Goal: Task Accomplishment & Management: Use online tool/utility

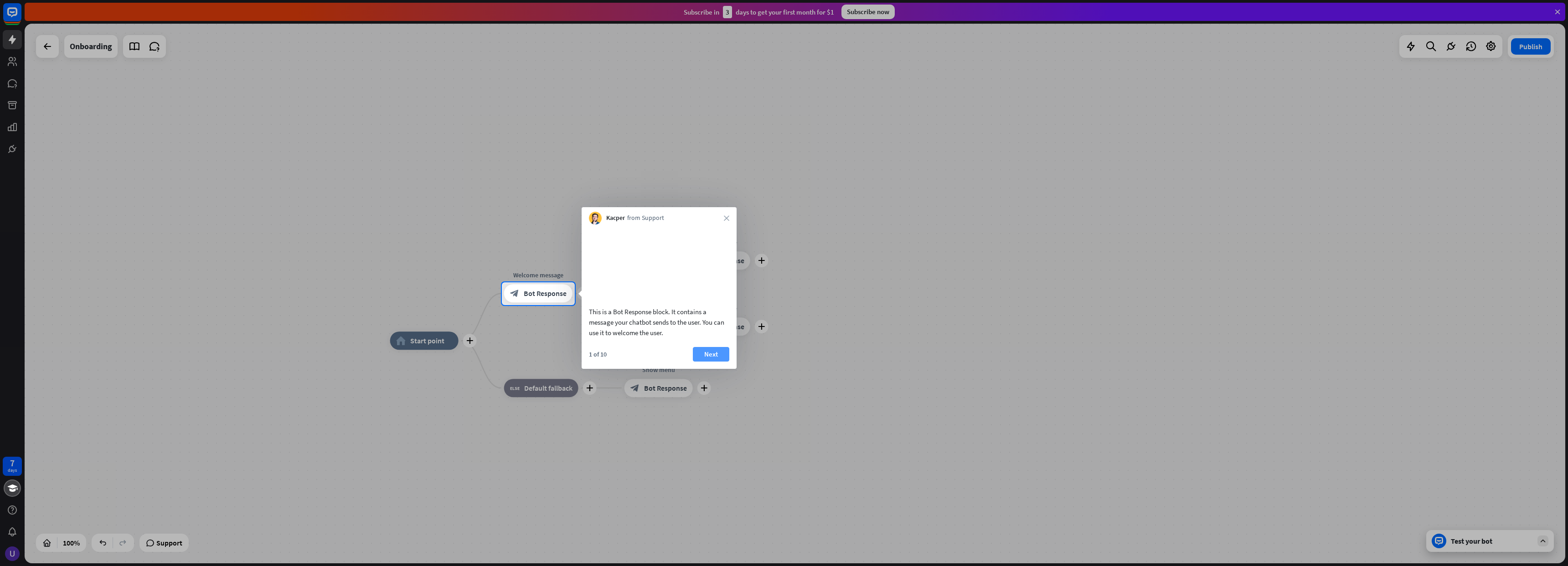
click at [724, 362] on button "Next" at bounding box center [711, 354] width 37 height 15
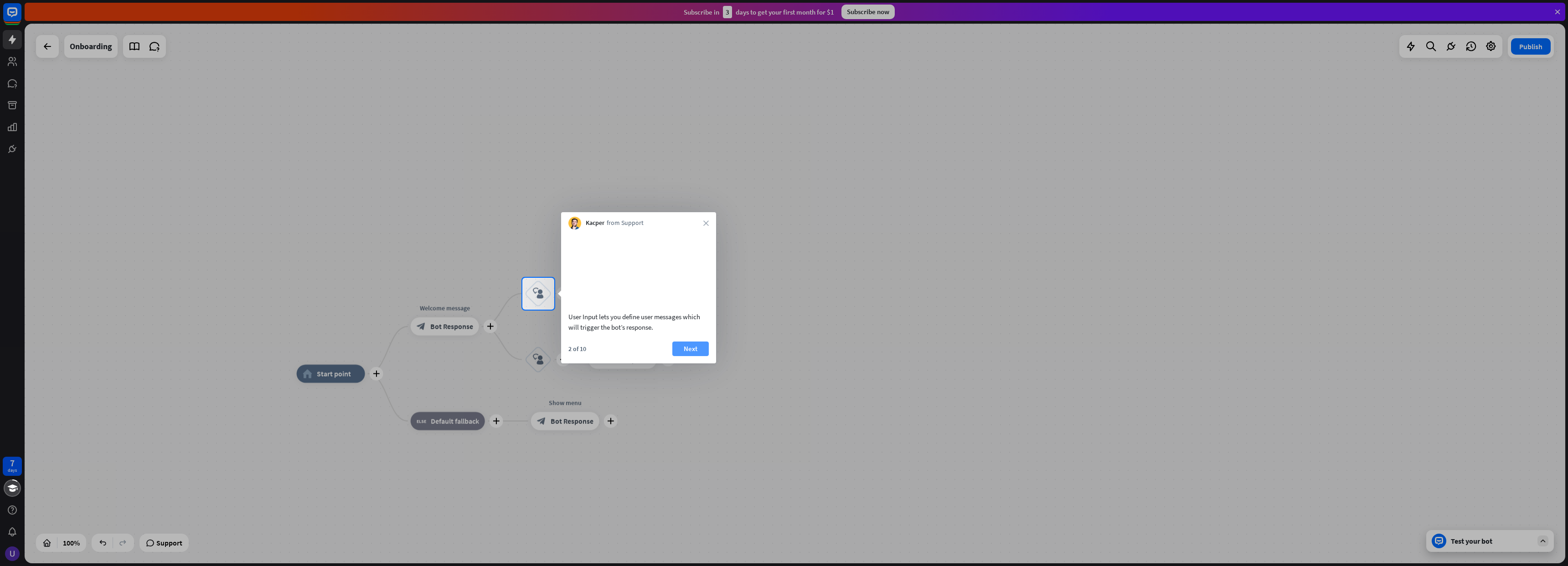
click at [700, 356] on button "Next" at bounding box center [691, 349] width 37 height 15
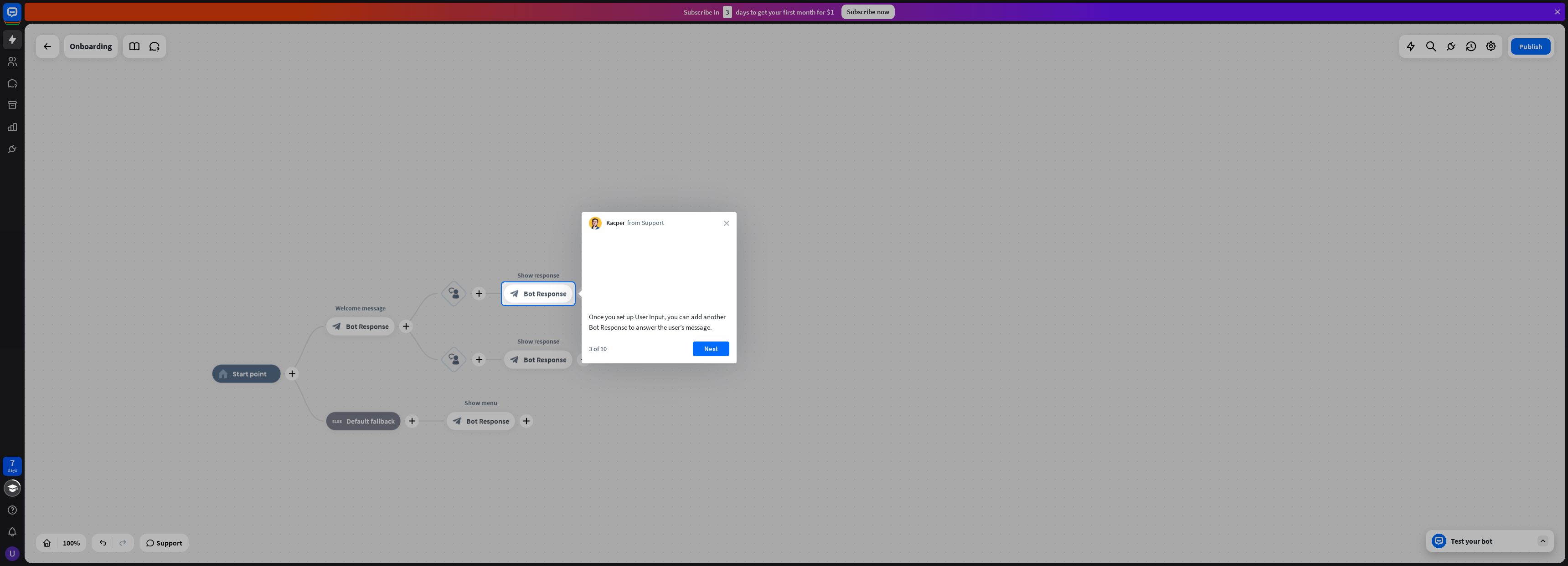
click at [733, 359] on div "3 of 10 Next" at bounding box center [659, 352] width 155 height 22
click at [716, 356] on button "Next" at bounding box center [711, 349] width 37 height 15
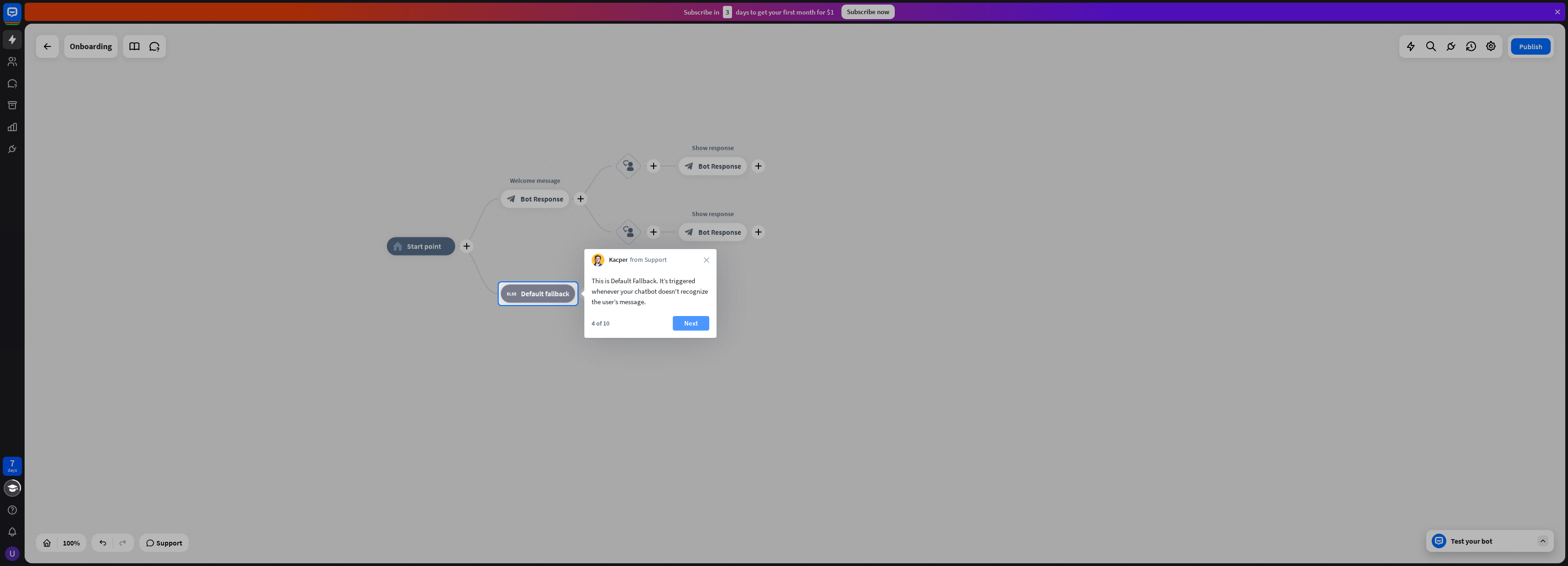
click at [696, 329] on button "Next" at bounding box center [691, 324] width 37 height 15
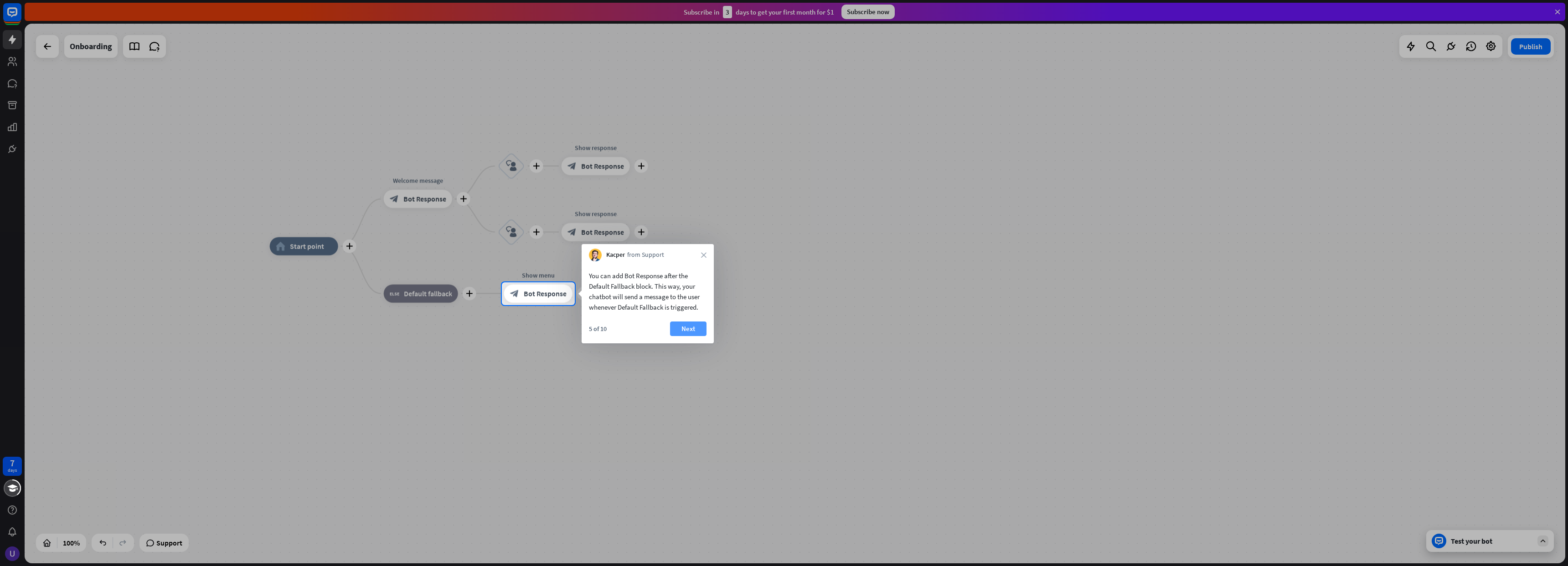
click at [700, 328] on button "Next" at bounding box center [688, 329] width 37 height 15
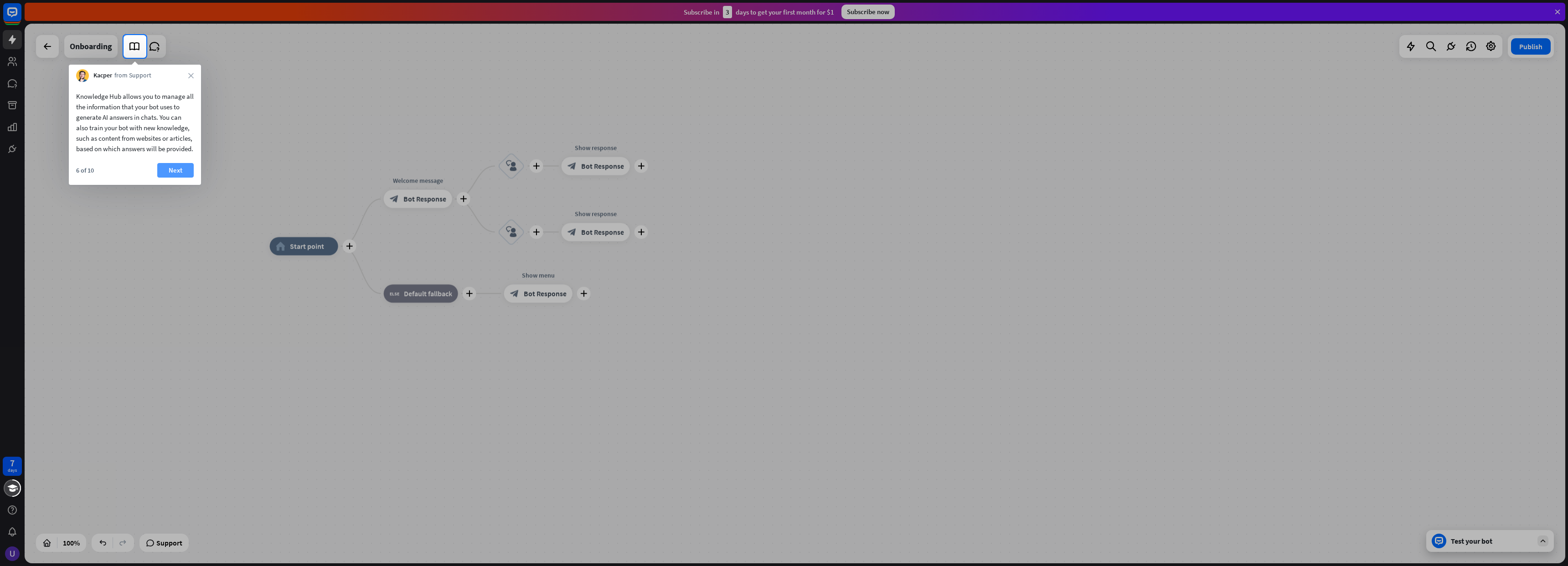
click at [173, 178] on button "Next" at bounding box center [175, 170] width 37 height 15
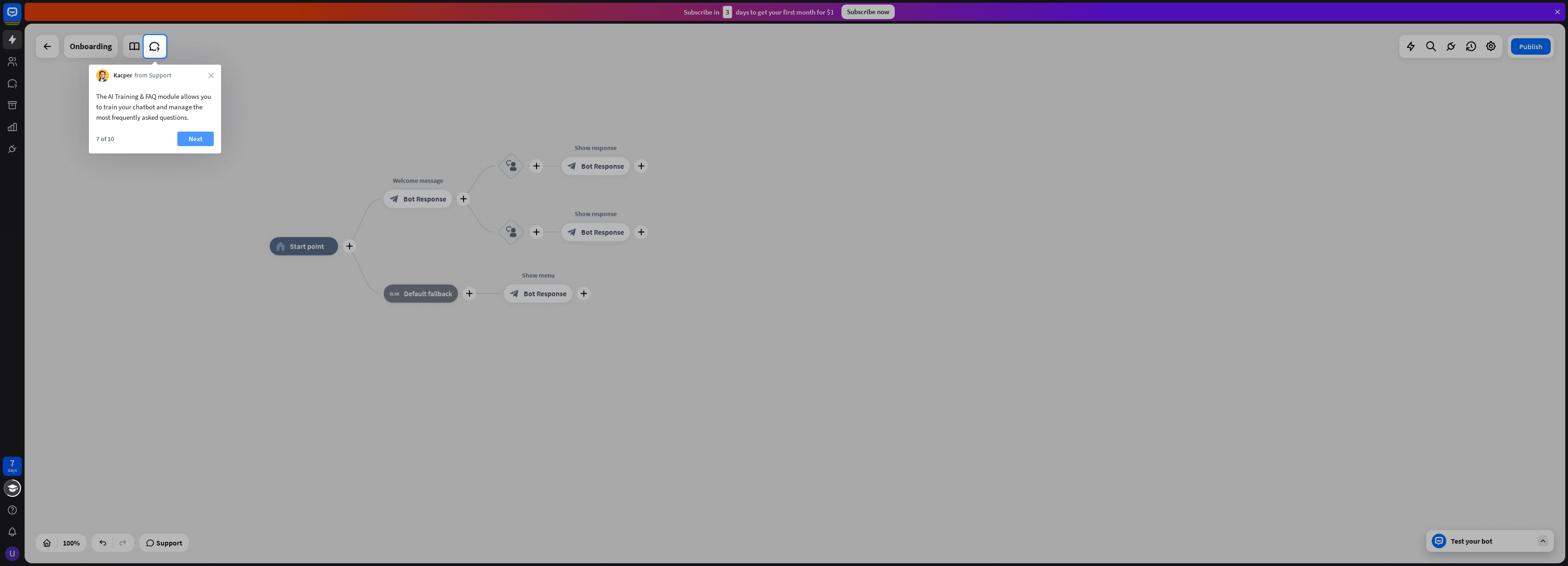
click at [208, 139] on button "Next" at bounding box center [196, 139] width 37 height 15
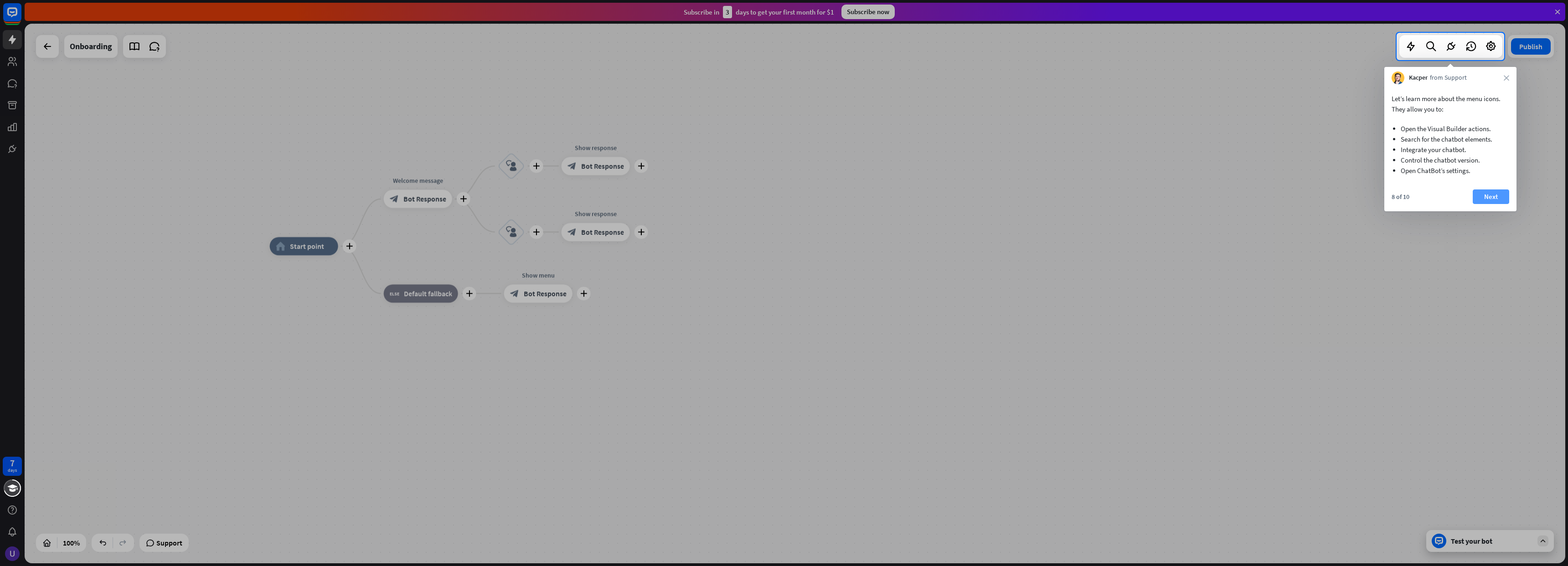
click at [1496, 194] on button "Next" at bounding box center [1491, 197] width 37 height 15
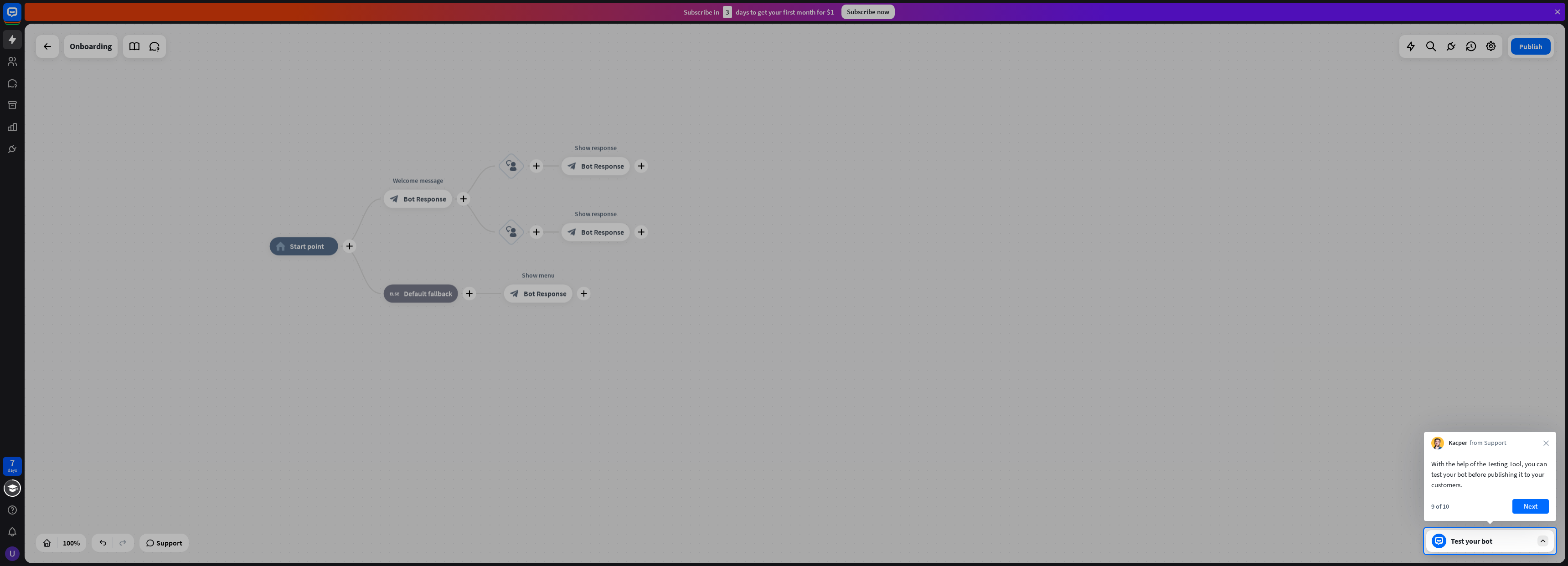
click at [1533, 492] on div "With the help of the Testing Tool, you can test your bot before publishing it t…" at bounding box center [1490, 472] width 132 height 45
click at [1538, 499] on div "With the help of the Testing Tool, you can test your bot before publishing it t…" at bounding box center [1490, 485] width 132 height 71
click at [1539, 504] on button "Next" at bounding box center [1531, 507] width 37 height 15
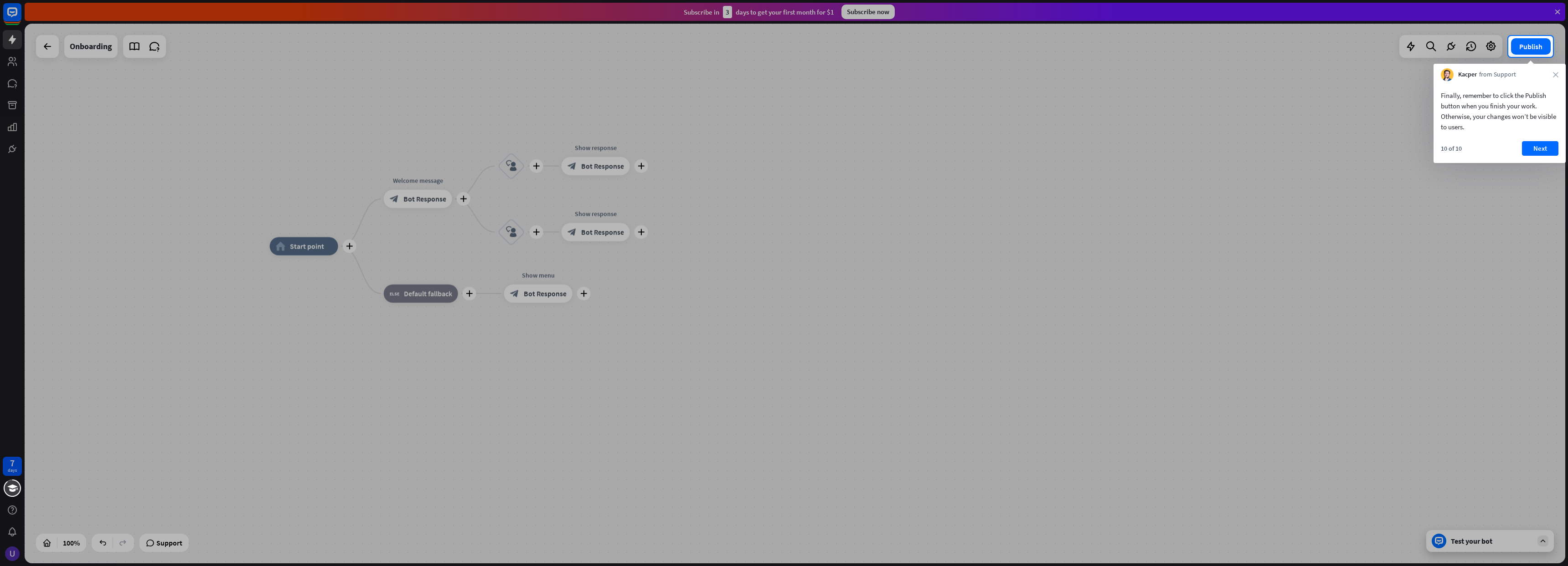
click at [1527, 159] on div "10 of 10 Next" at bounding box center [1500, 152] width 132 height 22
click at [1533, 148] on button "Next" at bounding box center [1540, 148] width 37 height 15
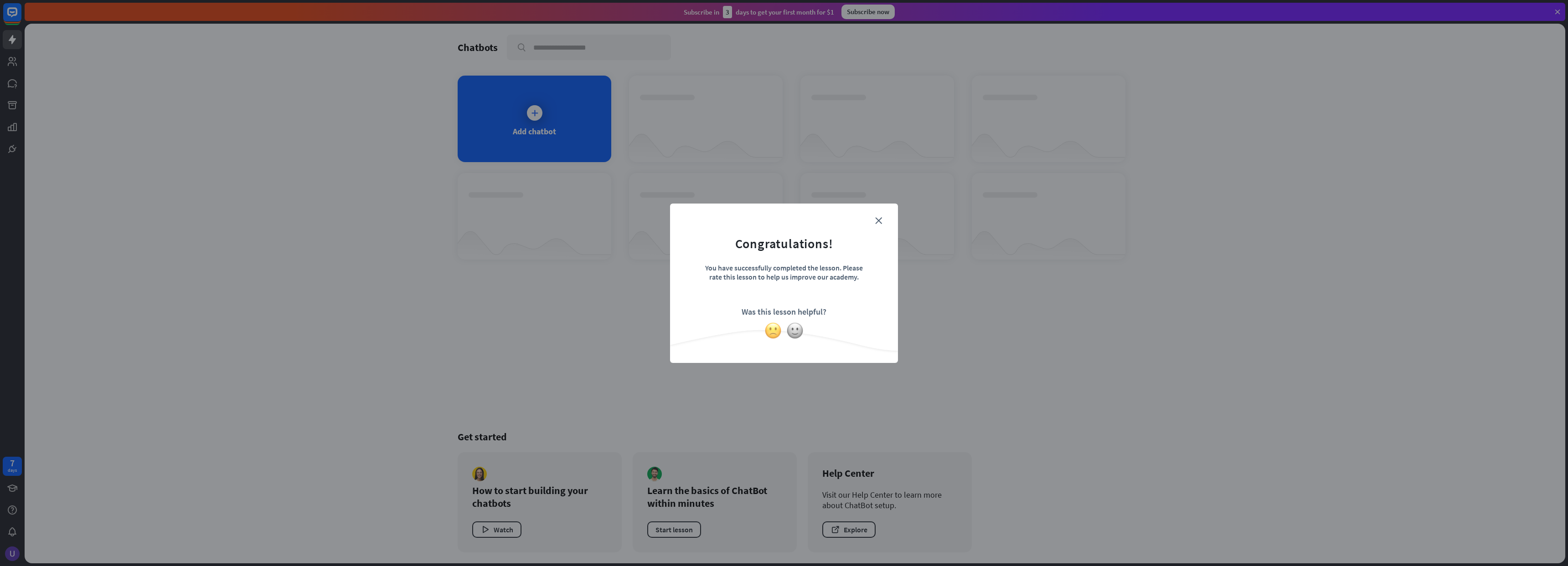
click at [774, 334] on img at bounding box center [773, 330] width 17 height 17
click at [877, 220] on icon "close" at bounding box center [879, 221] width 6 height 6
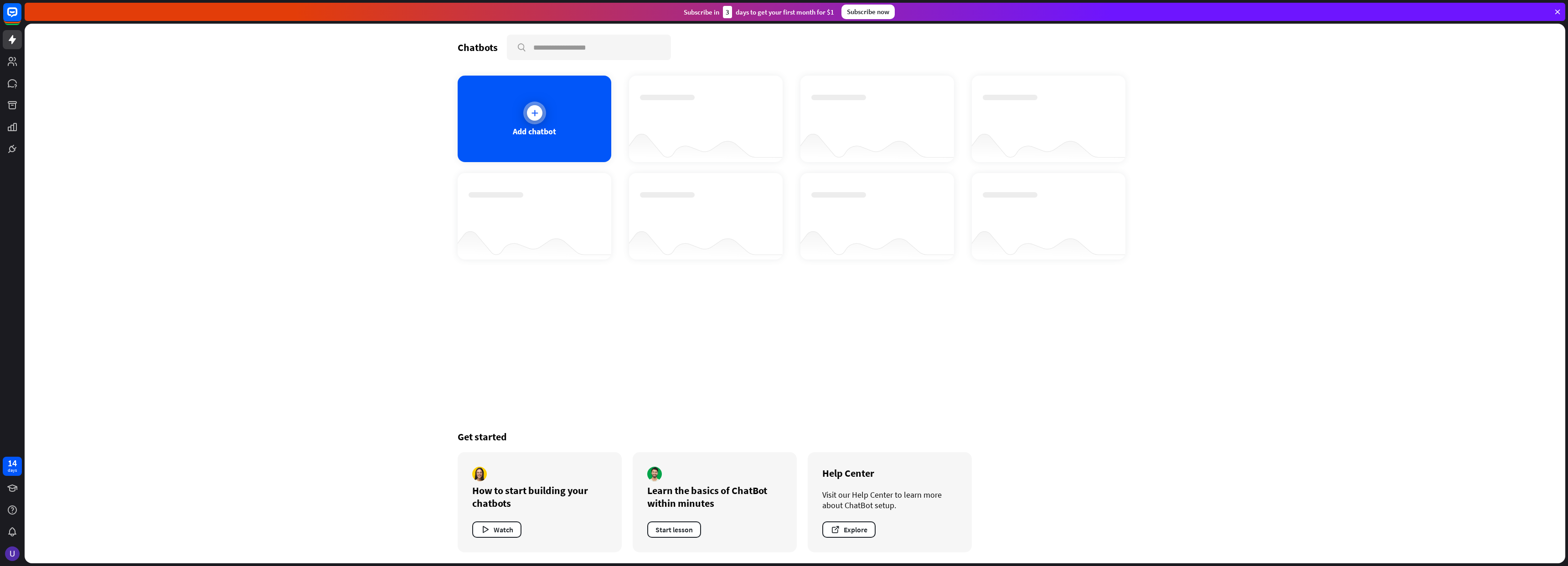
click at [531, 118] on div at bounding box center [534, 113] width 15 height 15
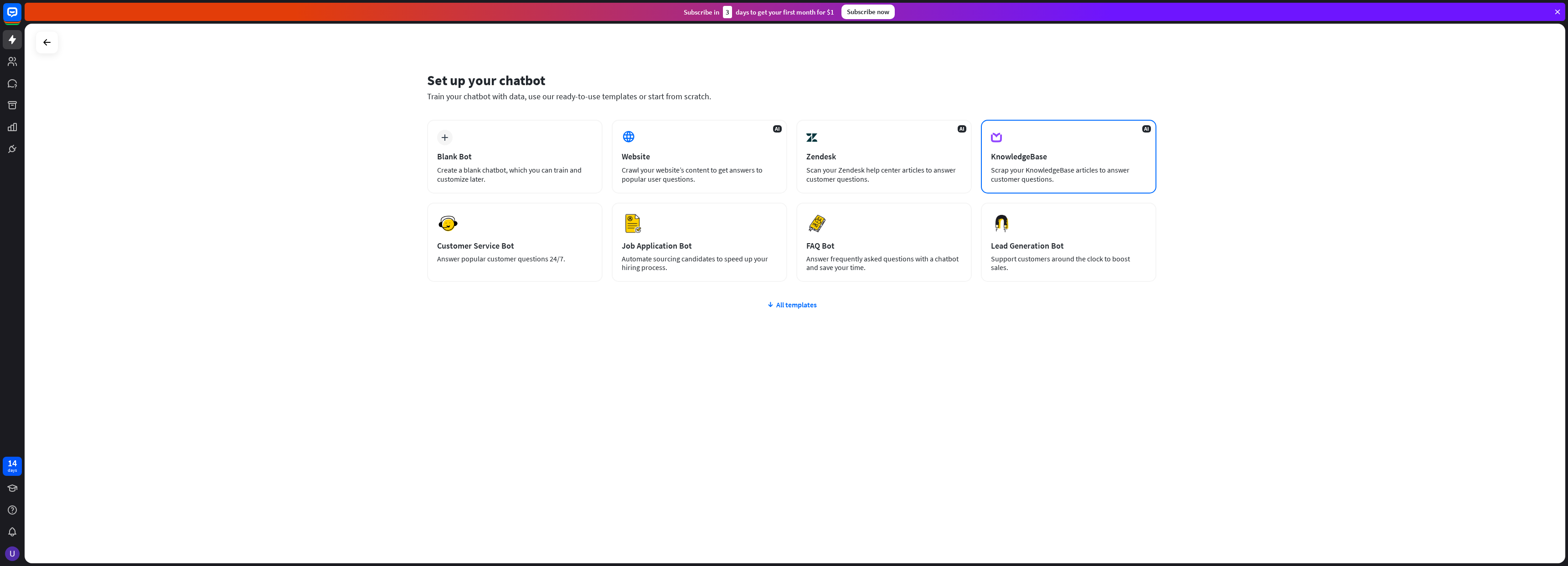
click at [1089, 163] on div "AI KnowledgeBase Scrap your KnowledgeBase articles to answer customer questions." at bounding box center [1069, 157] width 175 height 74
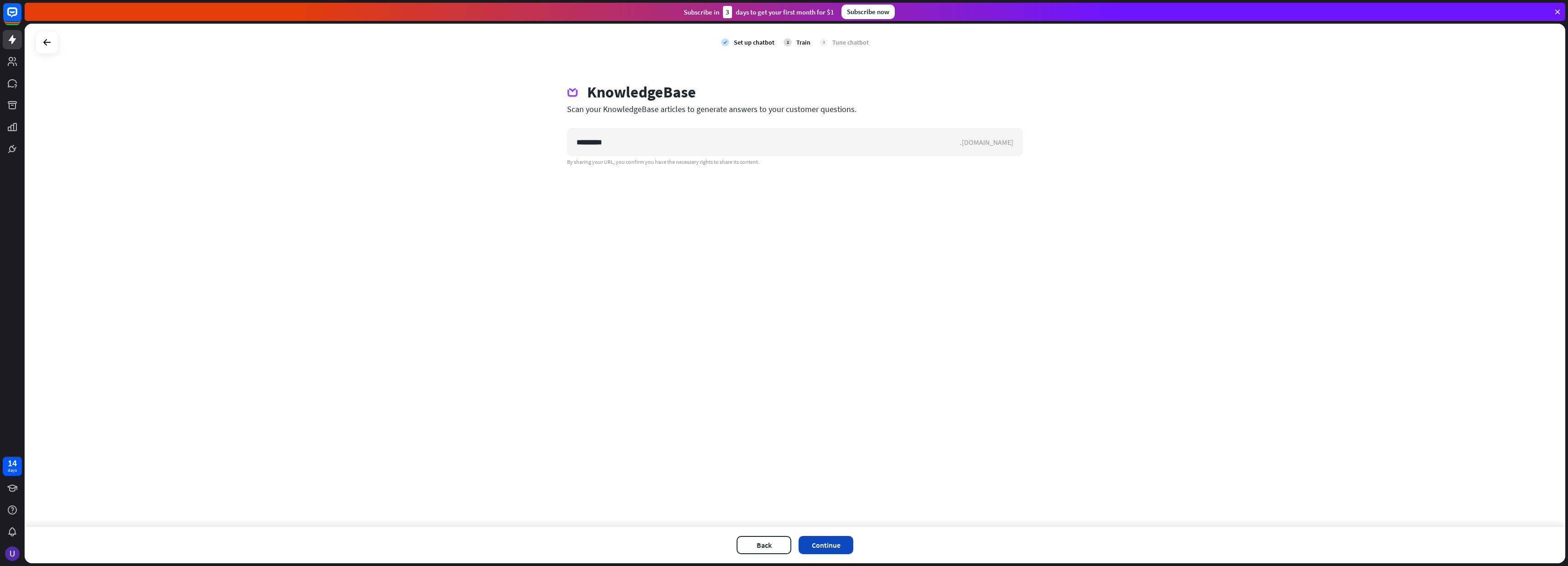
click at [835, 542] on button "Continue" at bounding box center [825, 545] width 54 height 18
click at [828, 547] on button "Continue" at bounding box center [825, 545] width 54 height 18
click at [887, 17] on icon at bounding box center [886, 20] width 9 height 10
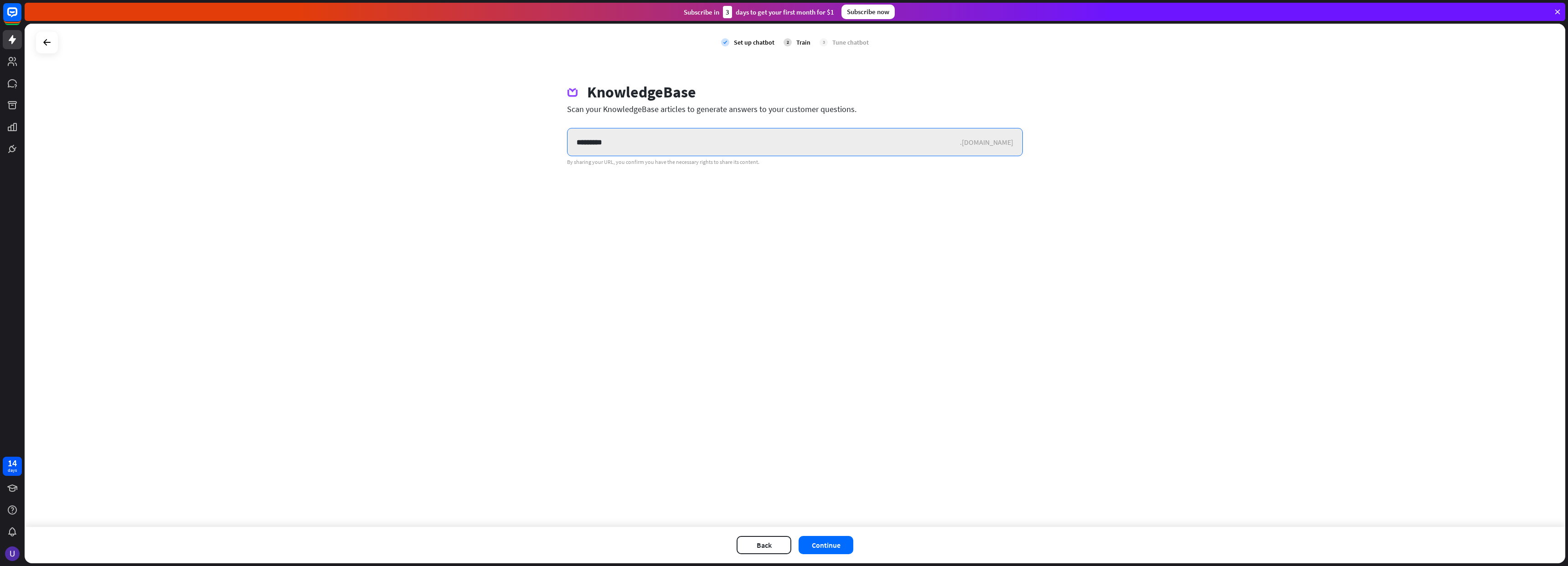
click at [675, 141] on input "*********" at bounding box center [764, 142] width 393 height 28
drag, startPoint x: 701, startPoint y: 140, endPoint x: 558, endPoint y: 137, distance: 143.0
click at [558, 137] on div "KnowledgeBase Scan your KnowledgeBase articles to generate answers to your cust…" at bounding box center [795, 124] width 478 height 83
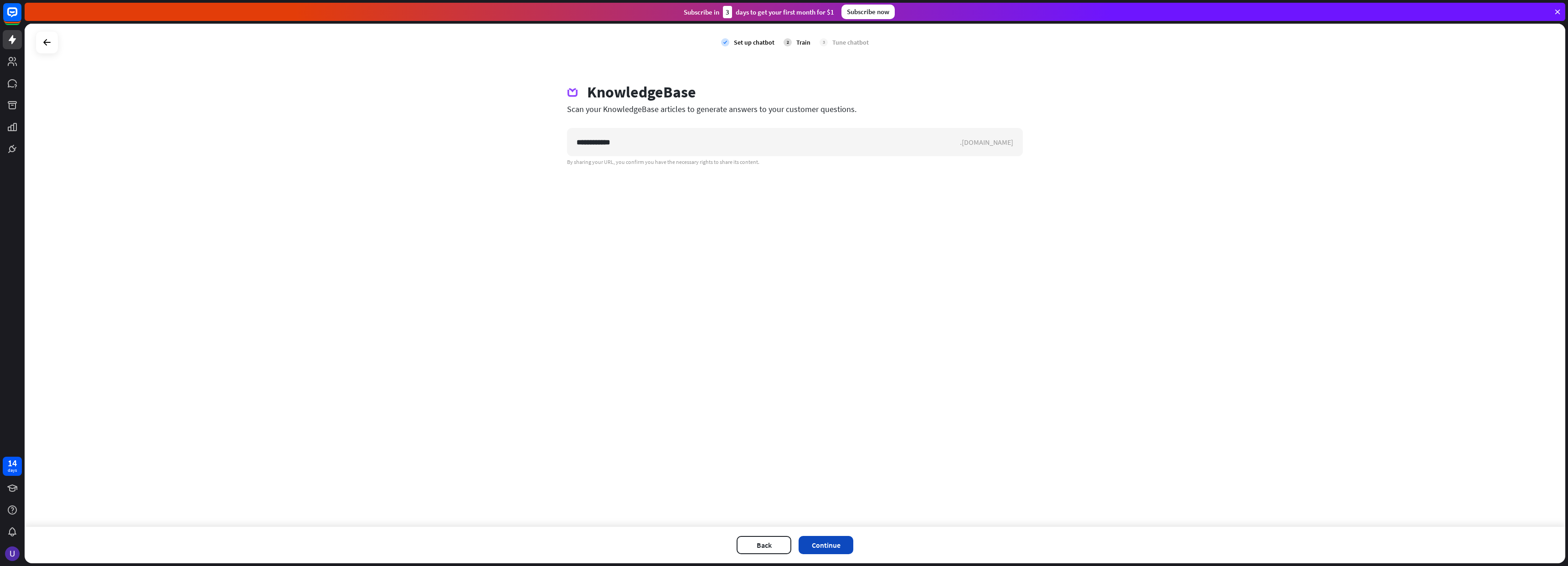
click at [843, 539] on button "Continue" at bounding box center [825, 545] width 54 height 18
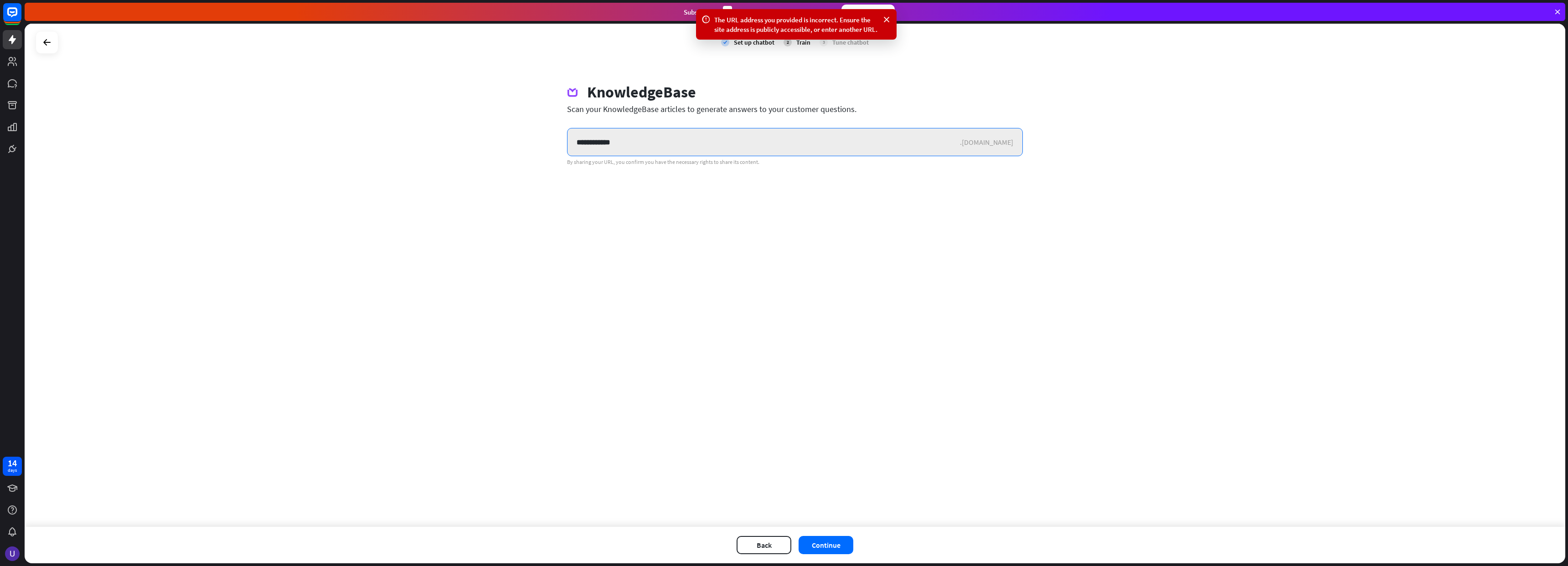
click at [696, 146] on input "**********" at bounding box center [764, 142] width 393 height 28
type input "**********"
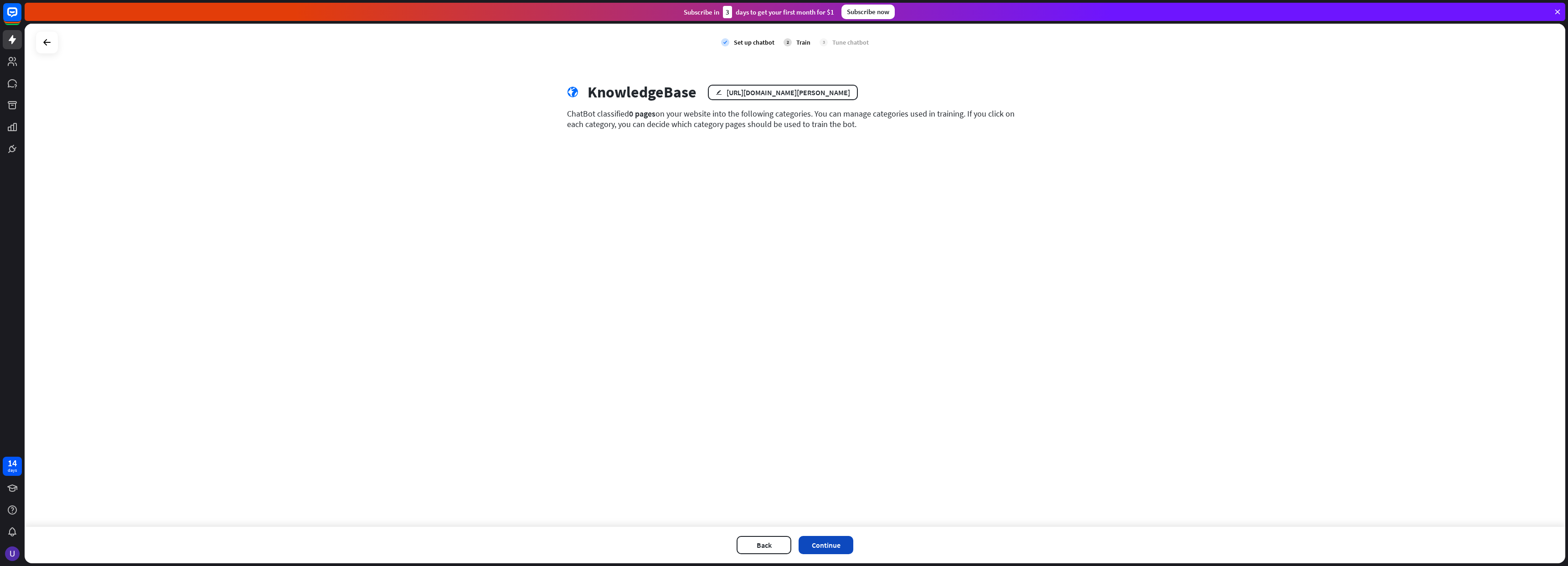
click at [832, 543] on button "Continue" at bounding box center [825, 545] width 54 height 18
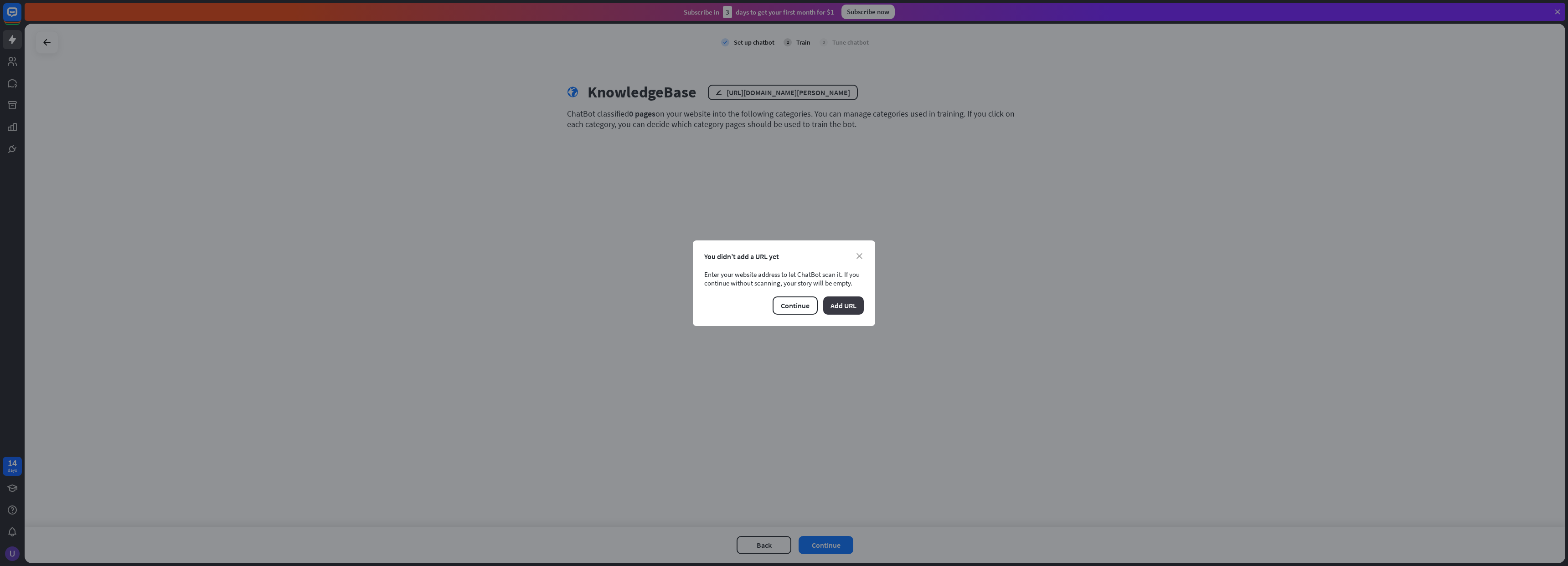
click at [850, 302] on button "Add URL" at bounding box center [843, 306] width 41 height 18
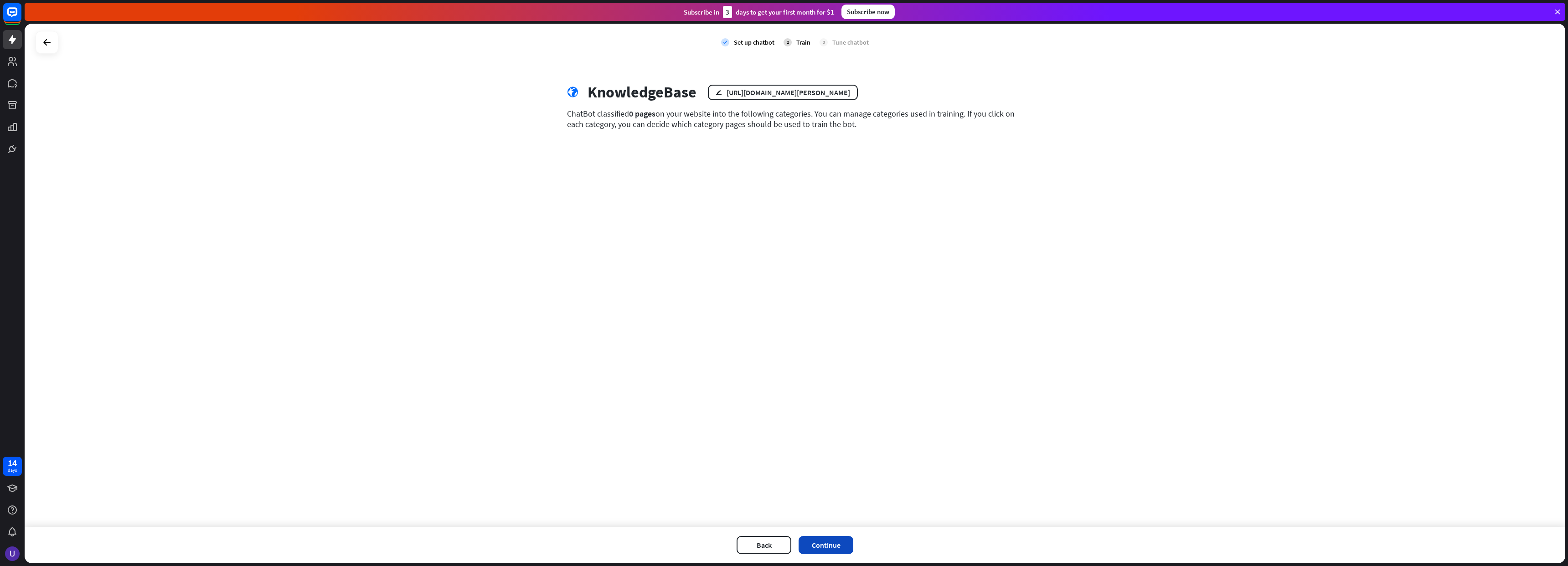
click at [842, 545] on button "Continue" at bounding box center [825, 545] width 54 height 18
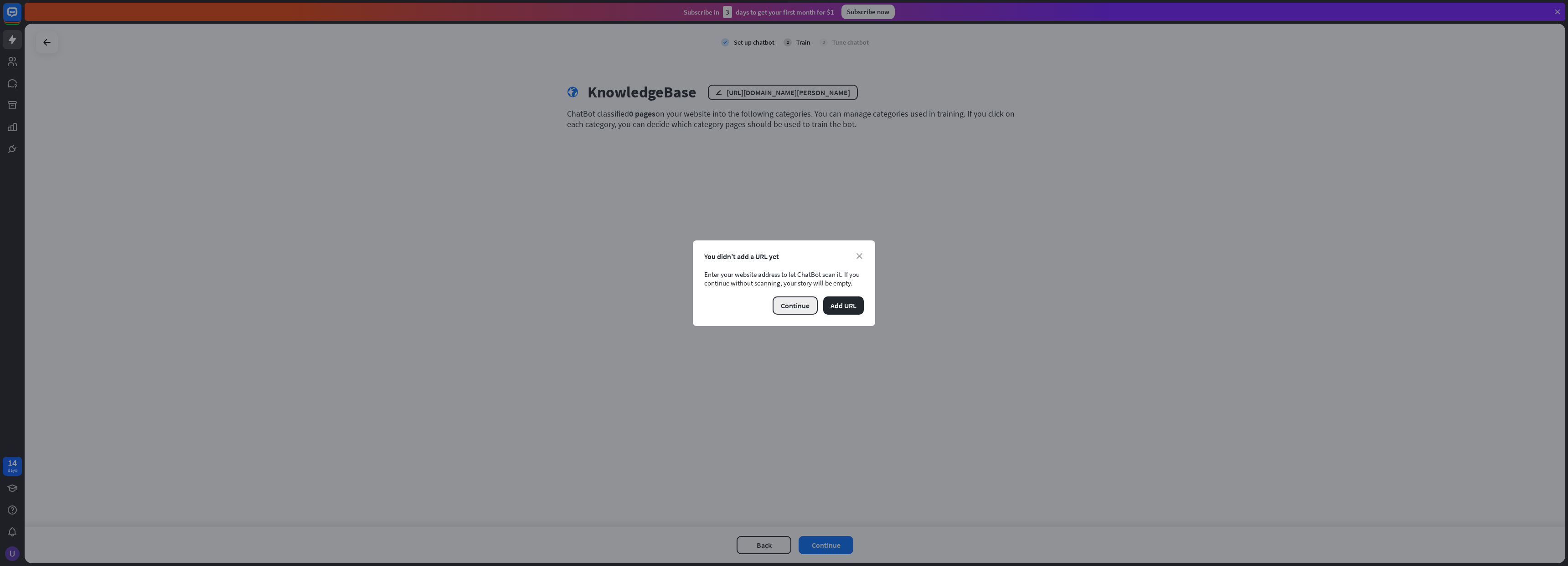
click at [797, 308] on button "Continue" at bounding box center [795, 306] width 45 height 18
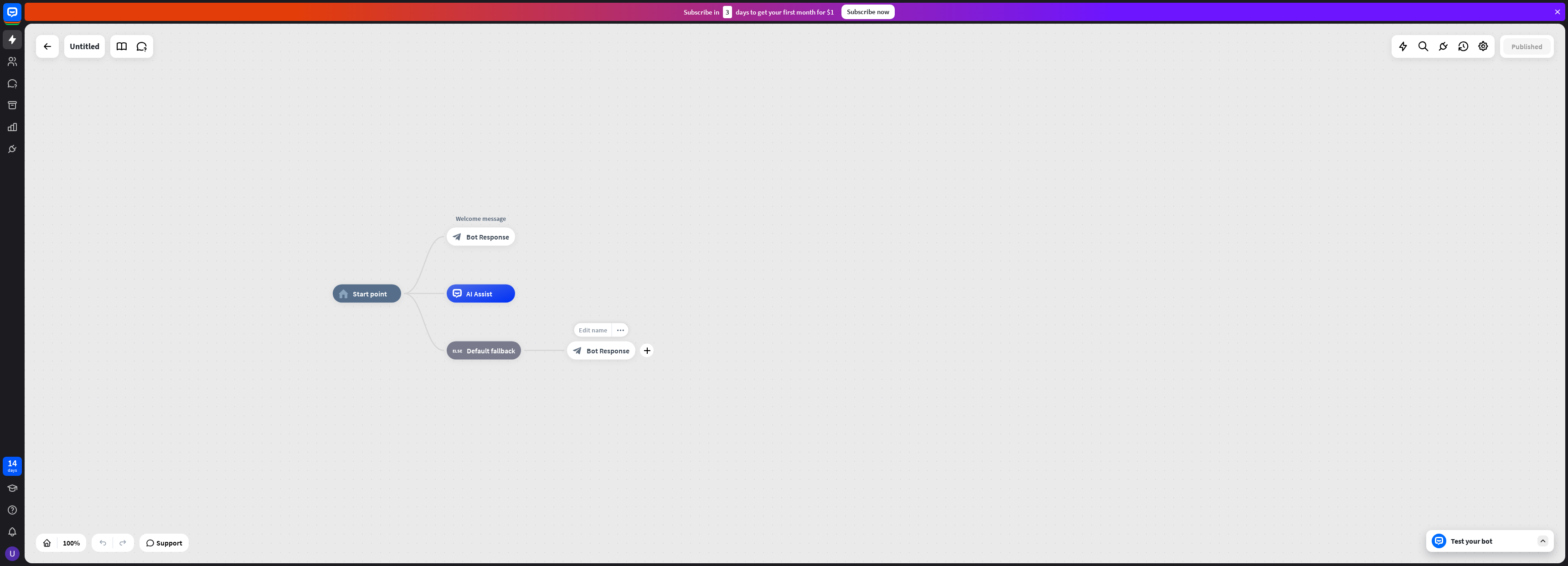
click at [594, 337] on div "Edit name" at bounding box center [593, 330] width 37 height 14
click at [644, 389] on div "**********" at bounding box center [1103, 564] width 1541 height 540
click at [493, 301] on div "AI Assist" at bounding box center [480, 294] width 68 height 18
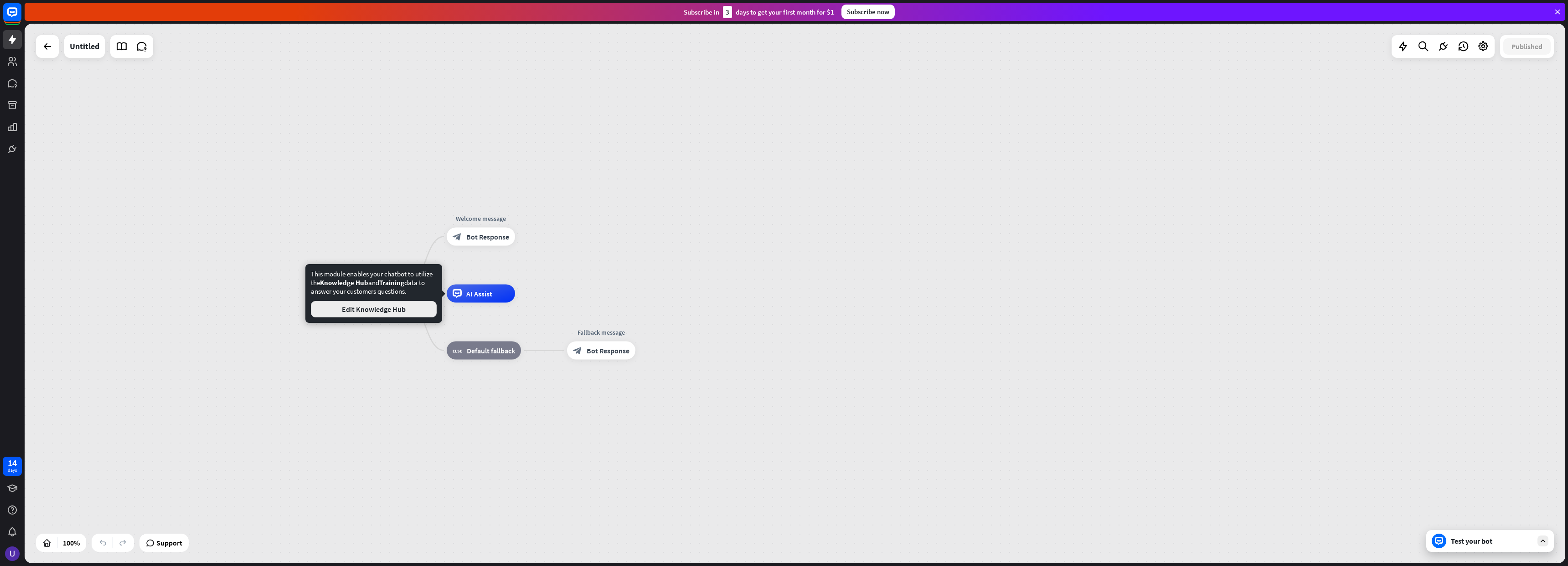
click at [384, 306] on button "Edit Knowledge Hub" at bounding box center [373, 309] width 126 height 16
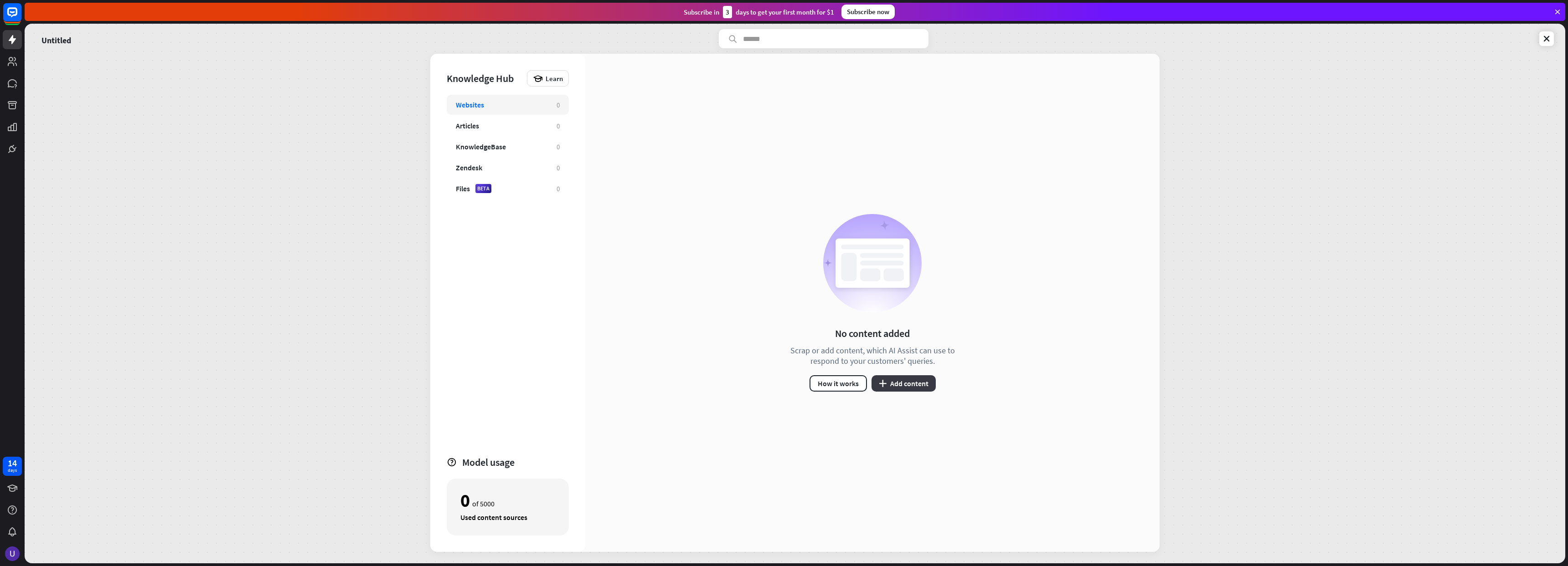
click at [912, 386] on button "plus Add content" at bounding box center [903, 384] width 64 height 16
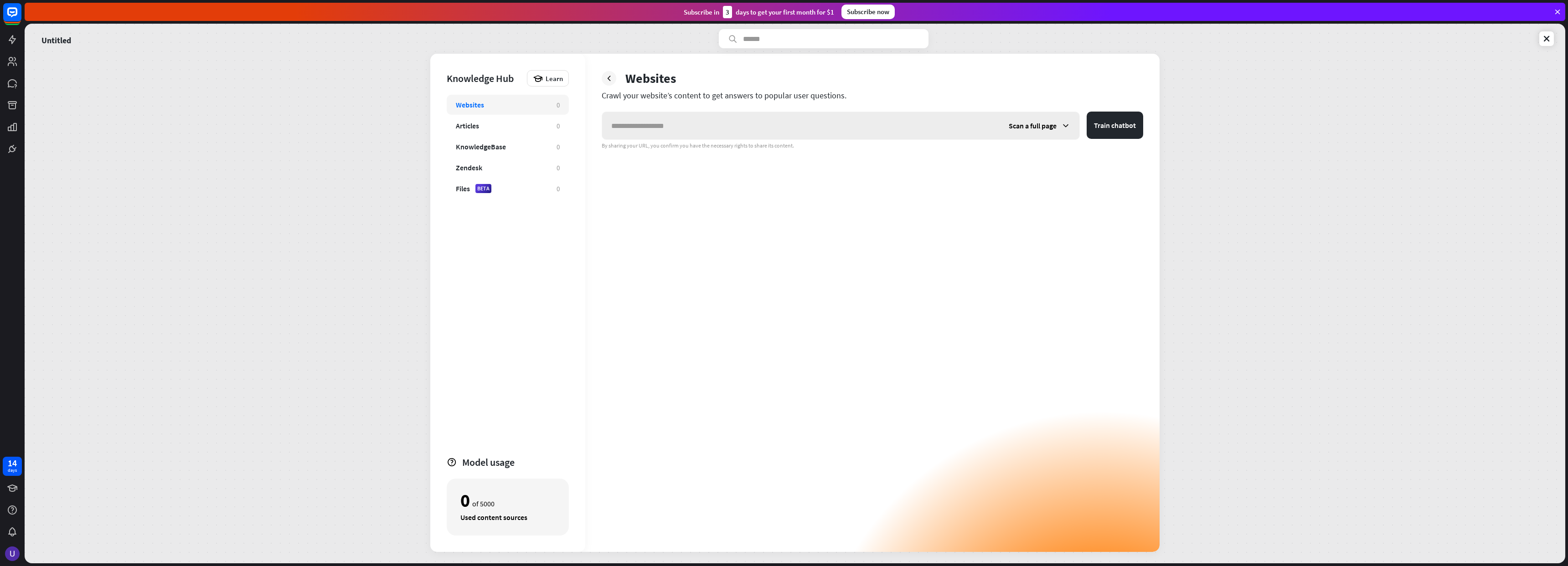
click at [1062, 126] on icon at bounding box center [1066, 125] width 9 height 9
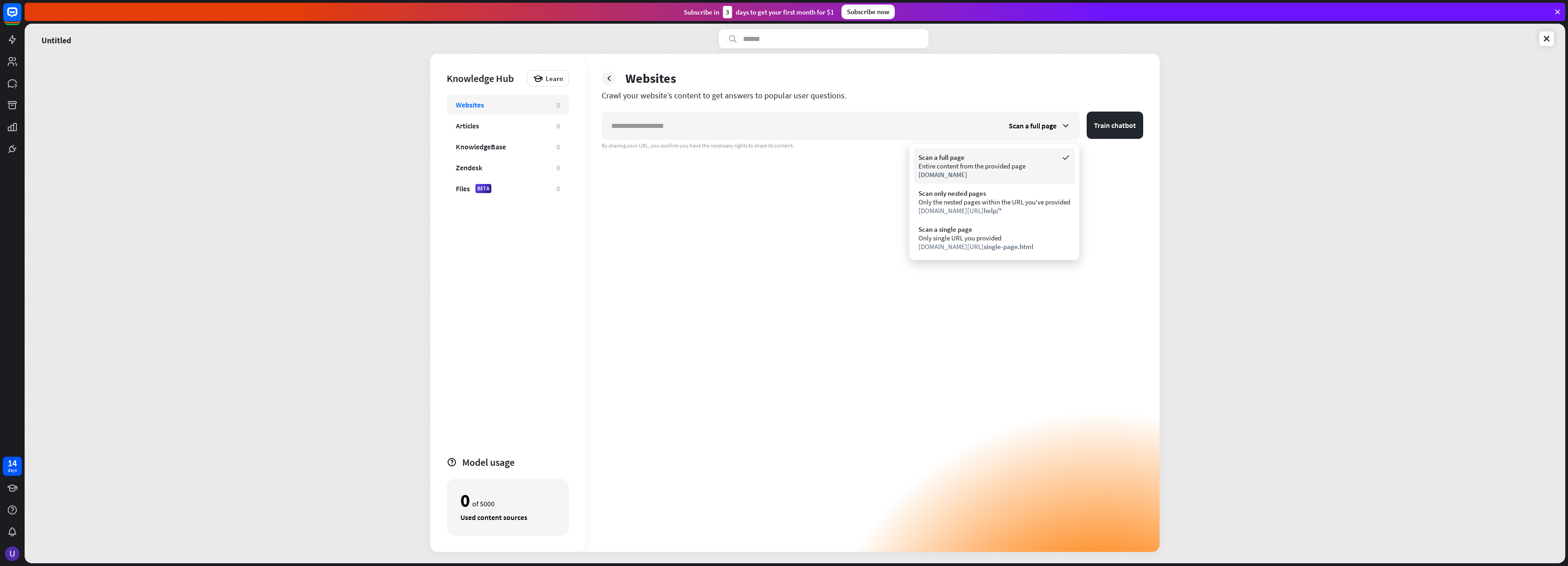
click at [920, 154] on div "Scan a full page" at bounding box center [994, 157] width 152 height 9
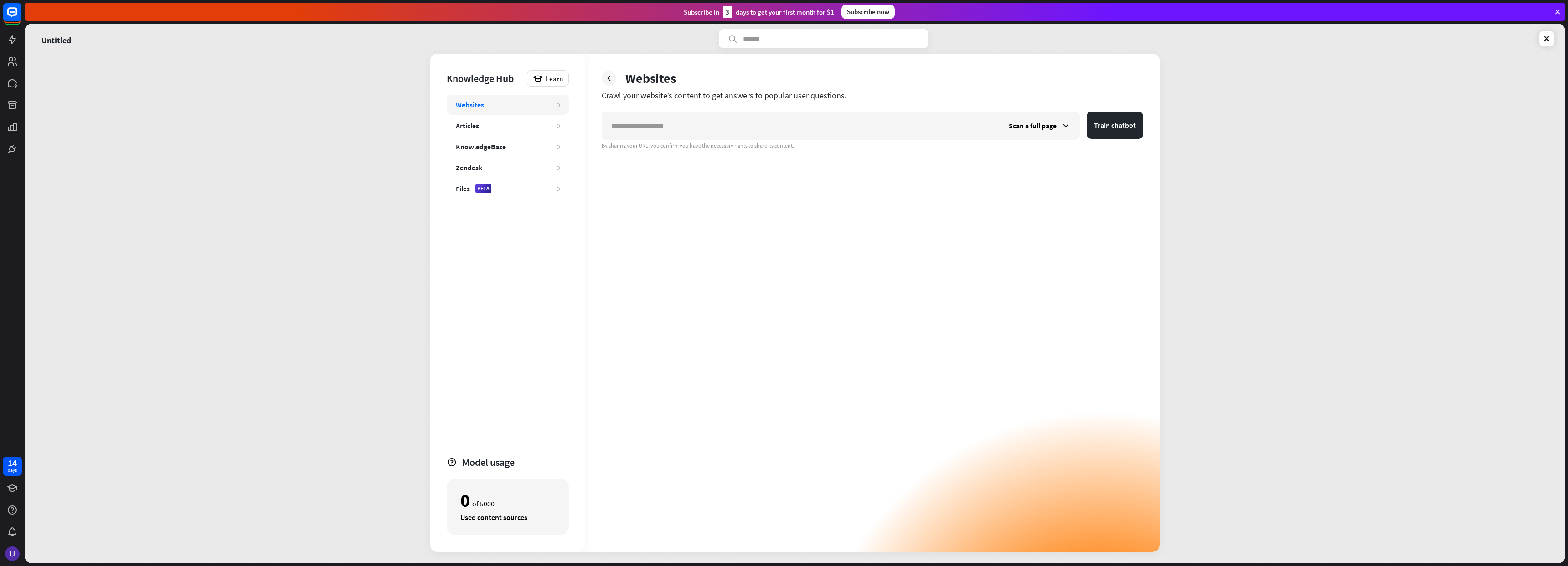
click at [740, 202] on div "Scan a full page Train chatbot By sharing your URL, you confirm you have the ne…" at bounding box center [872, 332] width 541 height 440
click at [496, 187] on div "Files BETA" at bounding box center [502, 188] width 92 height 9
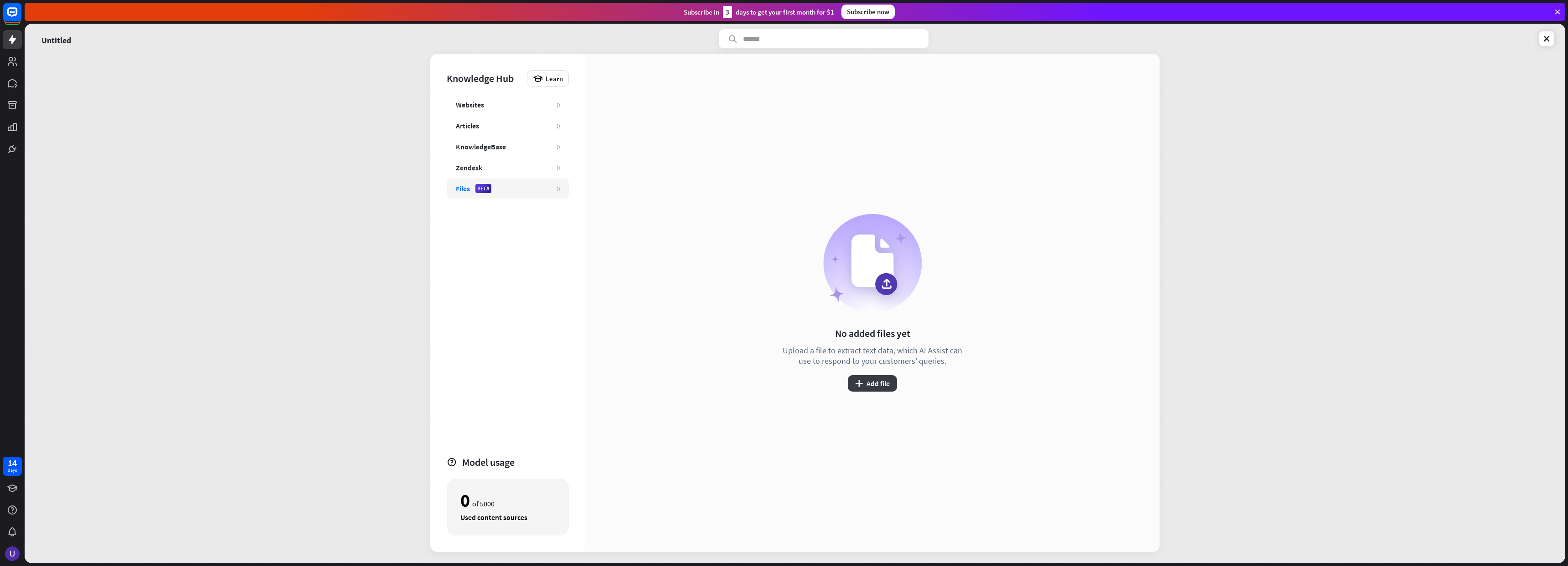
click at [867, 384] on button "plus Add file" at bounding box center [872, 384] width 50 height 16
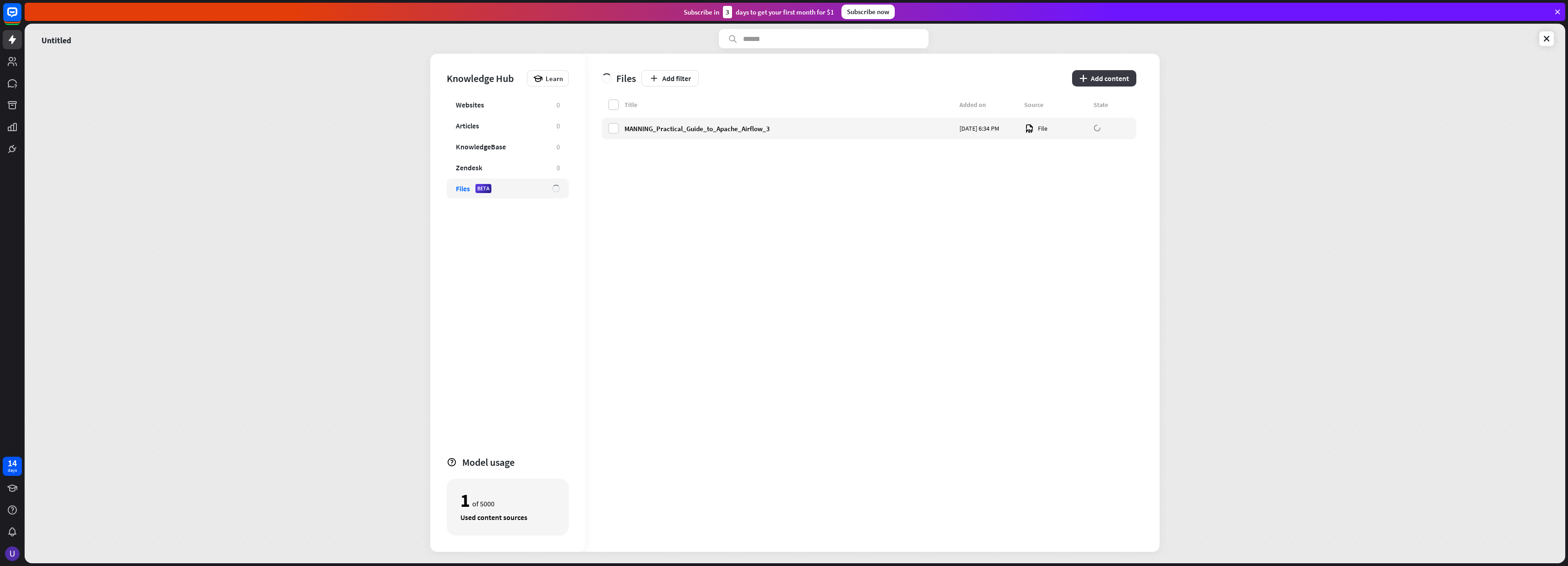
click at [1114, 75] on button "plus Add content" at bounding box center [1104, 79] width 64 height 16
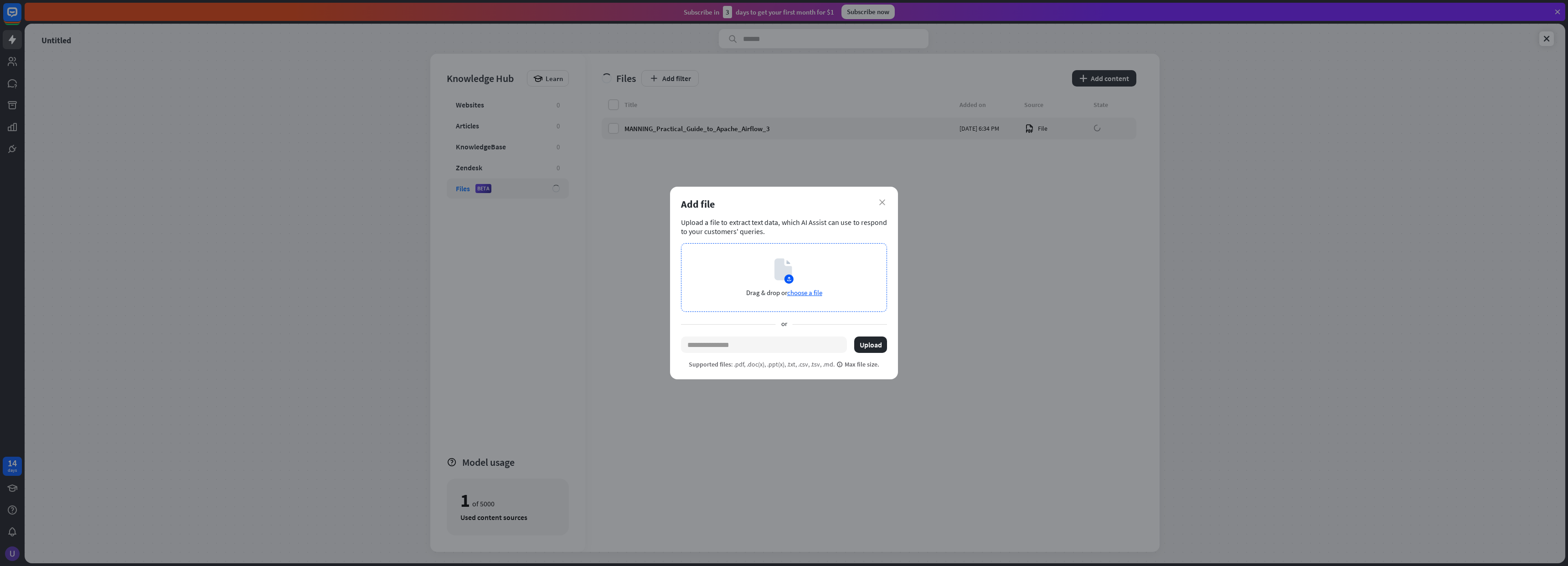
click at [812, 293] on span "choose a file" at bounding box center [804, 293] width 35 height 9
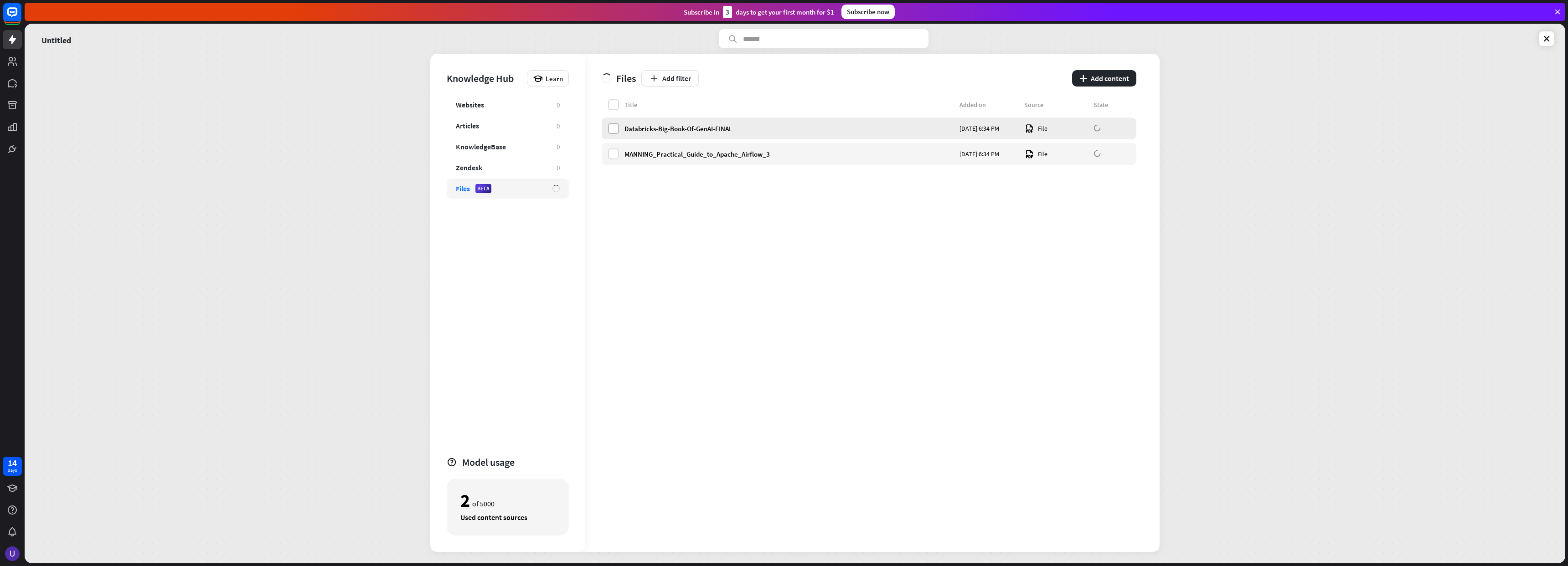
click at [614, 130] on label at bounding box center [613, 128] width 11 height 11
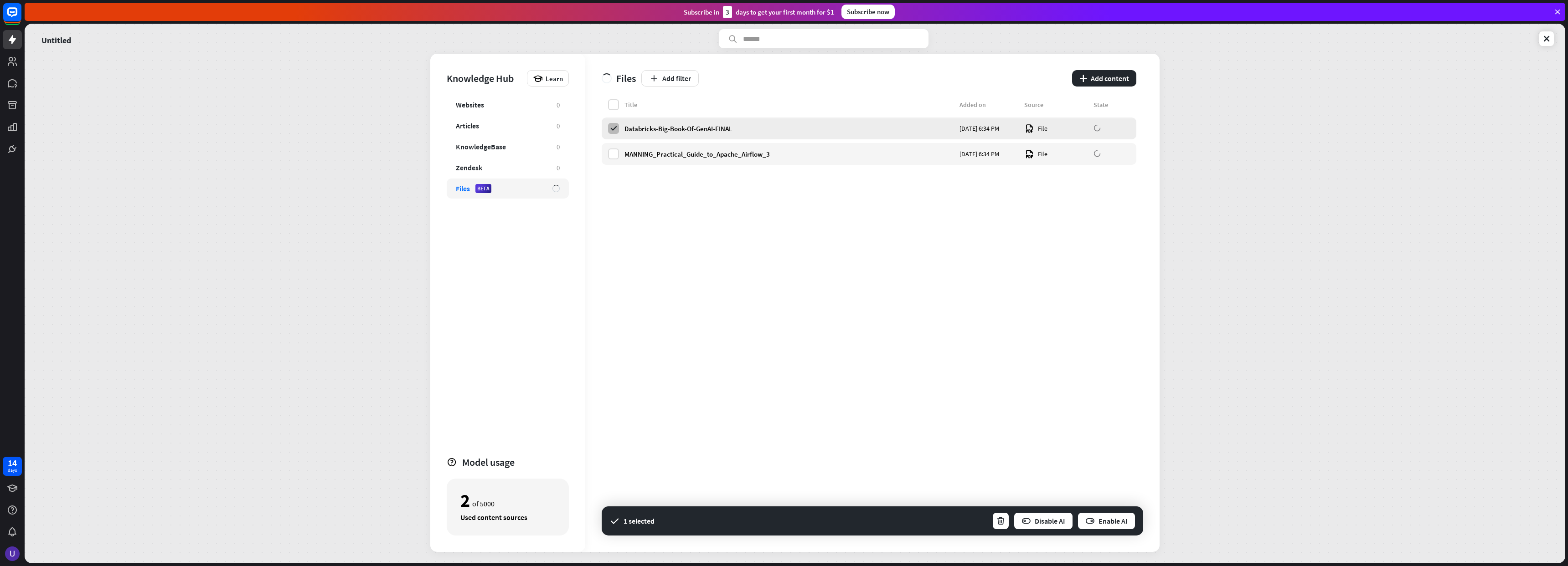
click at [615, 130] on icon at bounding box center [614, 128] width 8 height 8
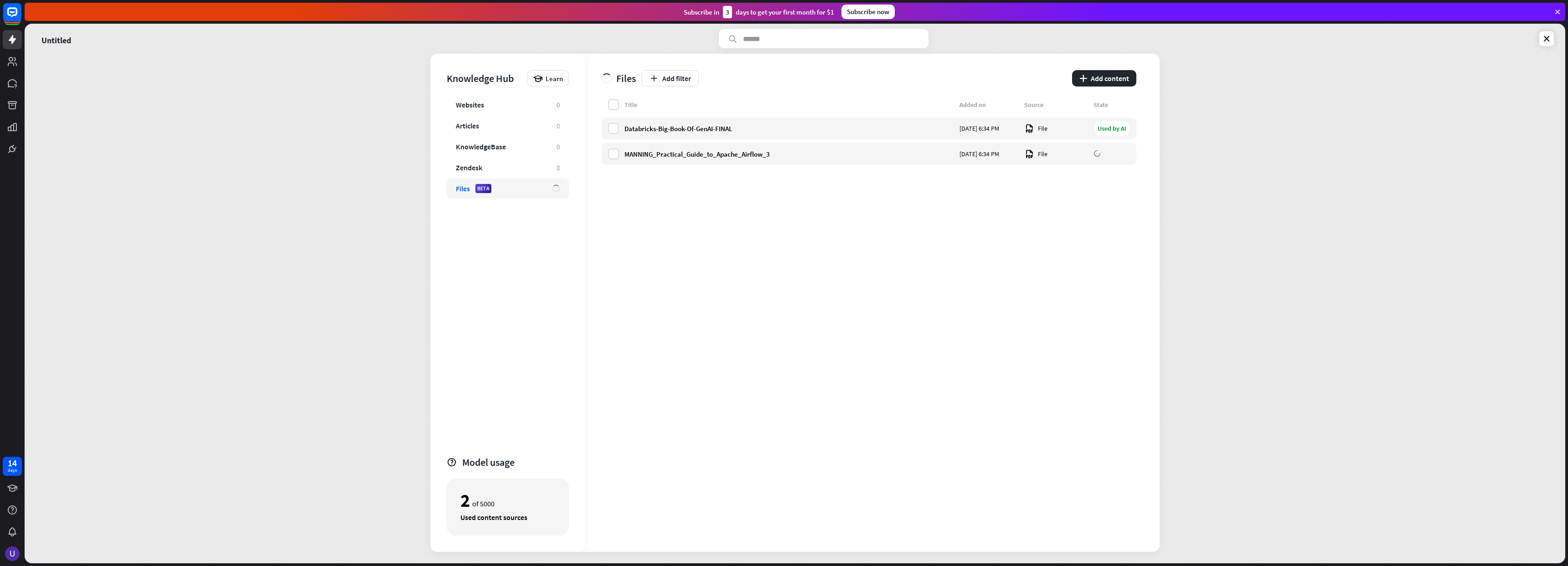
click at [532, 518] on div "Used content sources" at bounding box center [507, 517] width 95 height 9
click at [491, 102] on div "Websites" at bounding box center [502, 105] width 92 height 9
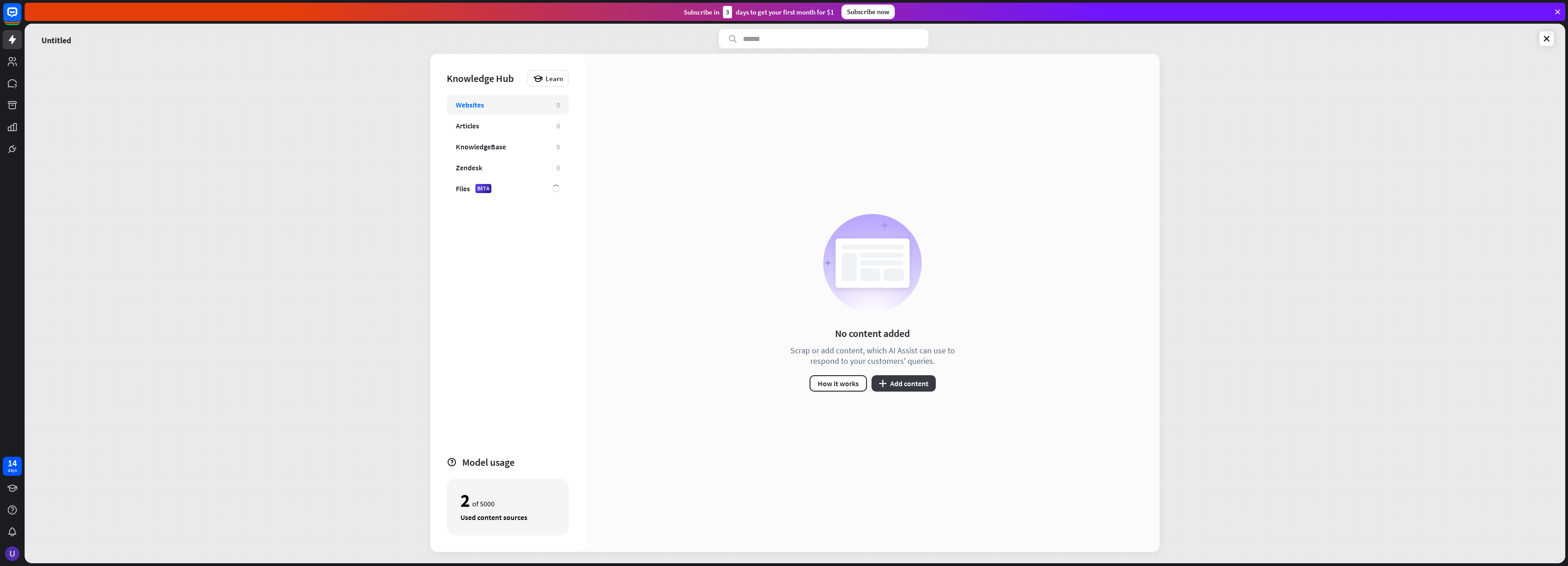
click at [906, 380] on button "plus Add content" at bounding box center [903, 384] width 64 height 16
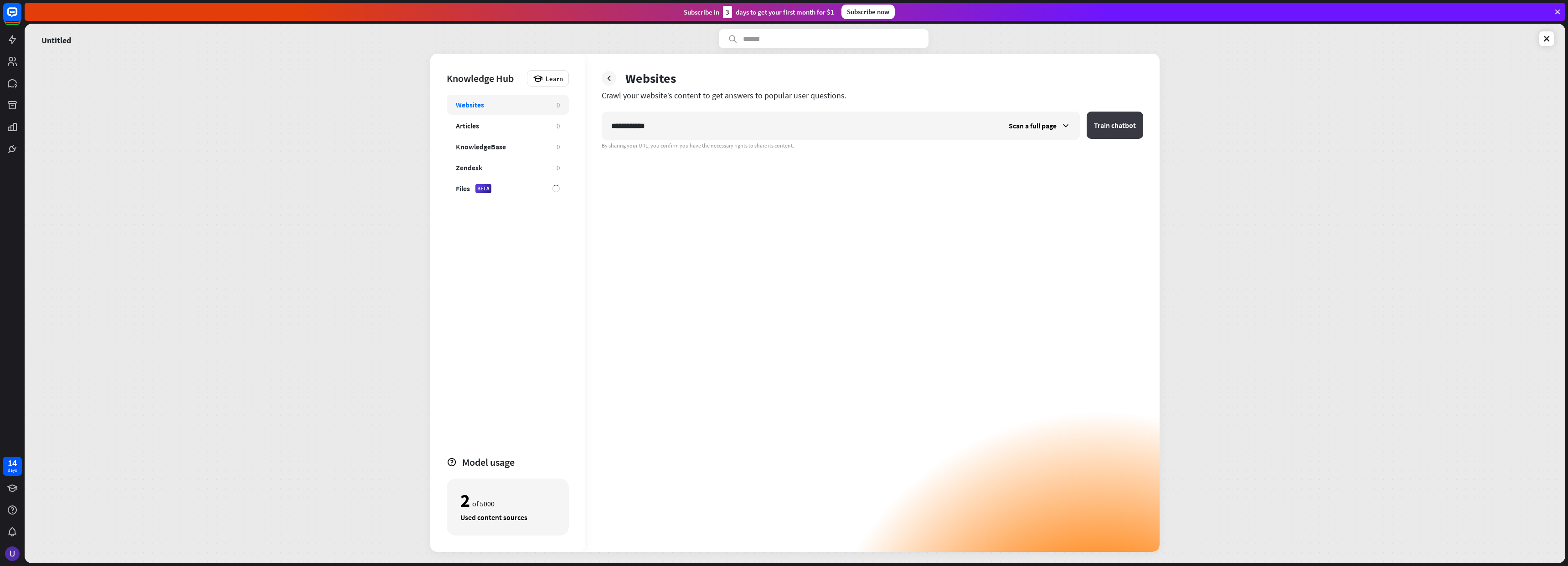
type input "**********"
click at [1109, 126] on button "Train chatbot" at bounding box center [1115, 126] width 57 height 28
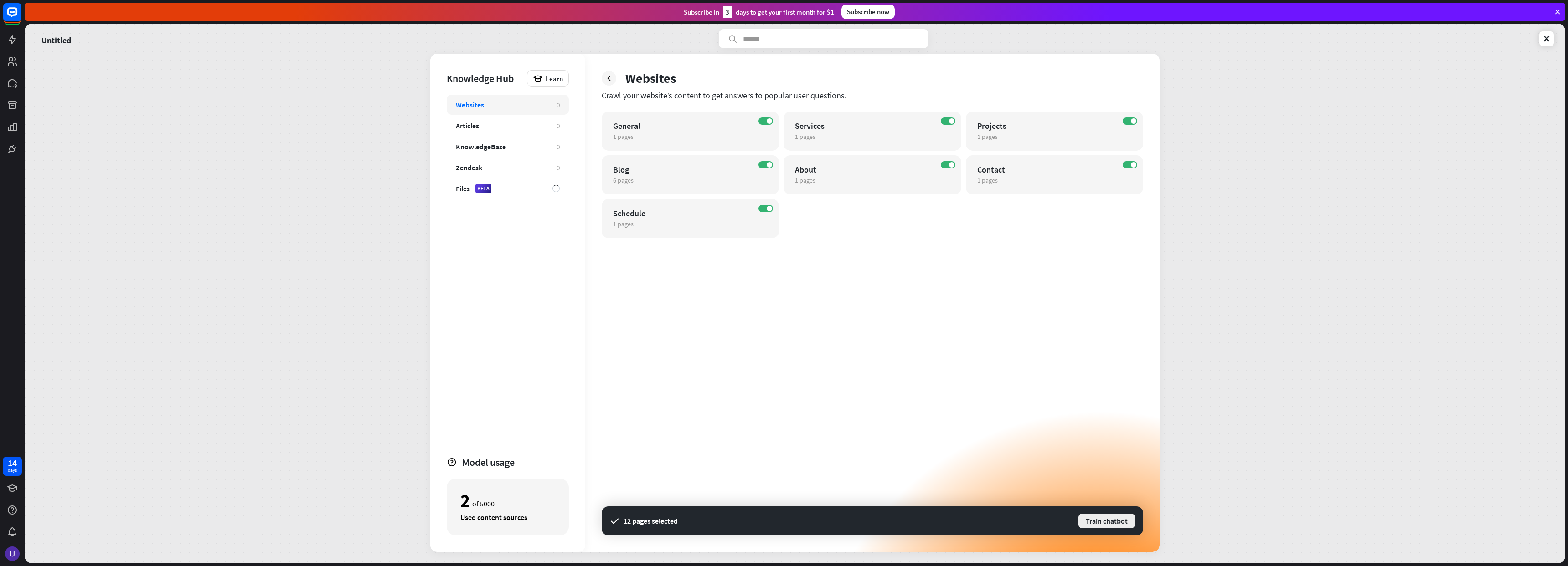
click at [1107, 525] on button "Train chatbot" at bounding box center [1107, 521] width 58 height 16
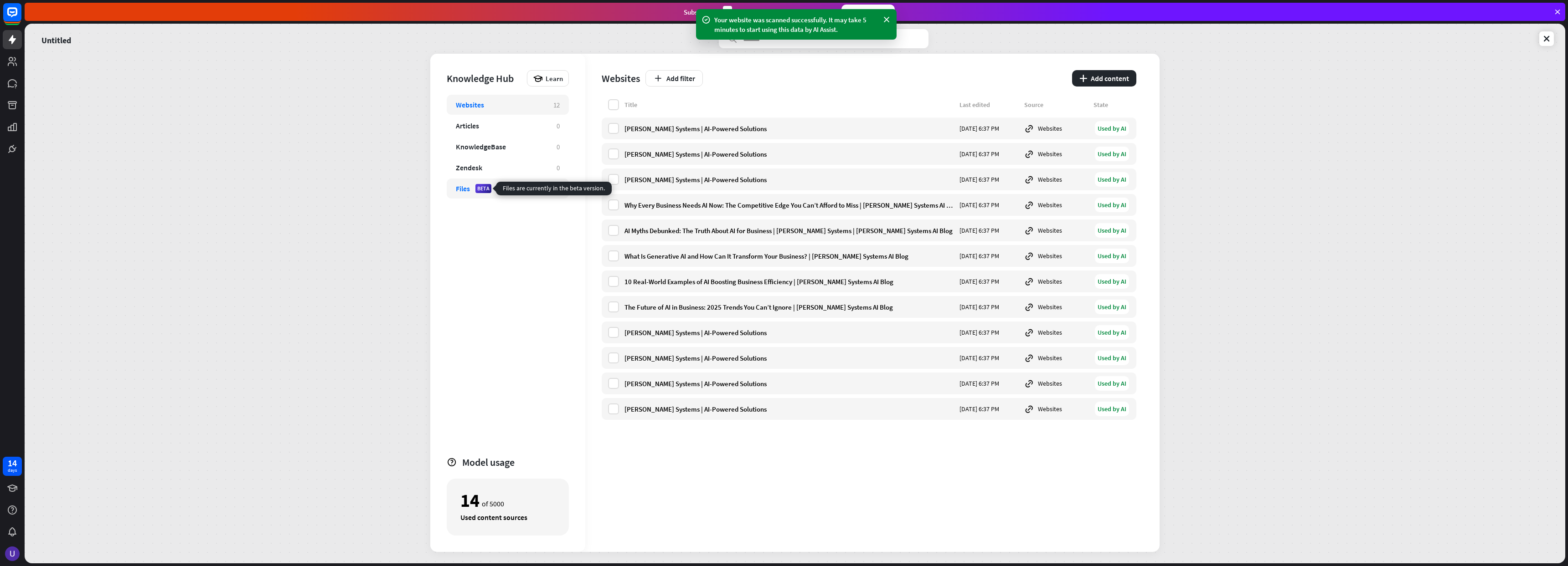
click at [480, 189] on div "BETA" at bounding box center [484, 188] width 16 height 9
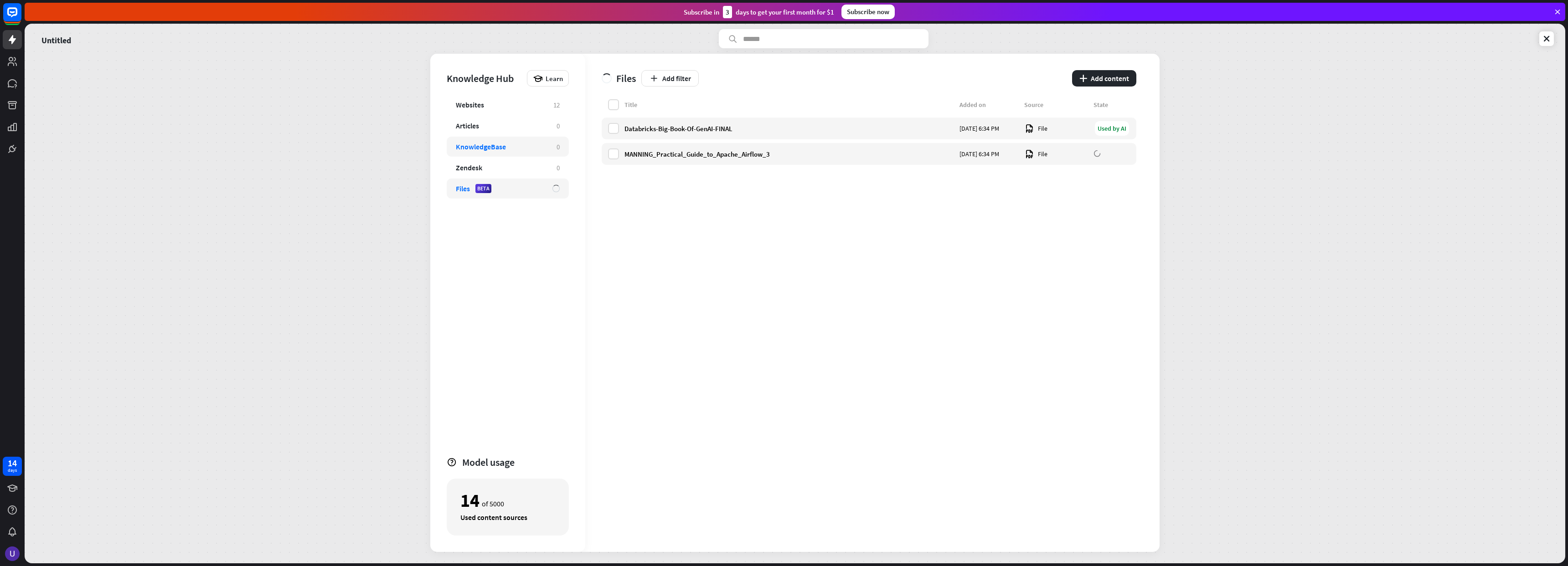
click at [482, 147] on div "KnowledgeBase" at bounding box center [481, 146] width 50 height 9
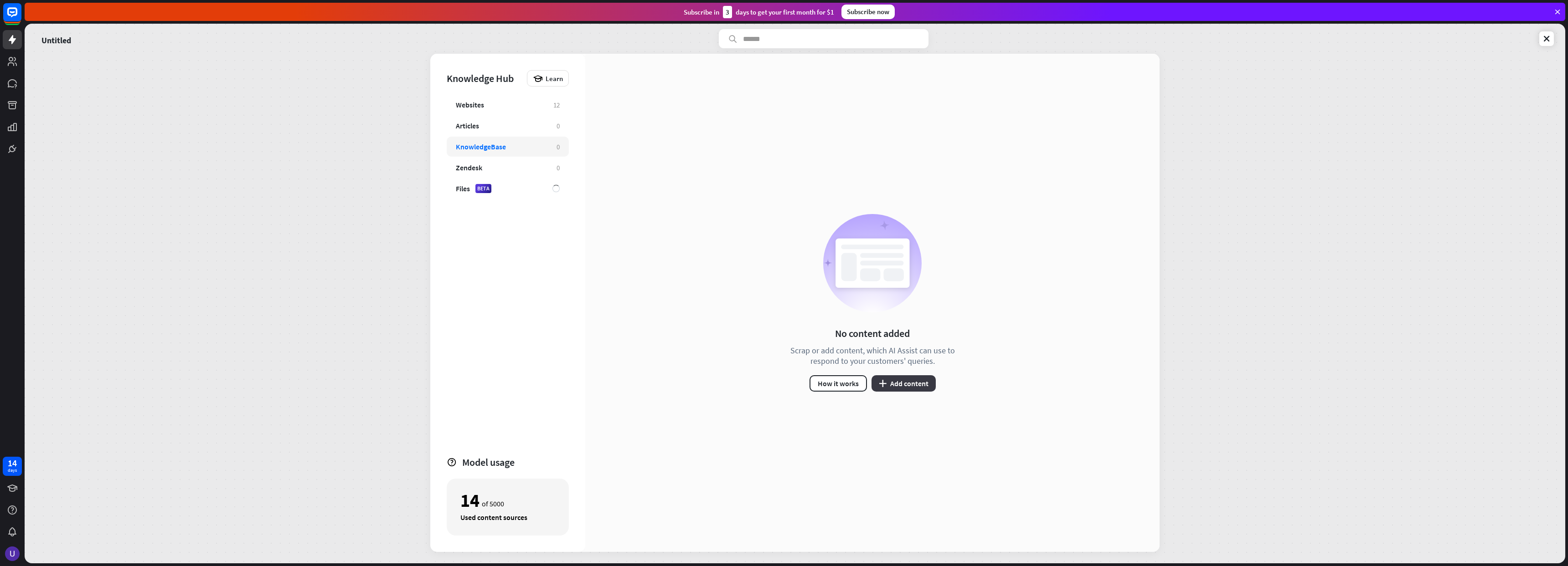
click at [928, 383] on button "plus Add content" at bounding box center [903, 384] width 64 height 16
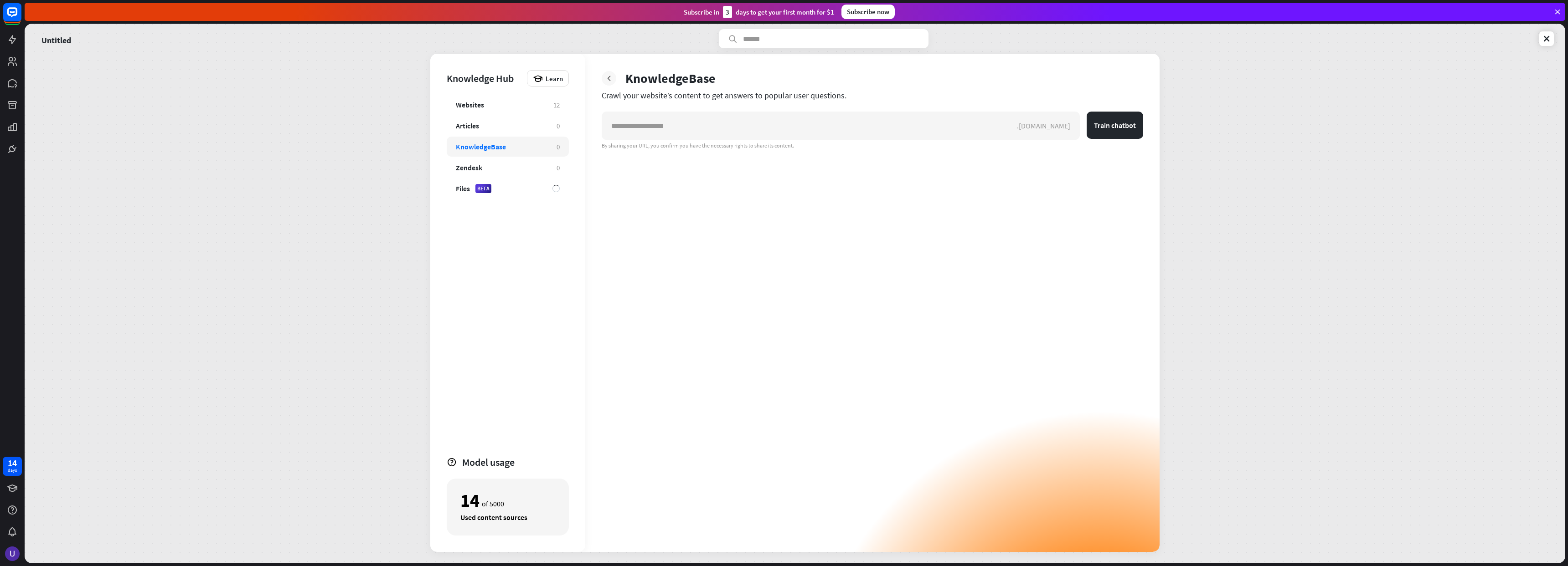
click at [606, 76] on icon at bounding box center [609, 78] width 9 height 9
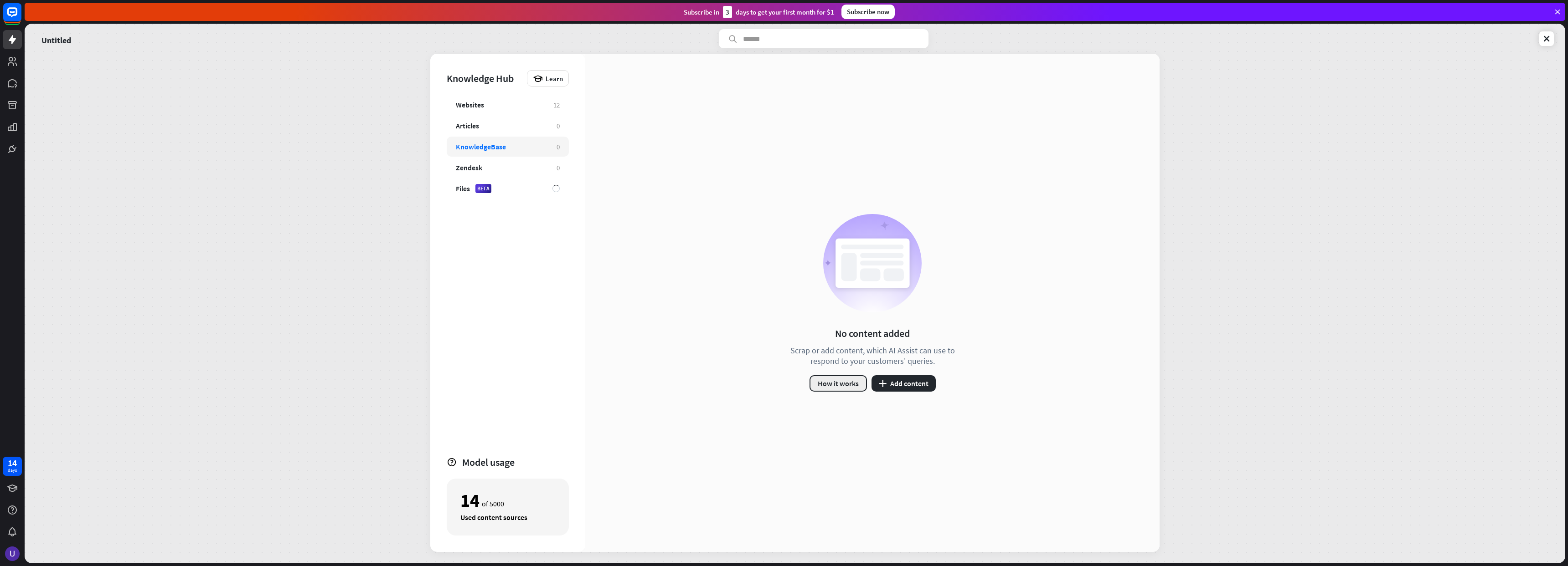
click at [826, 388] on button "How it works" at bounding box center [838, 384] width 58 height 16
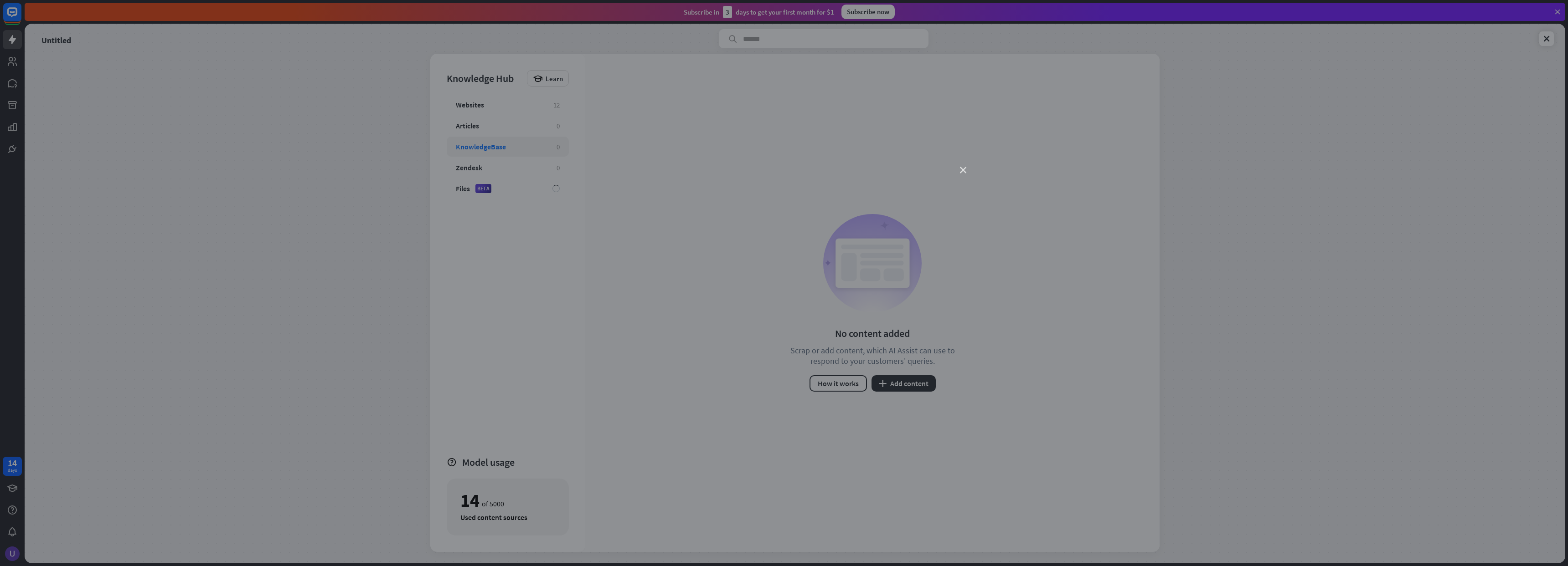
click at [965, 168] on icon "close" at bounding box center [963, 170] width 6 height 6
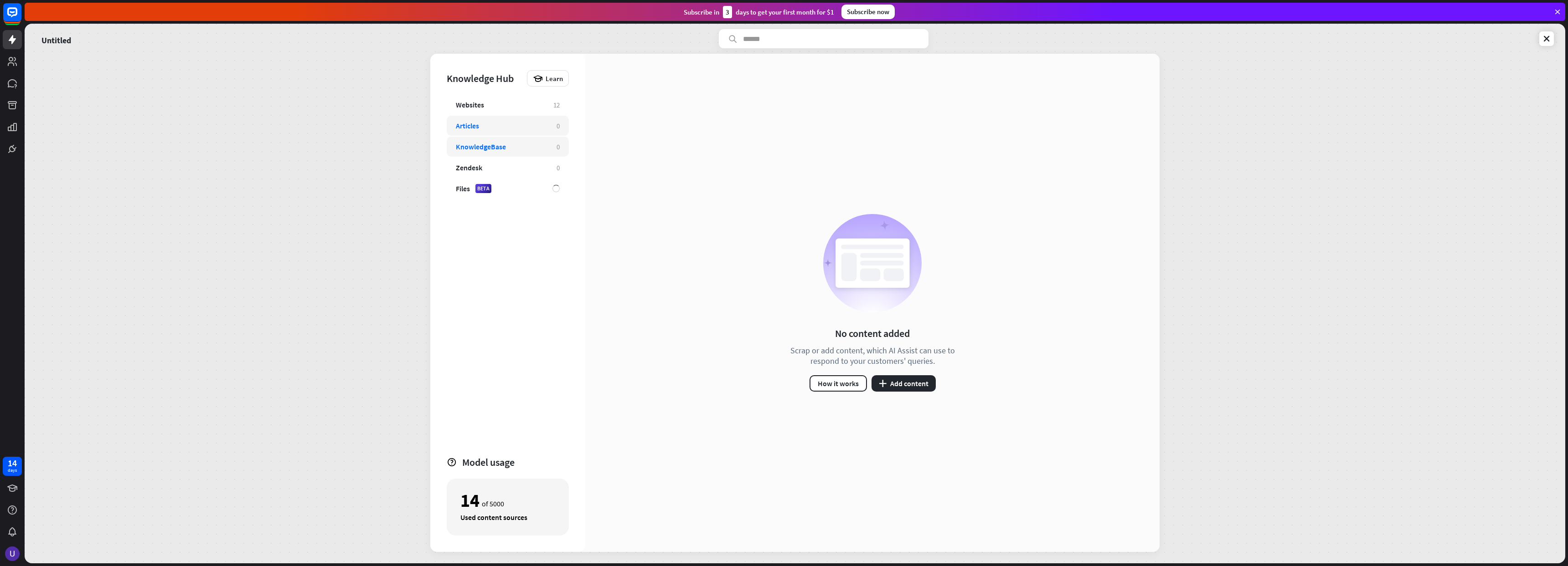
click at [505, 123] on div "Articles" at bounding box center [502, 125] width 92 height 9
click at [496, 106] on div "Websites" at bounding box center [500, 105] width 88 height 9
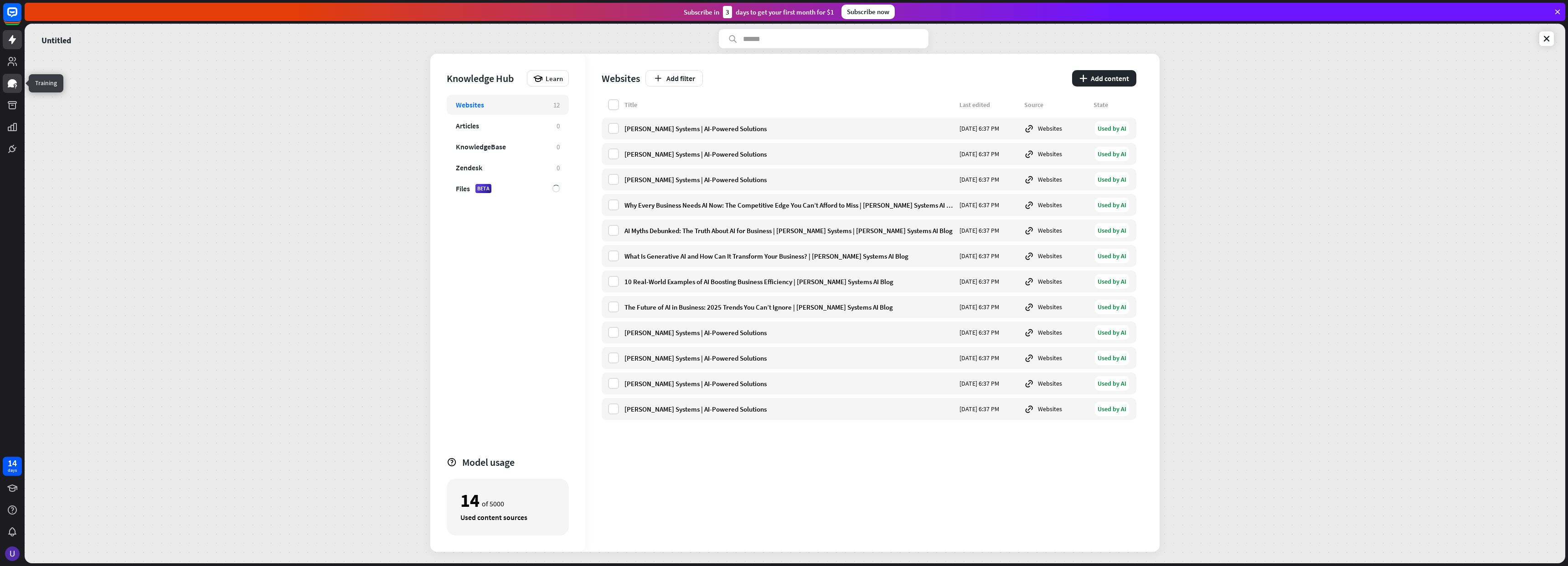
click at [13, 84] on icon at bounding box center [12, 84] width 9 height 8
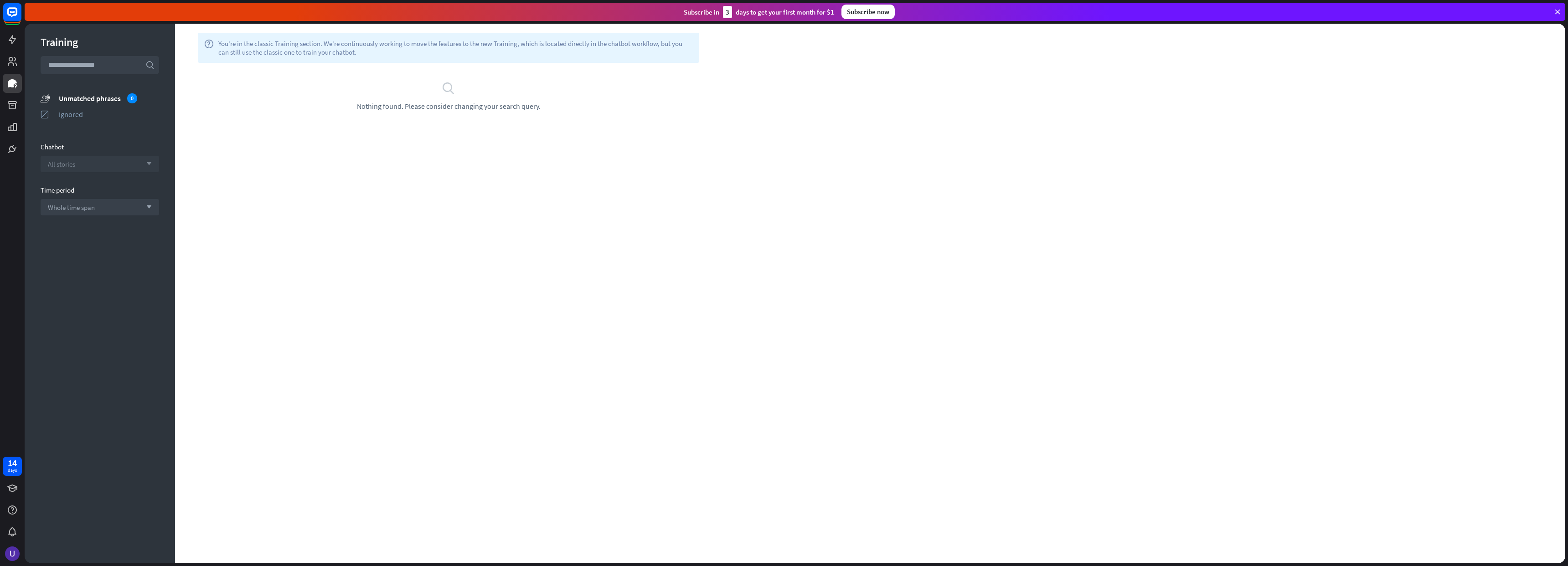
click at [97, 169] on div "All stories arrow_down" at bounding box center [100, 164] width 118 height 16
click at [124, 191] on div "Untitled" at bounding box center [99, 187] width 111 height 18
click at [386, 208] on div "help You're in the classic Training section. We're continuously working to move…" at bounding box center [870, 294] width 1390 height 540
click at [16, 62] on icon at bounding box center [11, 61] width 11 height 11
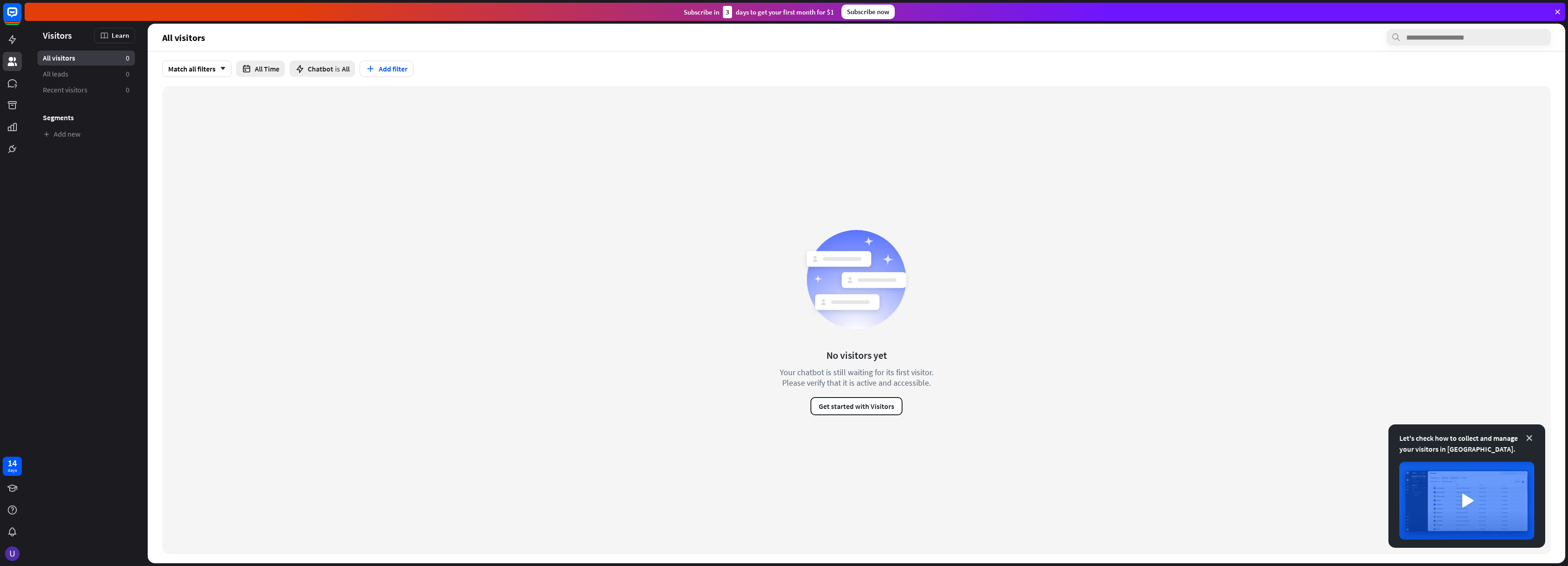
click at [1527, 442] on icon at bounding box center [1529, 438] width 9 height 9
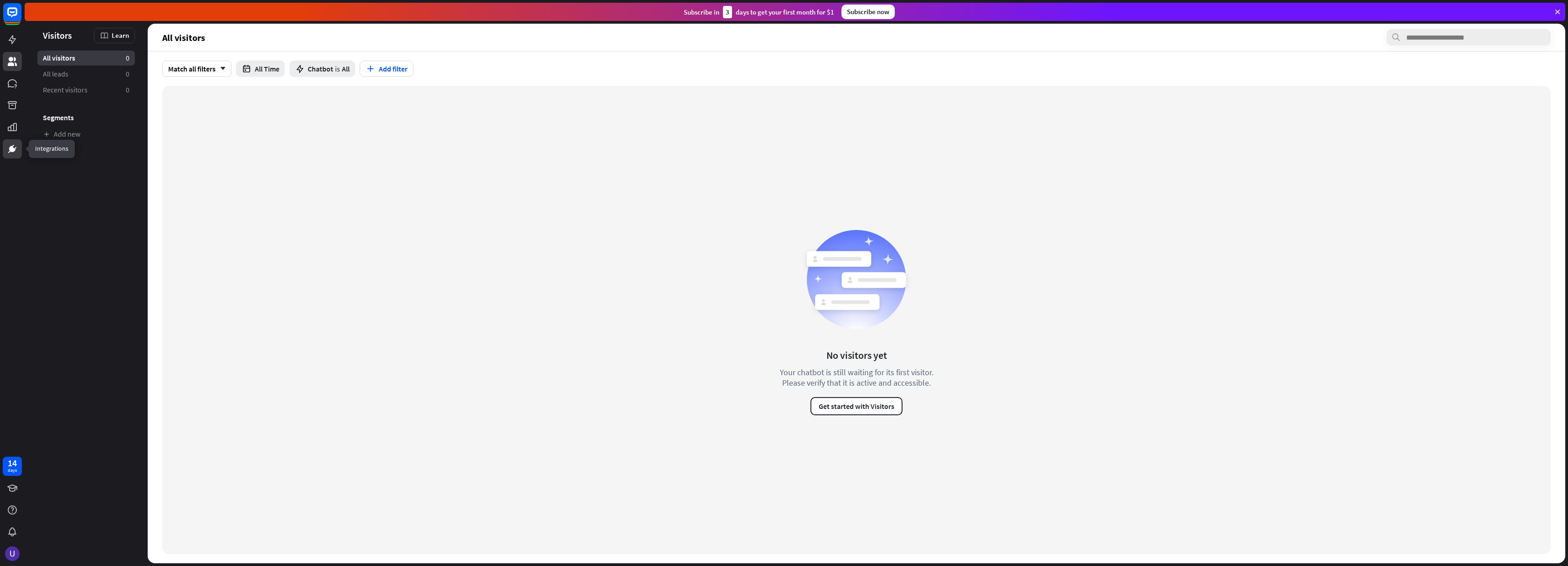
click at [15, 153] on icon at bounding box center [11, 148] width 11 height 11
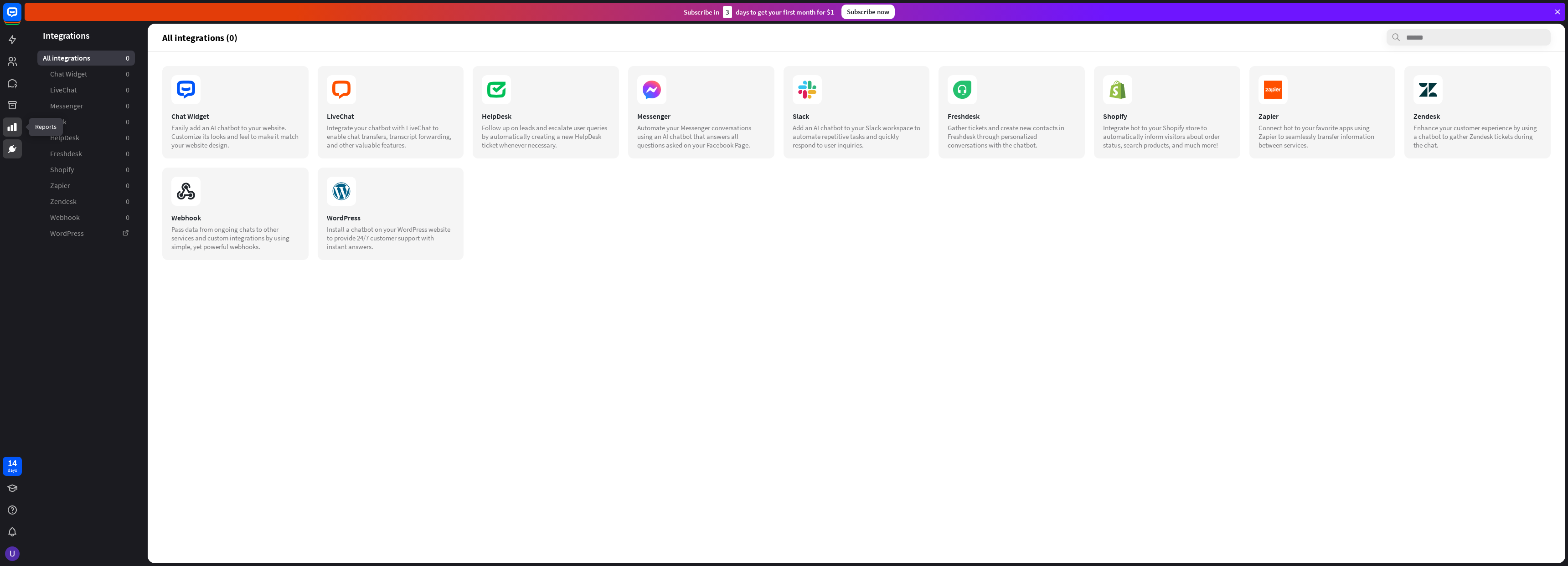
click at [15, 131] on icon at bounding box center [11, 126] width 11 height 11
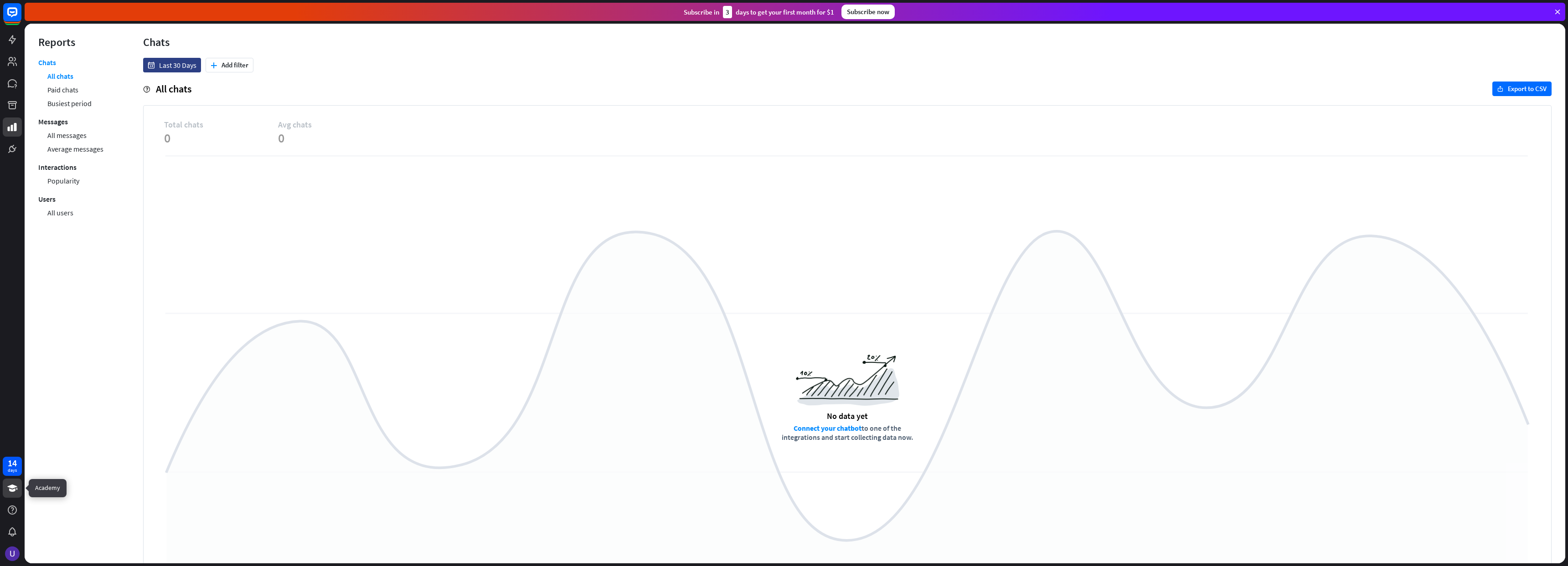
click at [10, 491] on icon at bounding box center [12, 488] width 10 height 7
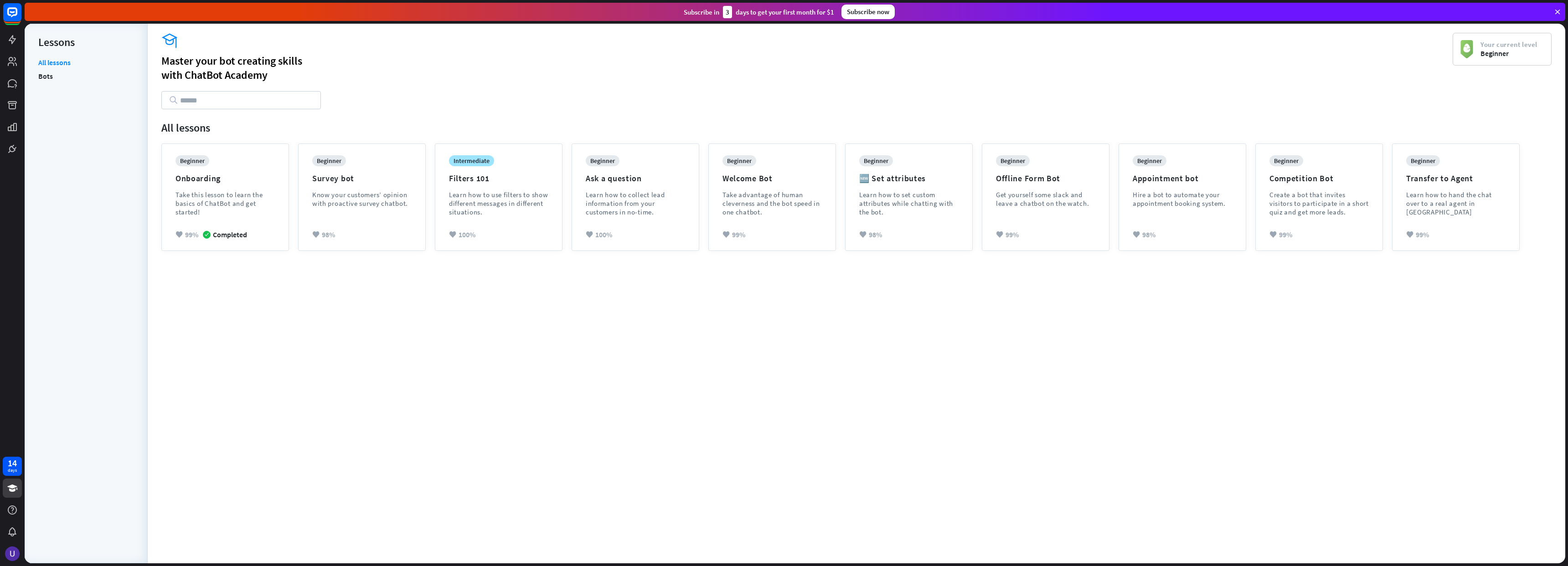
click at [382, 410] on div "academy Master your bot creating skills with ChatBot Academy Your current level…" at bounding box center [856, 298] width 1418 height 530
click at [622, 205] on div "Learn how to collect lead information from your customers in no-time." at bounding box center [635, 204] width 99 height 26
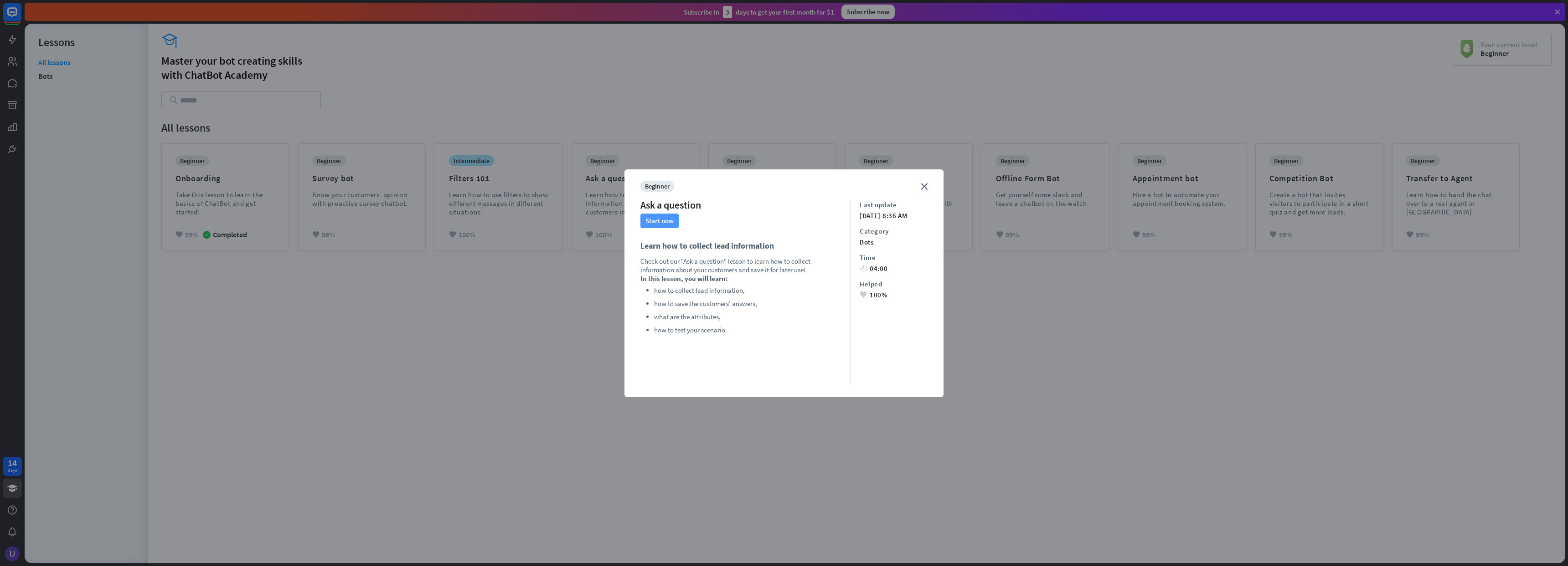
click at [657, 222] on button "Start now" at bounding box center [659, 221] width 38 height 15
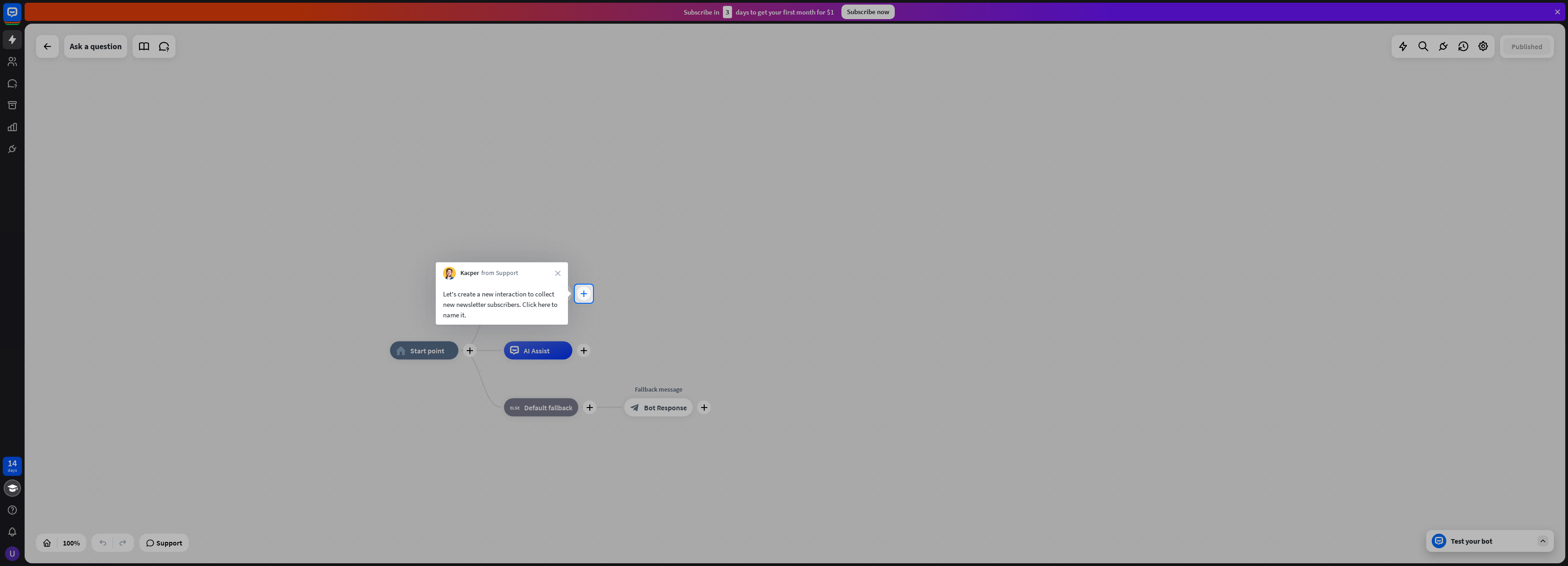
click at [585, 295] on icon "plus" at bounding box center [584, 294] width 6 height 6
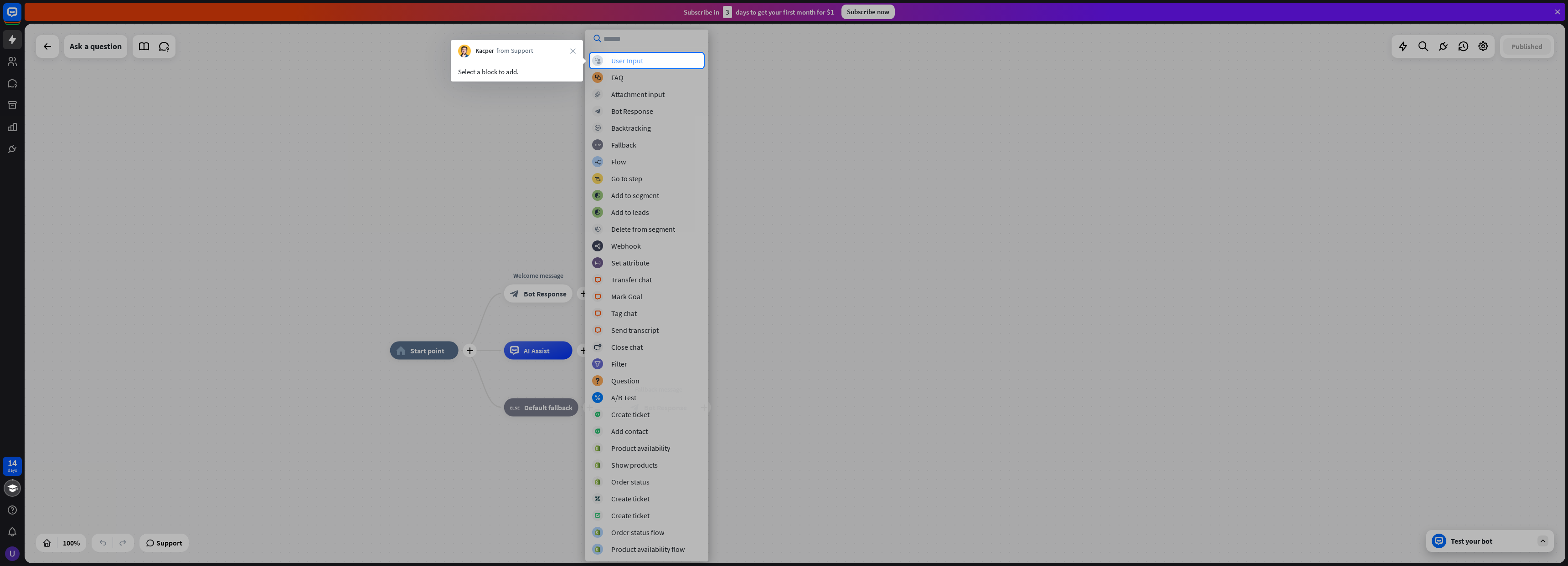
click at [644, 60] on div "block_user_input User Input" at bounding box center [647, 60] width 110 height 11
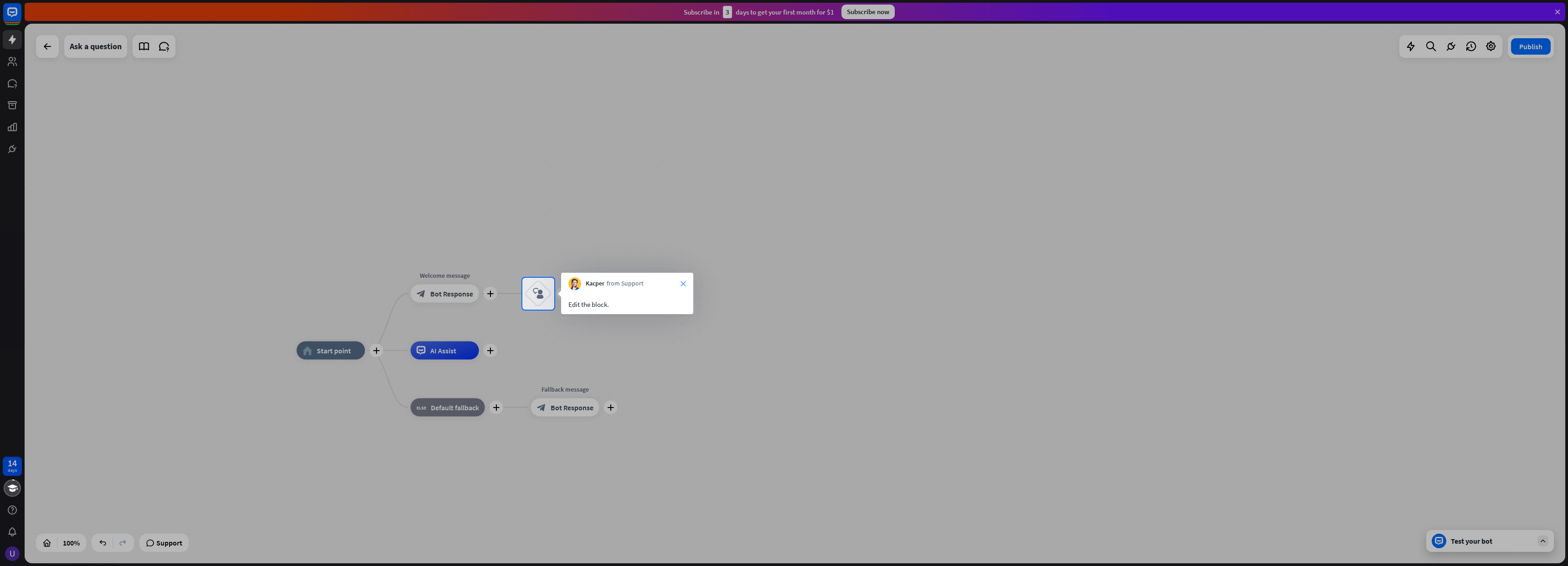
click at [681, 283] on icon "close" at bounding box center [683, 284] width 6 height 6
click at [645, 320] on button "Yes, leave" at bounding box center [658, 320] width 57 height 15
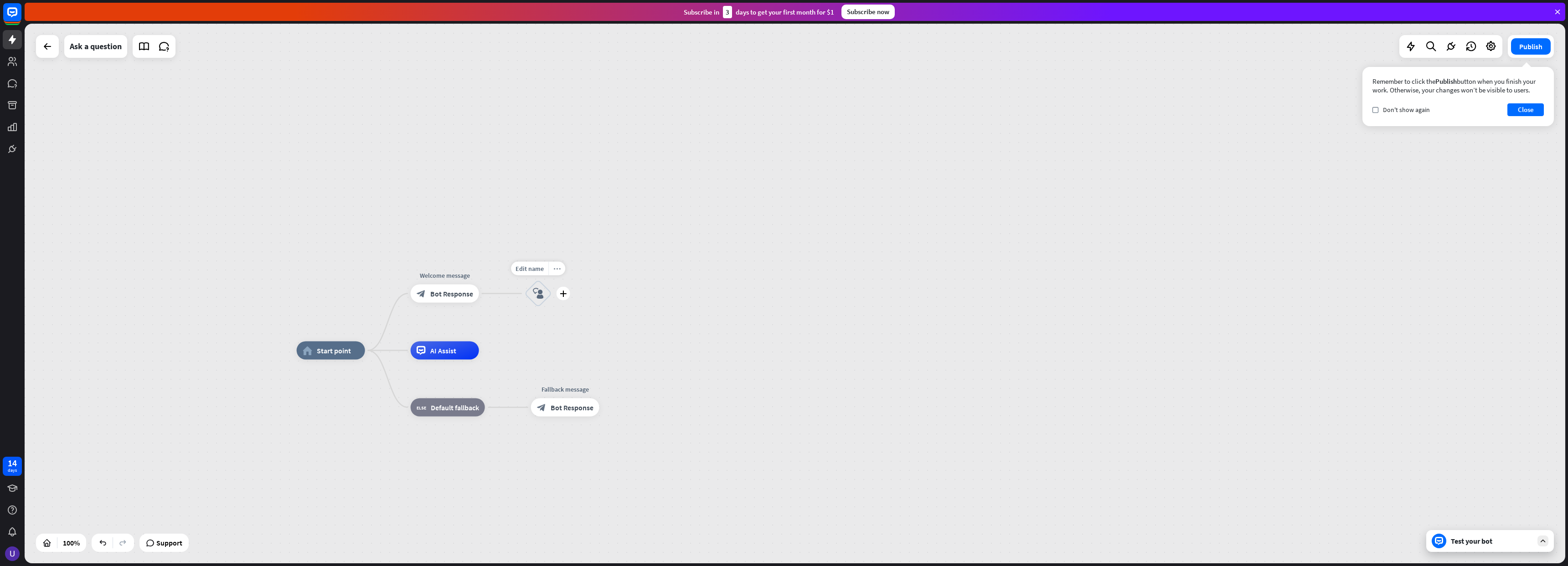
click at [559, 268] on icon "more_horiz" at bounding box center [557, 268] width 7 height 6
click at [593, 349] on span "Delete single block" at bounding box center [605, 352] width 53 height 9
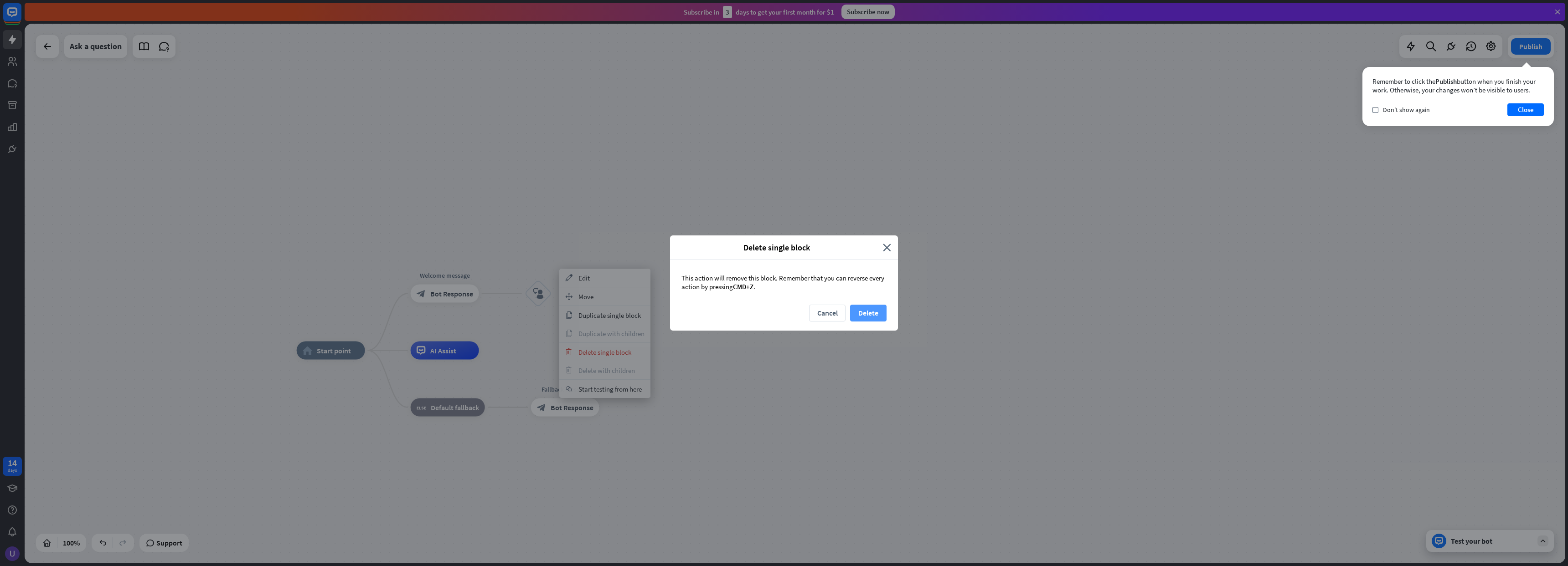
click at [861, 316] on button "Delete" at bounding box center [868, 313] width 37 height 17
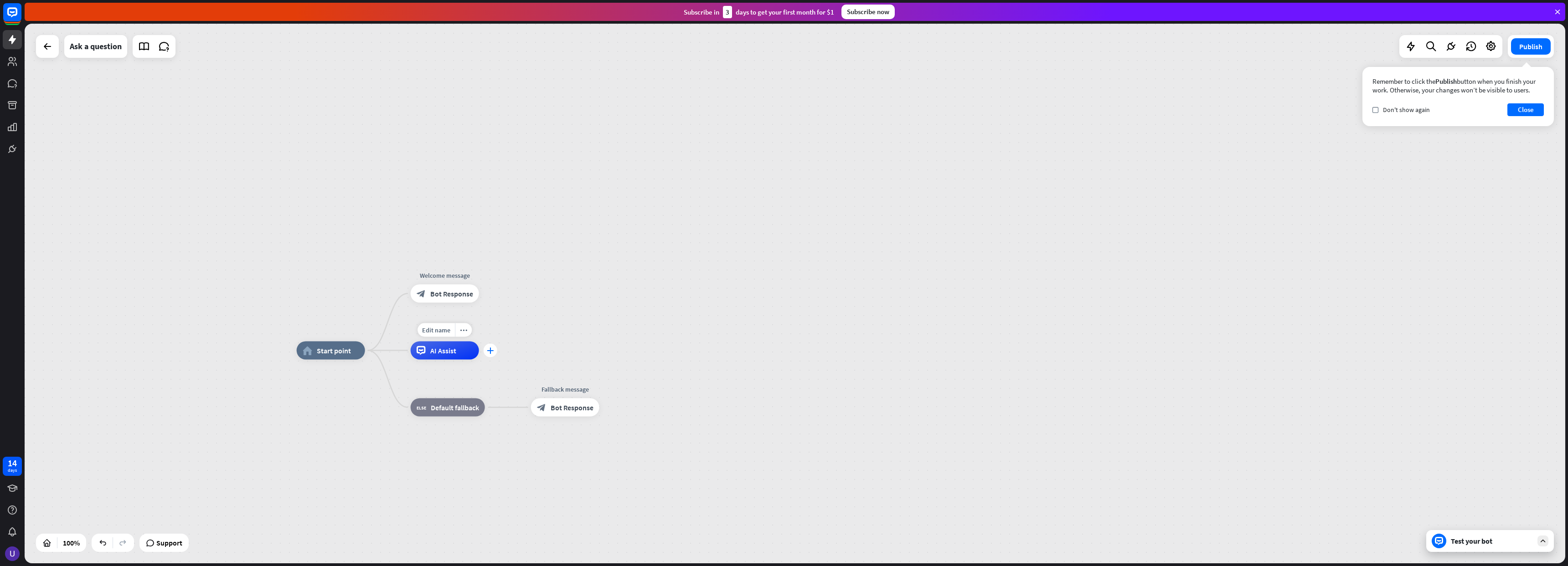
click at [492, 354] on div "plus" at bounding box center [490, 350] width 14 height 14
type input "*"
click at [1526, 109] on button "Close" at bounding box center [1526, 110] width 37 height 13
click at [1496, 543] on div "Test your bot" at bounding box center [1492, 541] width 82 height 9
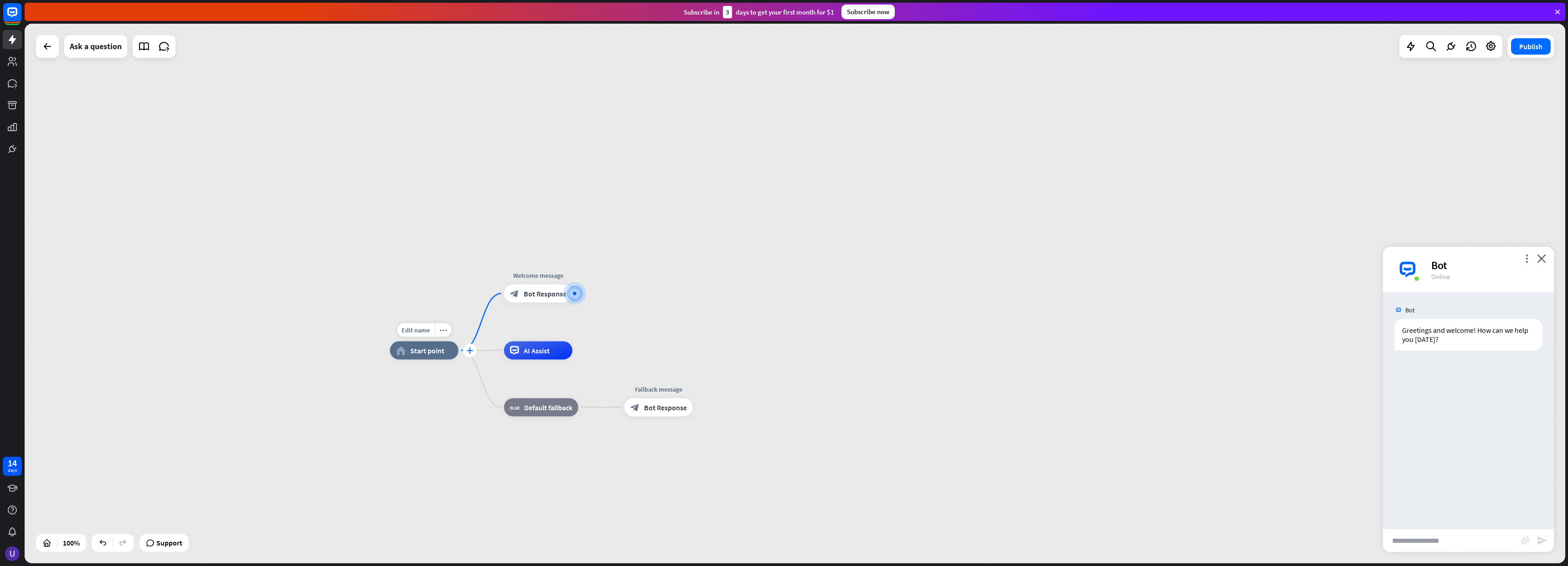
click at [471, 352] on icon "plus" at bounding box center [470, 351] width 6 height 6
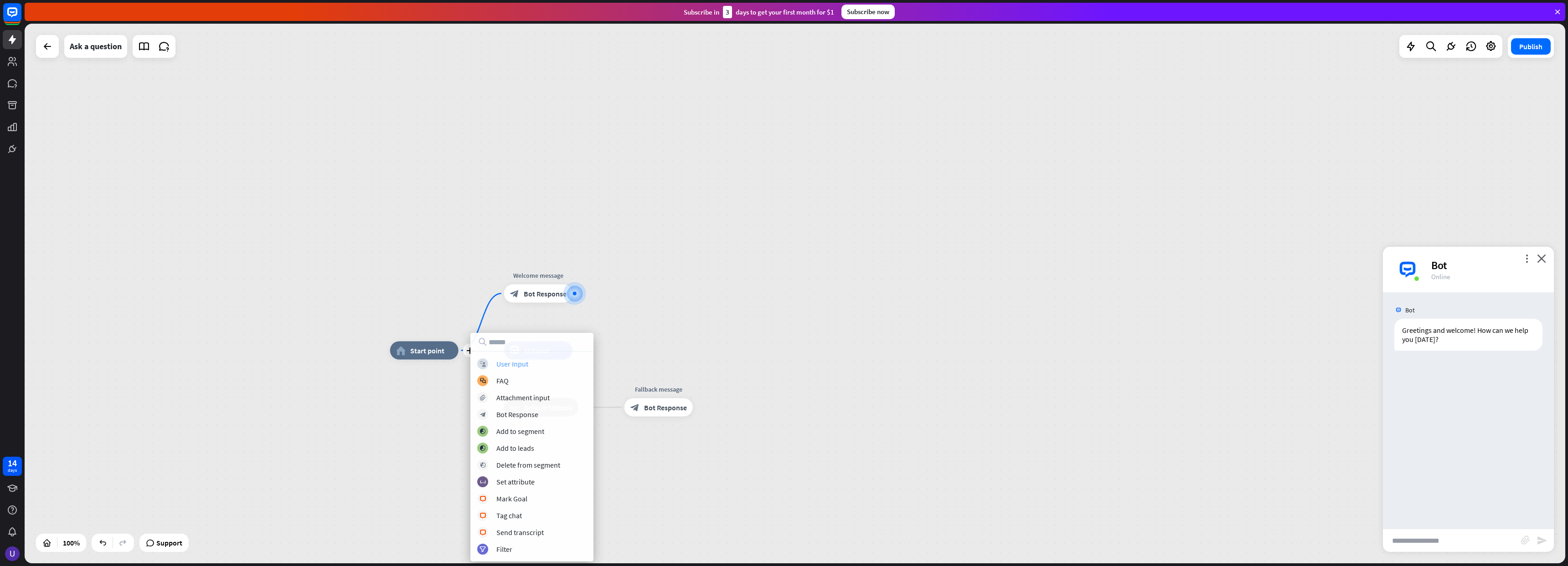
click at [499, 362] on div "User Input" at bounding box center [512, 363] width 32 height 9
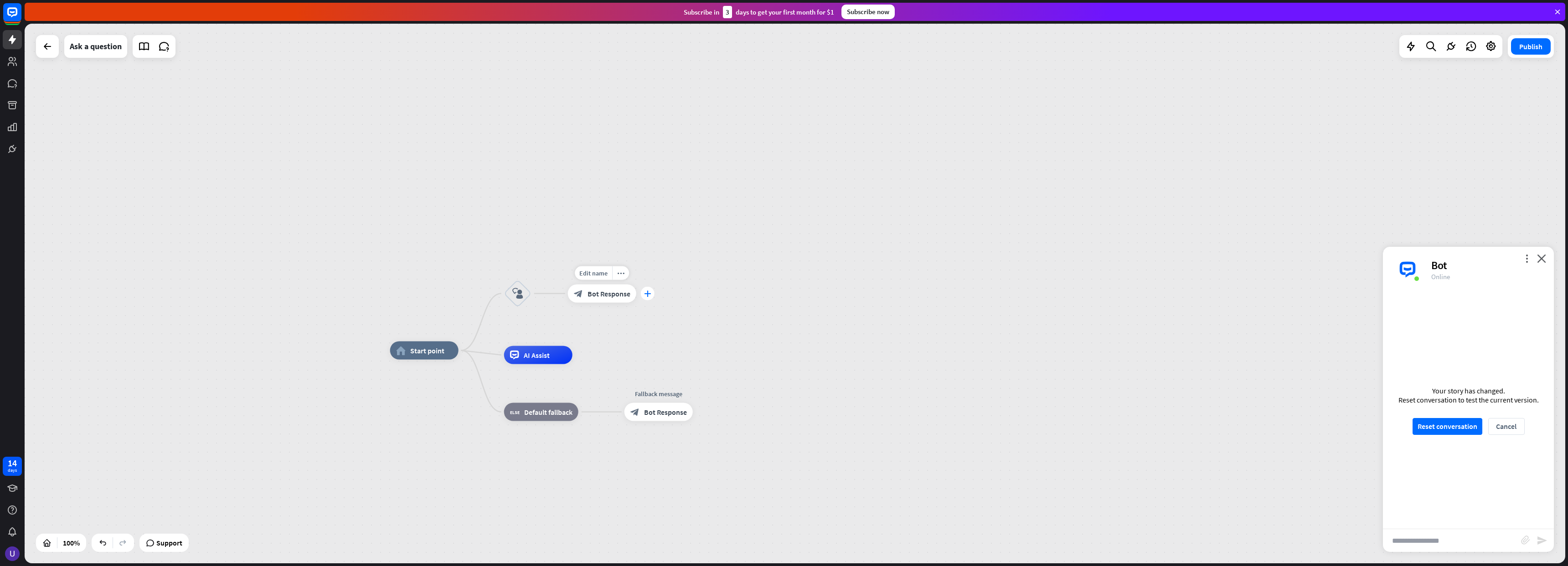
click at [652, 297] on div "plus" at bounding box center [648, 294] width 14 height 14
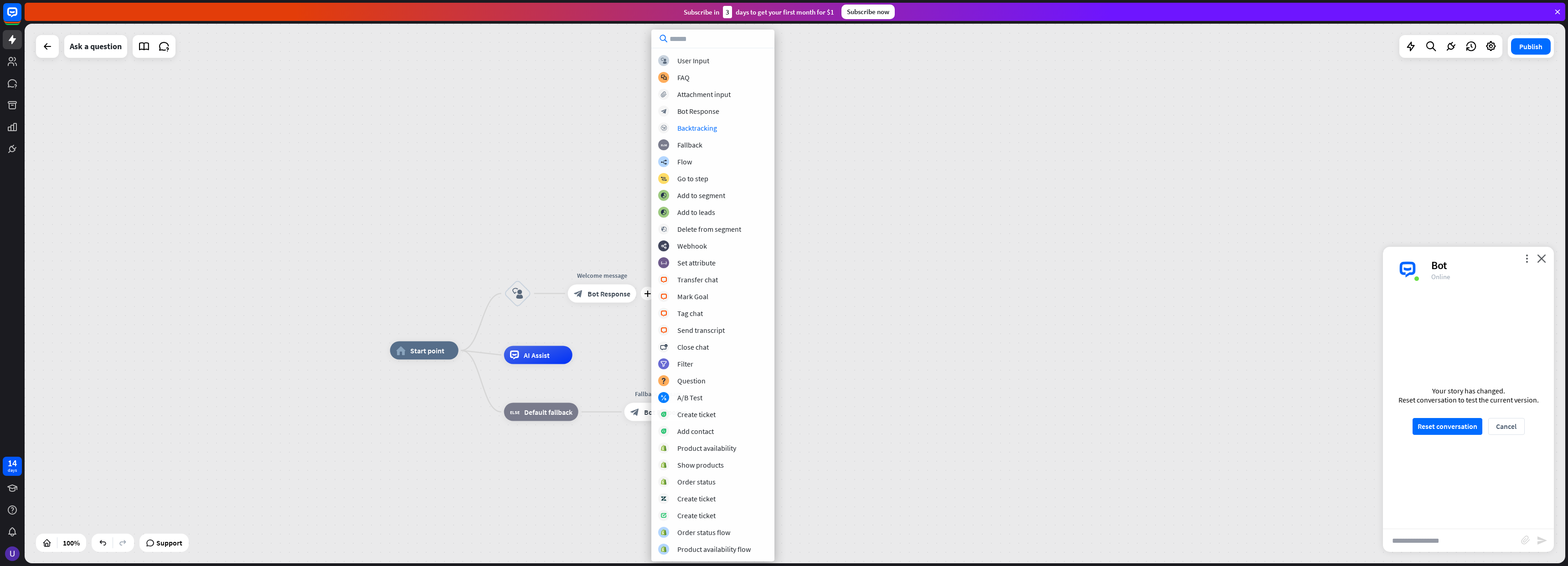
click at [884, 232] on div "home_2 Start point block_user_input plus Welcome message block_bot_response Bot…" at bounding box center [795, 294] width 1541 height 540
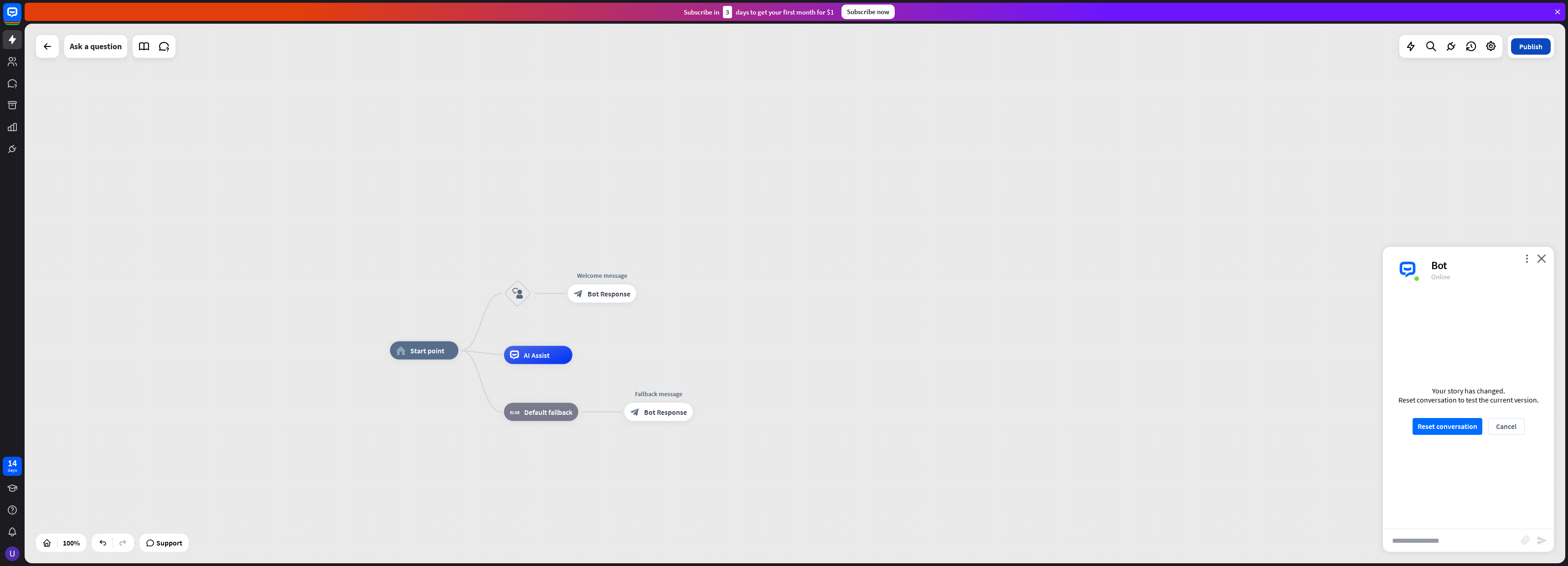
click at [1545, 54] on button "Publish" at bounding box center [1531, 46] width 40 height 16
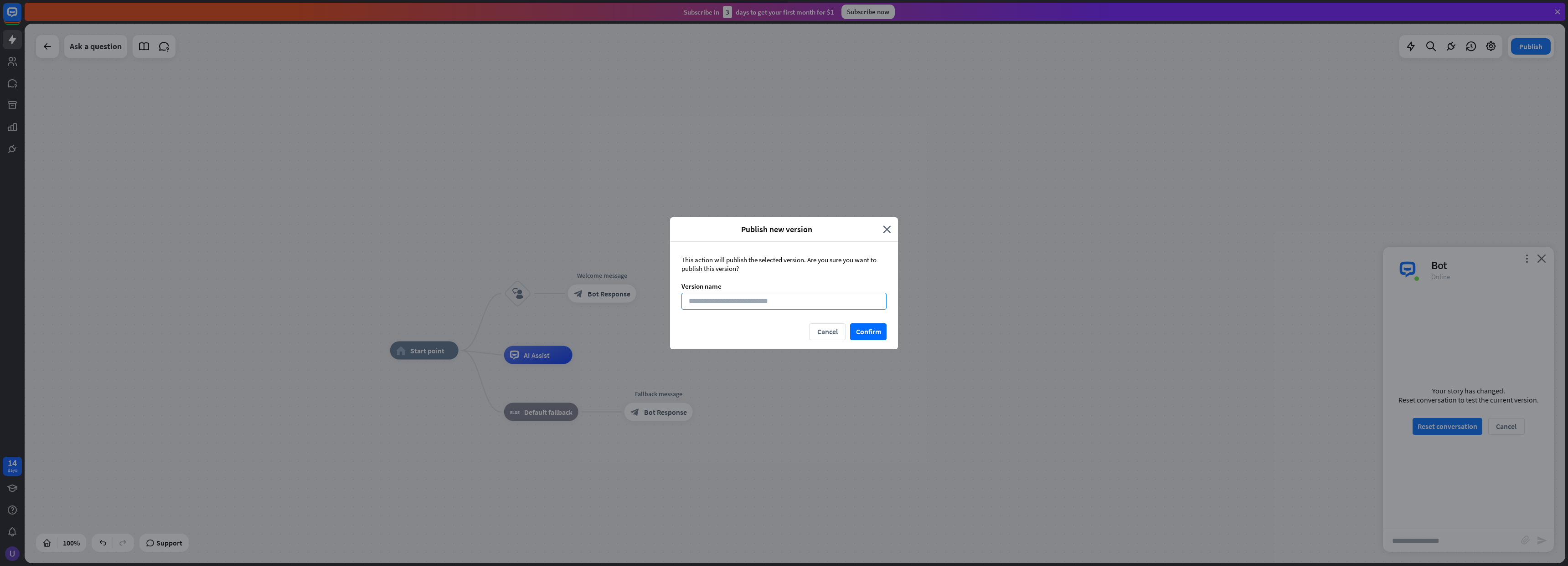
click at [842, 305] on input at bounding box center [784, 301] width 205 height 17
type input "*"
click at [863, 331] on button "Confirm" at bounding box center [868, 332] width 37 height 17
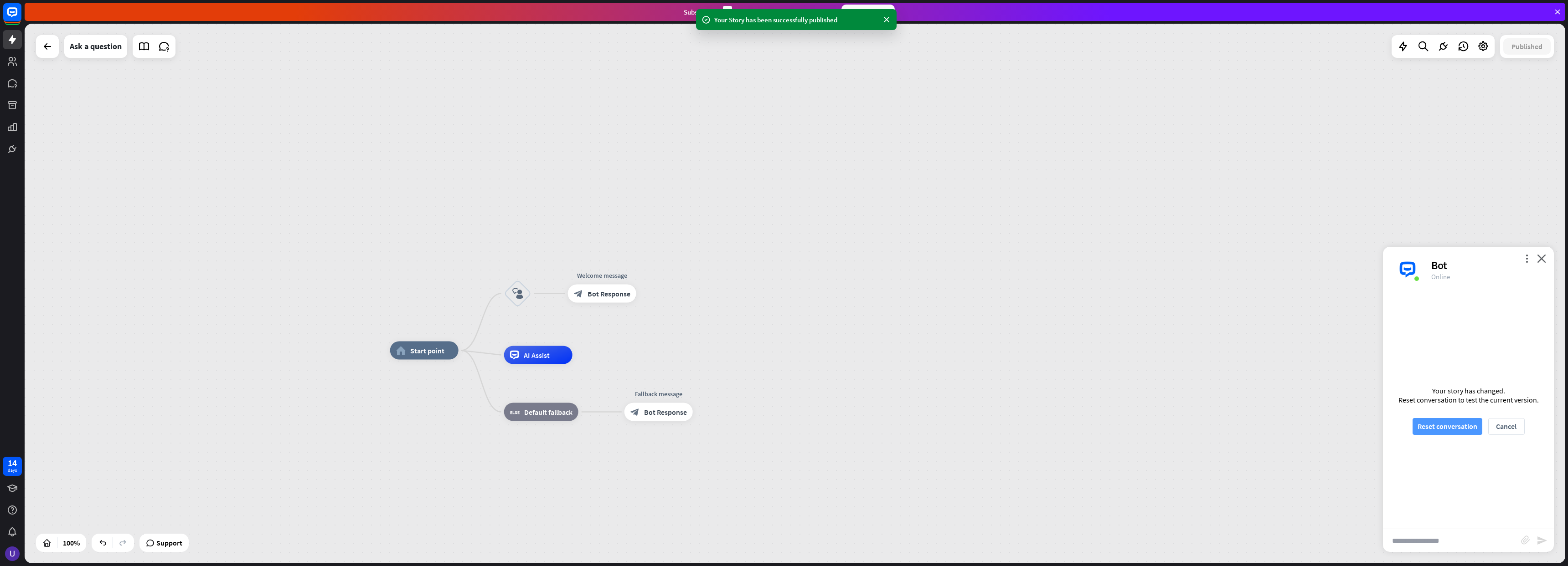
click at [1452, 429] on button "Reset conversation" at bounding box center [1448, 427] width 70 height 17
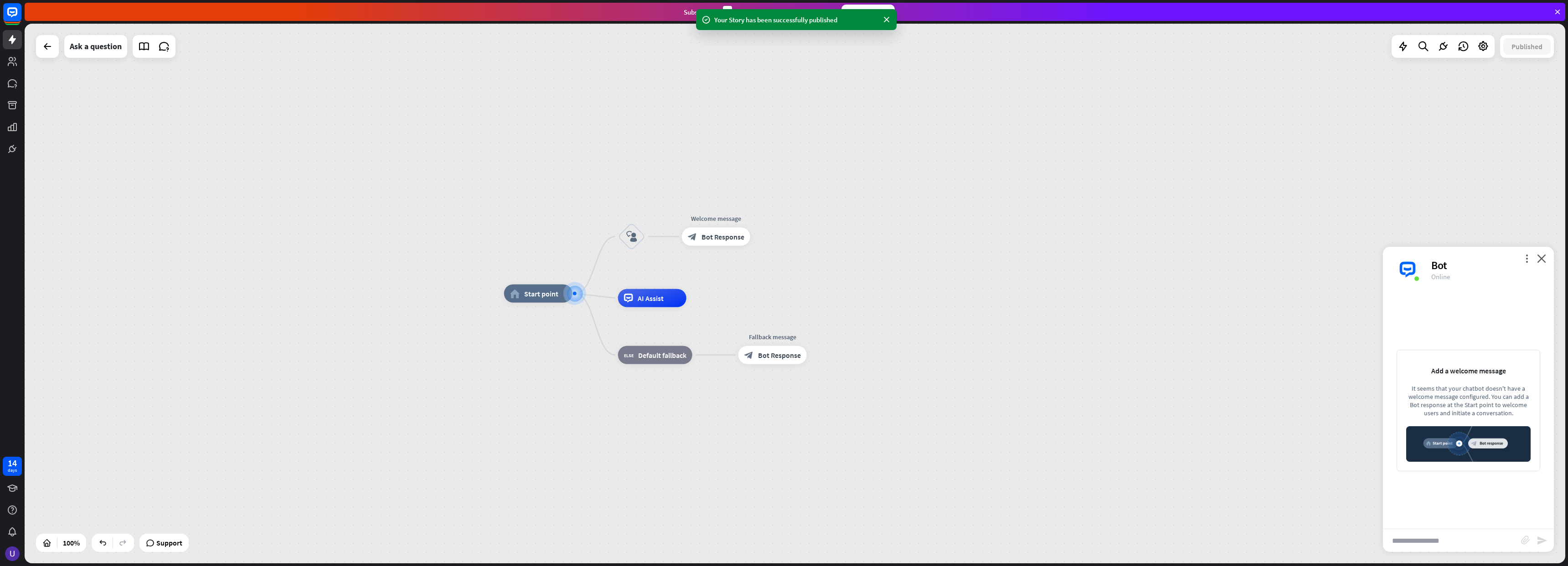
click at [1460, 536] on input "text" at bounding box center [1452, 541] width 138 height 23
type input "**********"
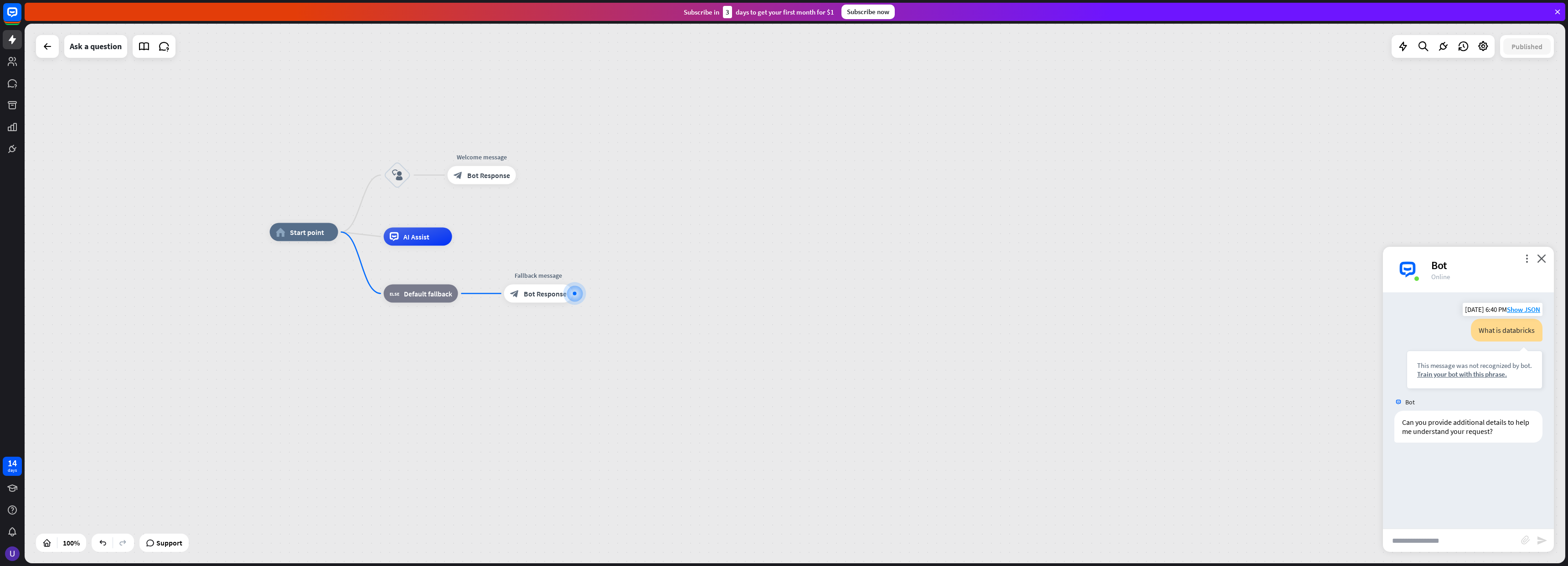
click at [1449, 379] on div "This message was not recognized by bot. Train your bot with this phrase." at bounding box center [1475, 370] width 136 height 38
click at [1456, 371] on div "Train your bot with this phrase." at bounding box center [1475, 374] width 115 height 9
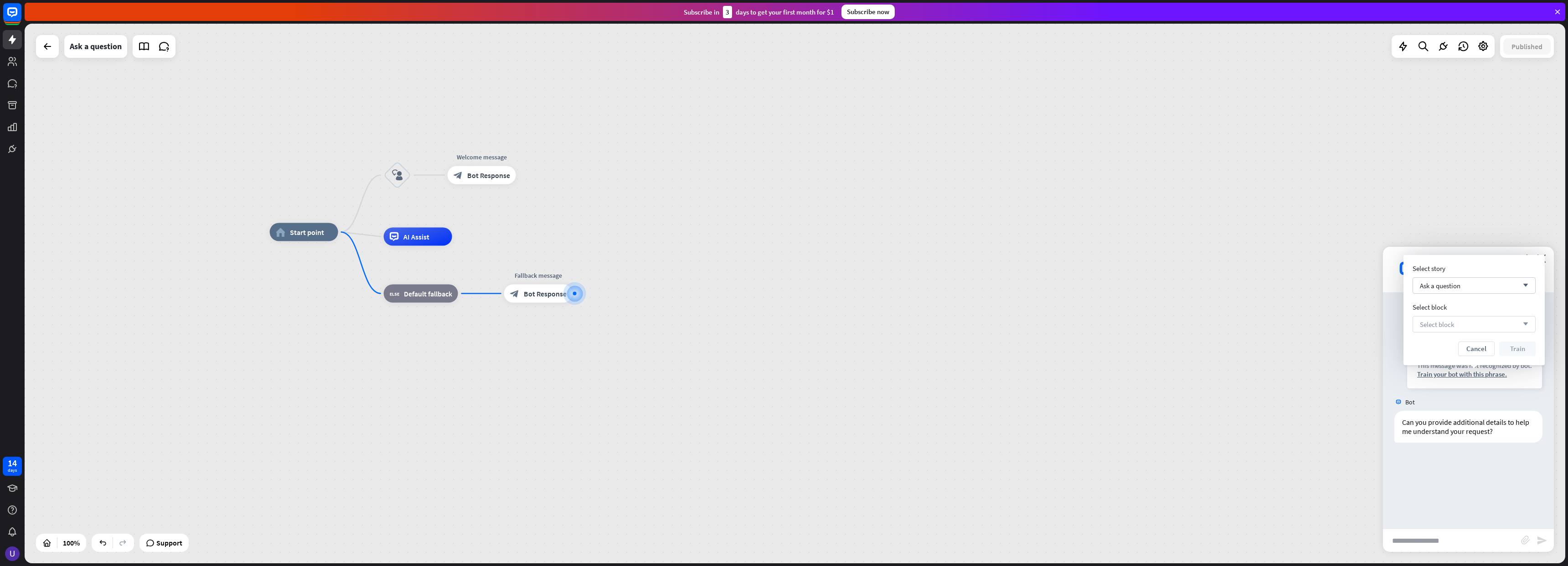
click at [1467, 327] on div "Select block arrow_down" at bounding box center [1475, 324] width 123 height 16
click at [1472, 348] on div "User Input" at bounding box center [1458, 349] width 32 height 9
click at [1520, 347] on button "Train" at bounding box center [1518, 349] width 37 height 15
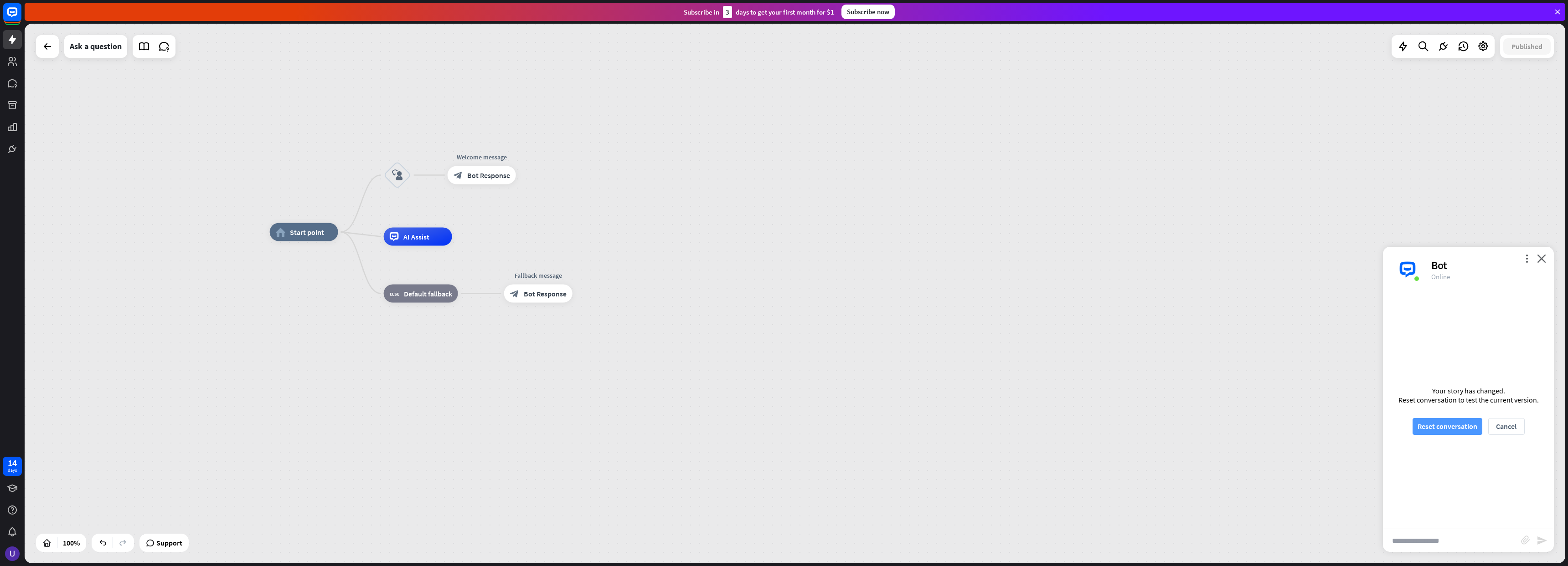
click at [1463, 431] on button "Reset conversation" at bounding box center [1448, 427] width 70 height 17
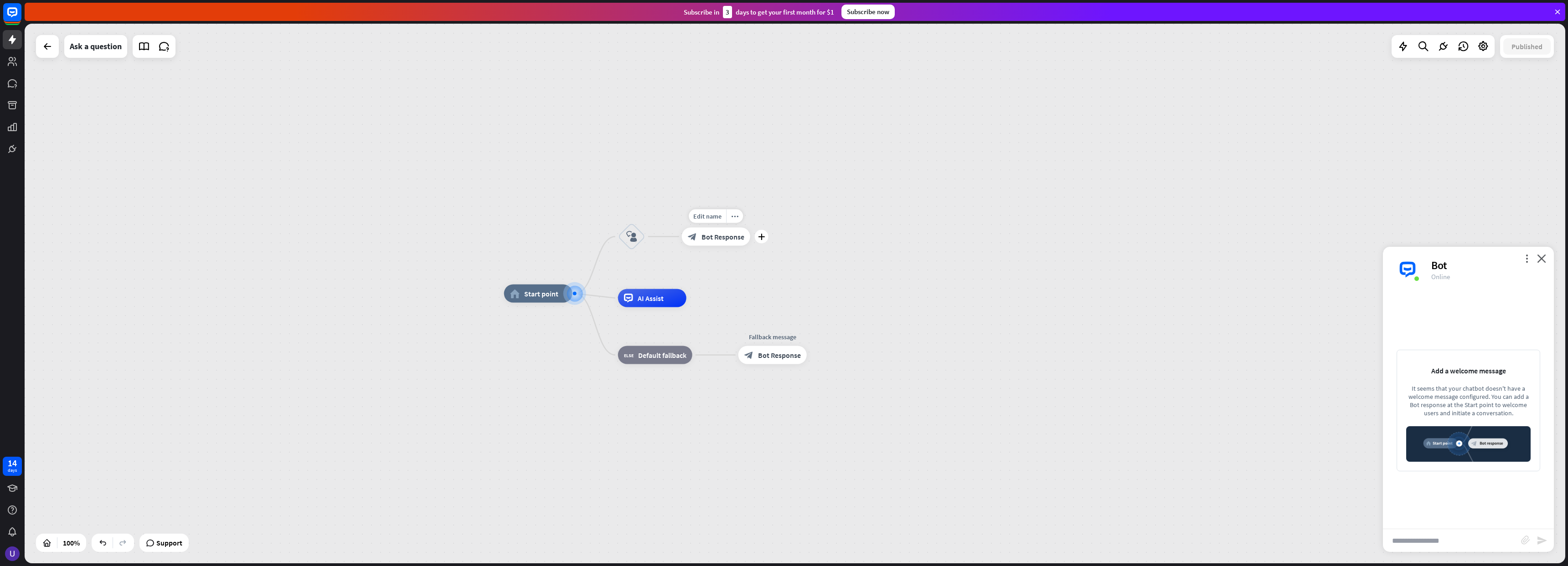
click at [720, 241] on div "block_bot_response Bot Response" at bounding box center [716, 237] width 68 height 18
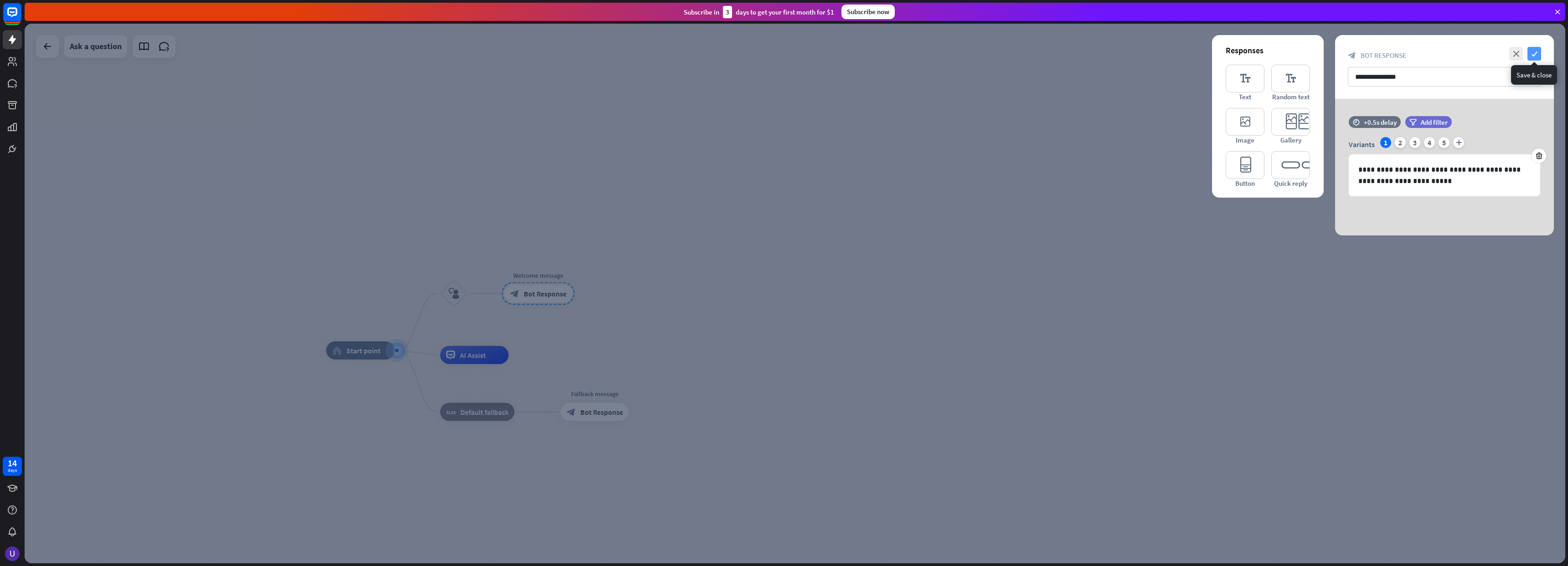
click at [1538, 54] on icon "check" at bounding box center [1534, 54] width 14 height 14
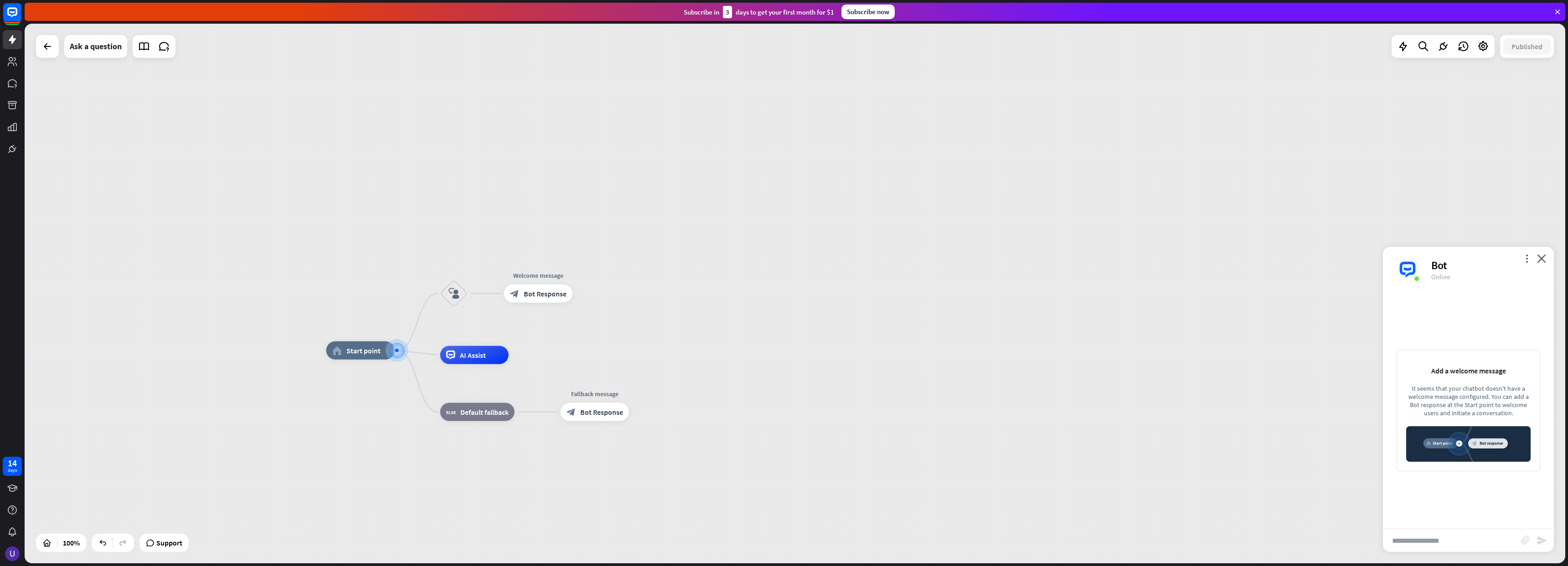
click at [1537, 257] on div "more_vert close Bot Online" at bounding box center [1468, 269] width 171 height 45
click at [1539, 259] on icon "close" at bounding box center [1541, 258] width 9 height 9
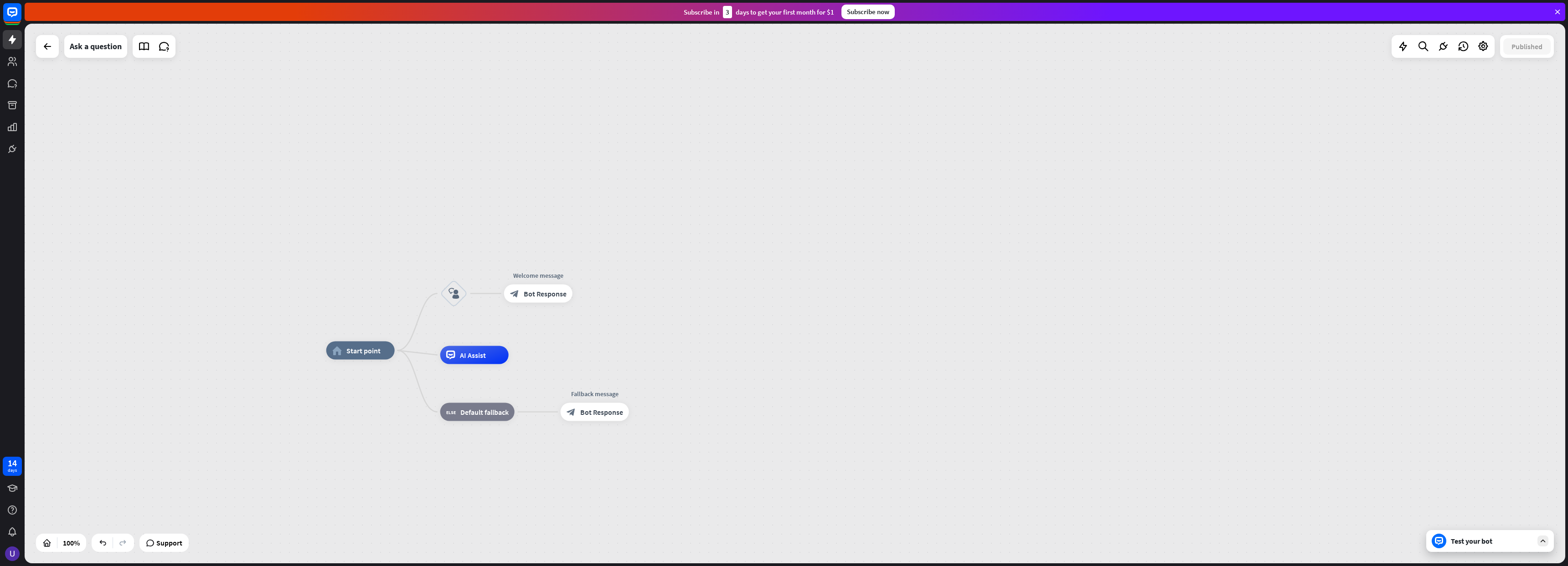
click at [1478, 542] on div "Test your bot" at bounding box center [1492, 541] width 82 height 9
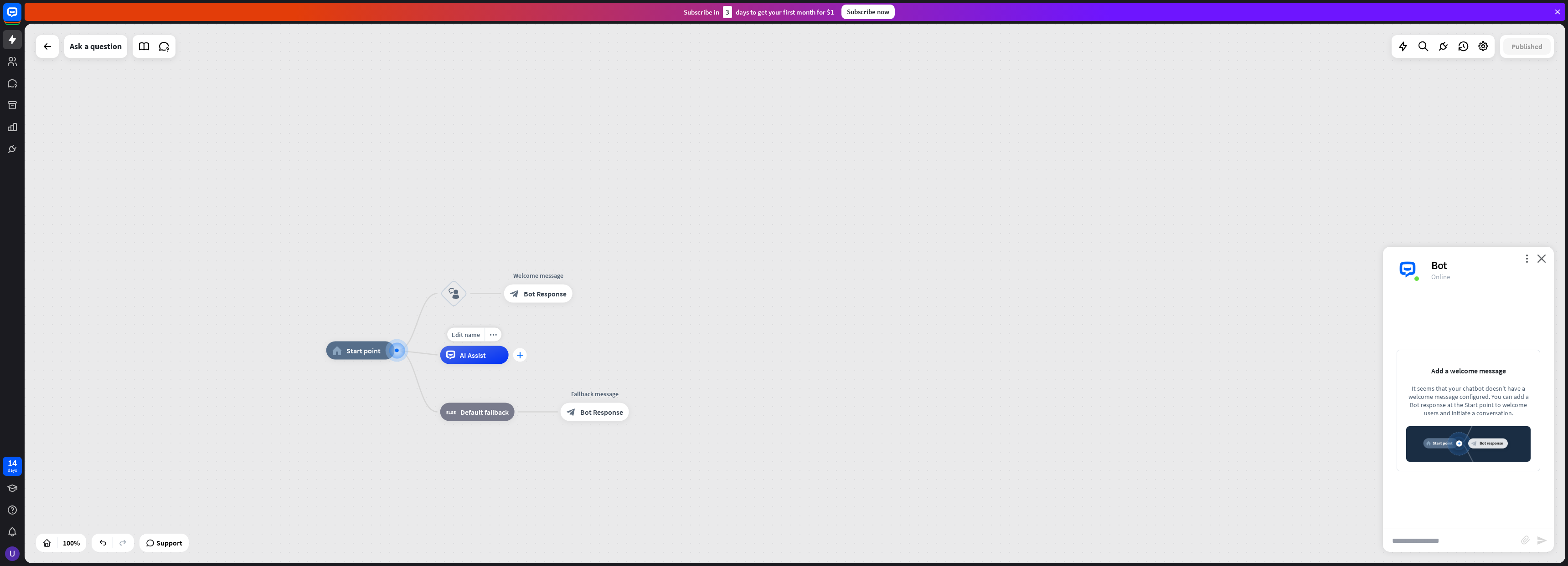
click at [523, 357] on div "plus" at bounding box center [520, 355] width 14 height 14
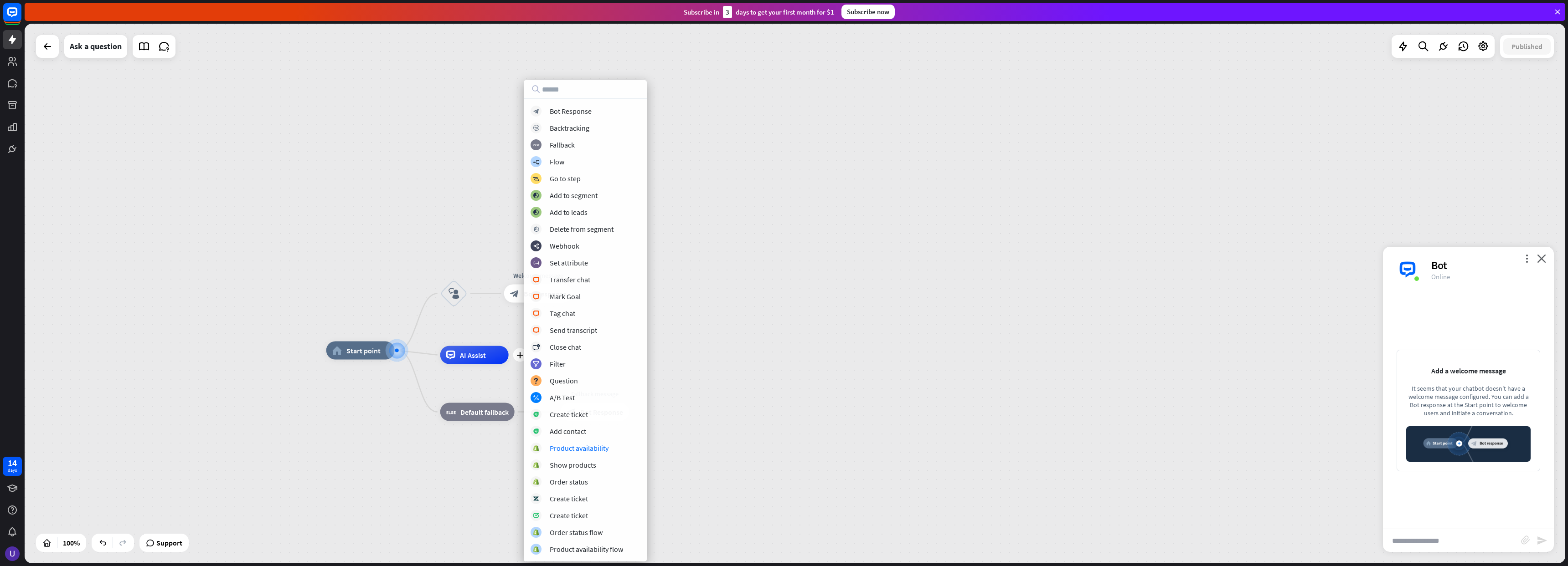
click at [875, 332] on div "home_2 Start point block_user_input Welcome message block_bot_response Bot Resp…" at bounding box center [795, 294] width 1541 height 540
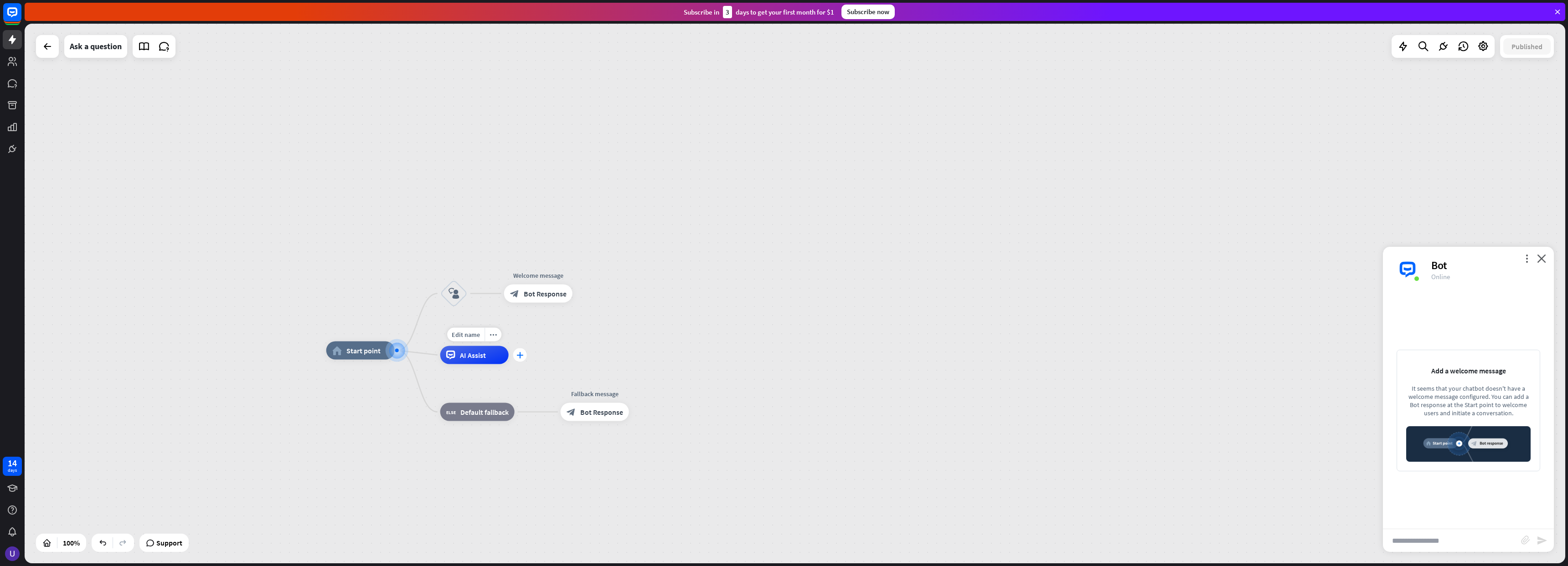
click at [522, 355] on icon "plus" at bounding box center [519, 355] width 6 height 6
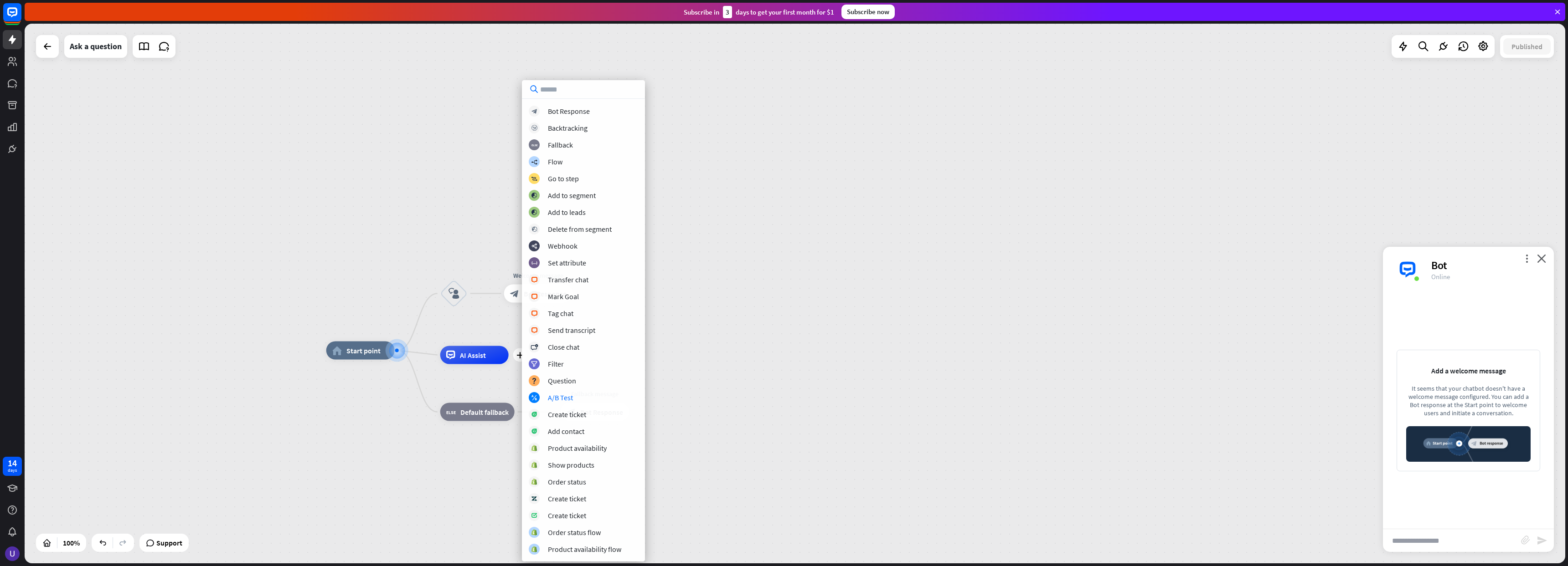
click at [807, 309] on div "home_2 Start point block_user_input Welcome message block_bot_response Bot Resp…" at bounding box center [795, 294] width 1541 height 540
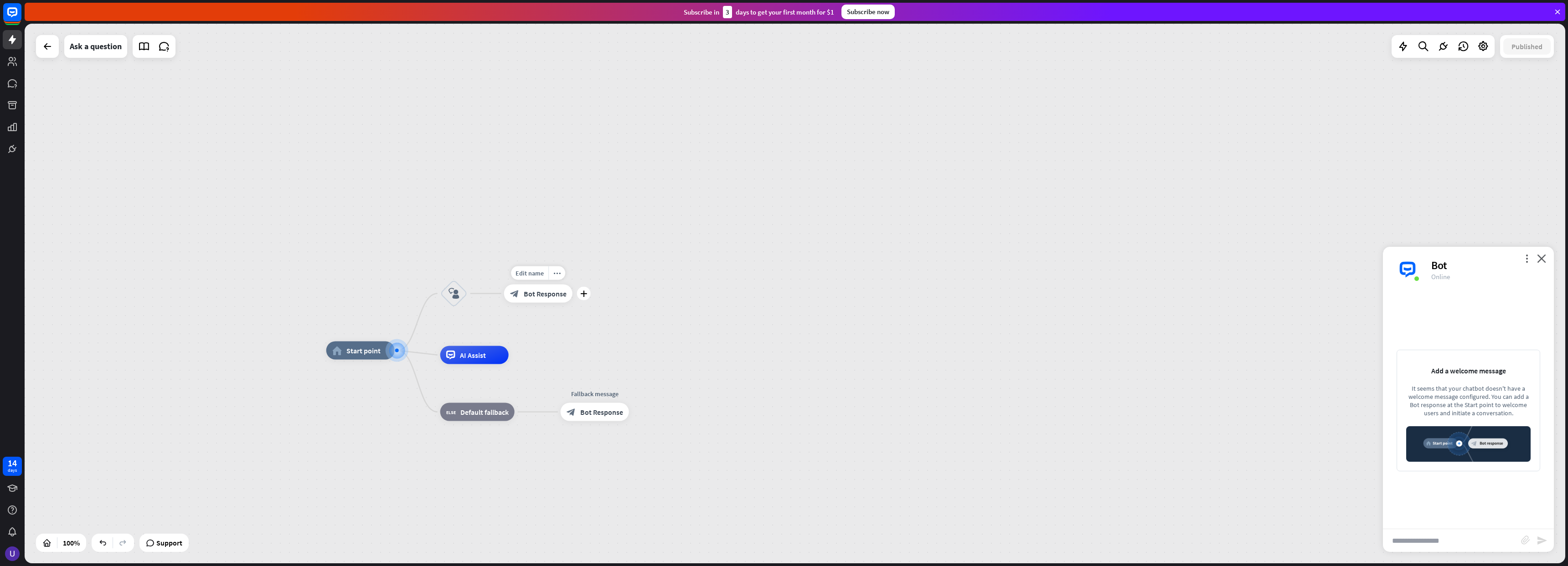
click at [521, 294] on div "block_bot_response Bot Response" at bounding box center [538, 294] width 68 height 18
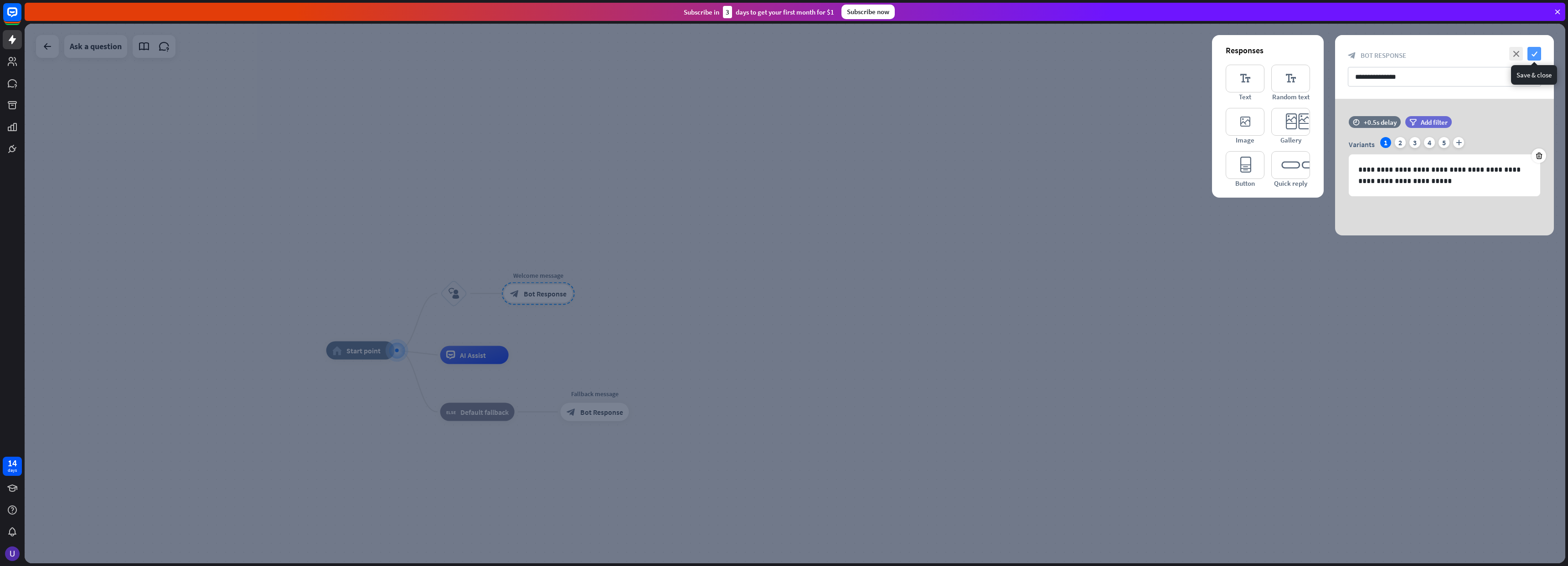
click at [1535, 55] on icon "check" at bounding box center [1534, 54] width 14 height 14
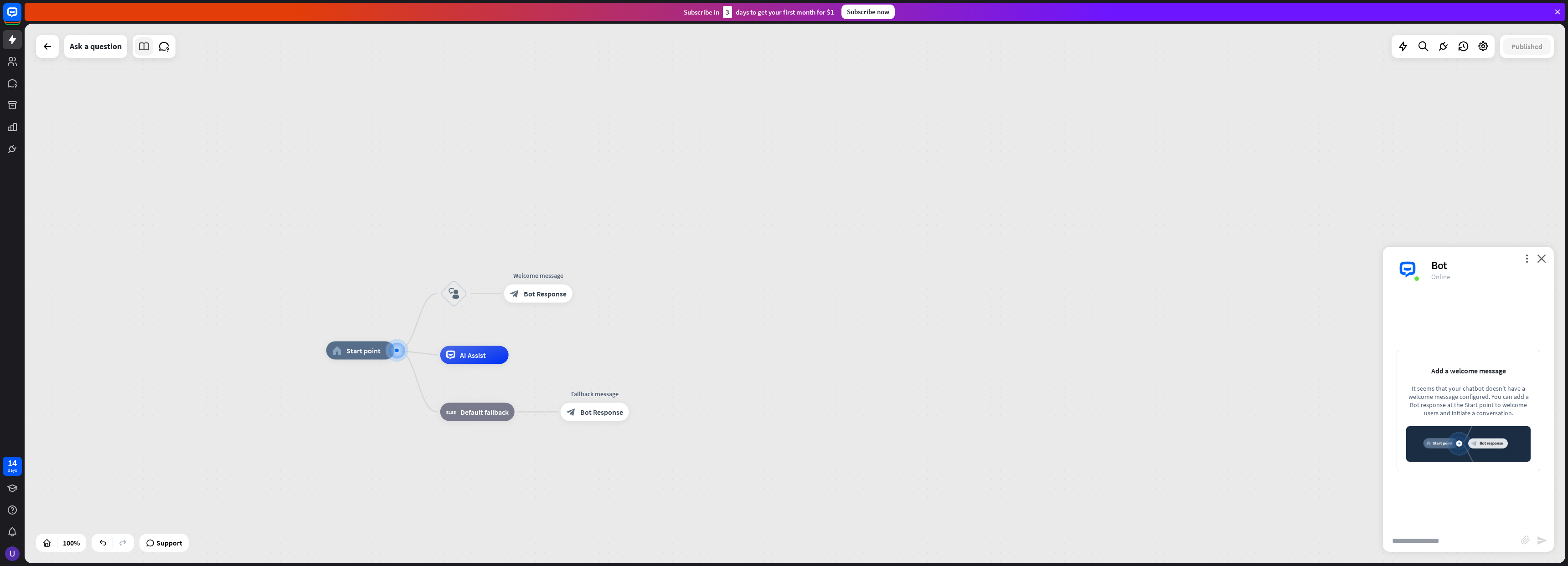
click at [144, 49] on icon at bounding box center [144, 46] width 12 height 12
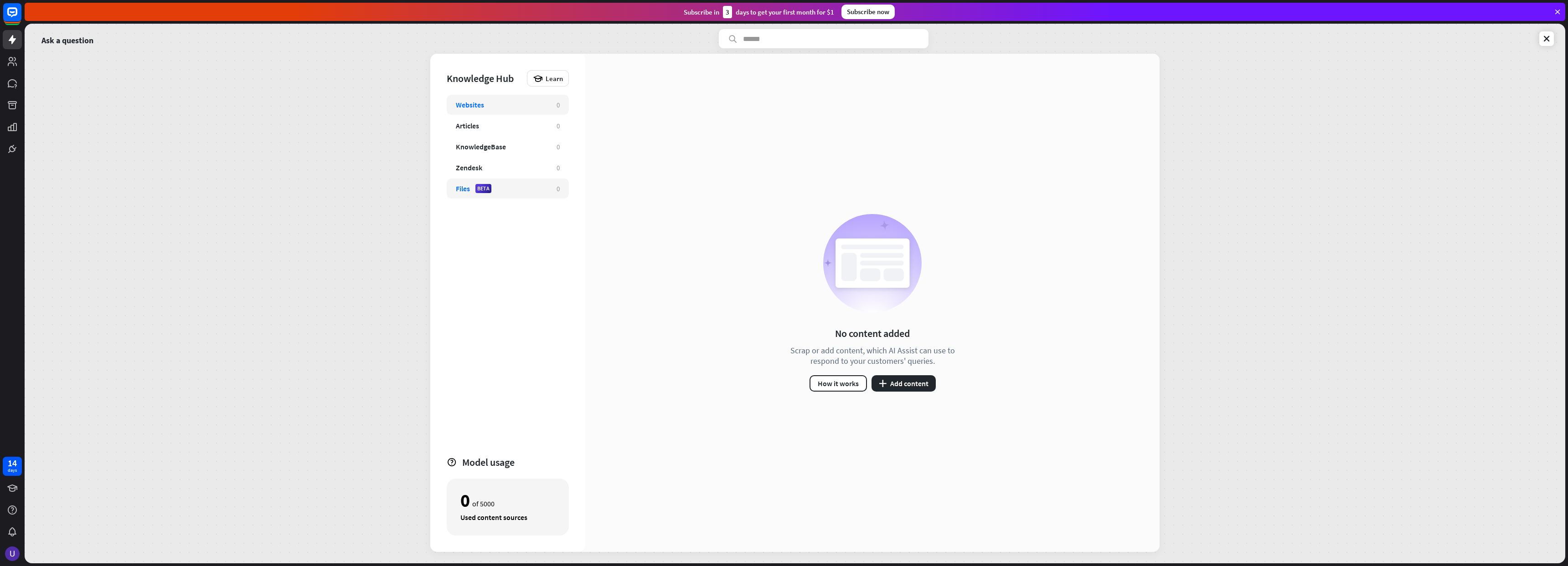
click at [510, 194] on div "Files BETA 0" at bounding box center [507, 188] width 123 height 20
click at [511, 149] on div "KnowledgeBase" at bounding box center [502, 146] width 92 height 9
click at [511, 120] on div "Articles 0" at bounding box center [507, 126] width 123 height 20
click at [515, 113] on div "Websites 0" at bounding box center [507, 105] width 123 height 20
click at [1544, 38] on icon at bounding box center [1546, 38] width 9 height 9
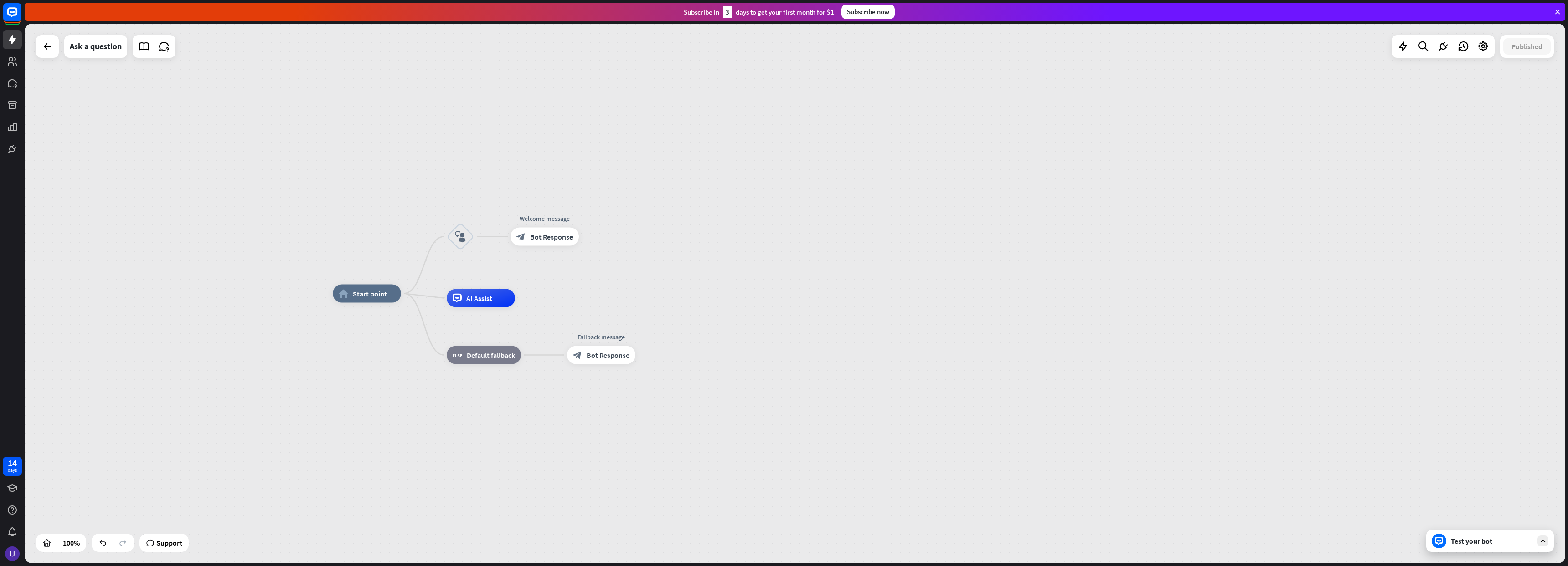
click at [1554, 13] on icon at bounding box center [1557, 12] width 8 height 8
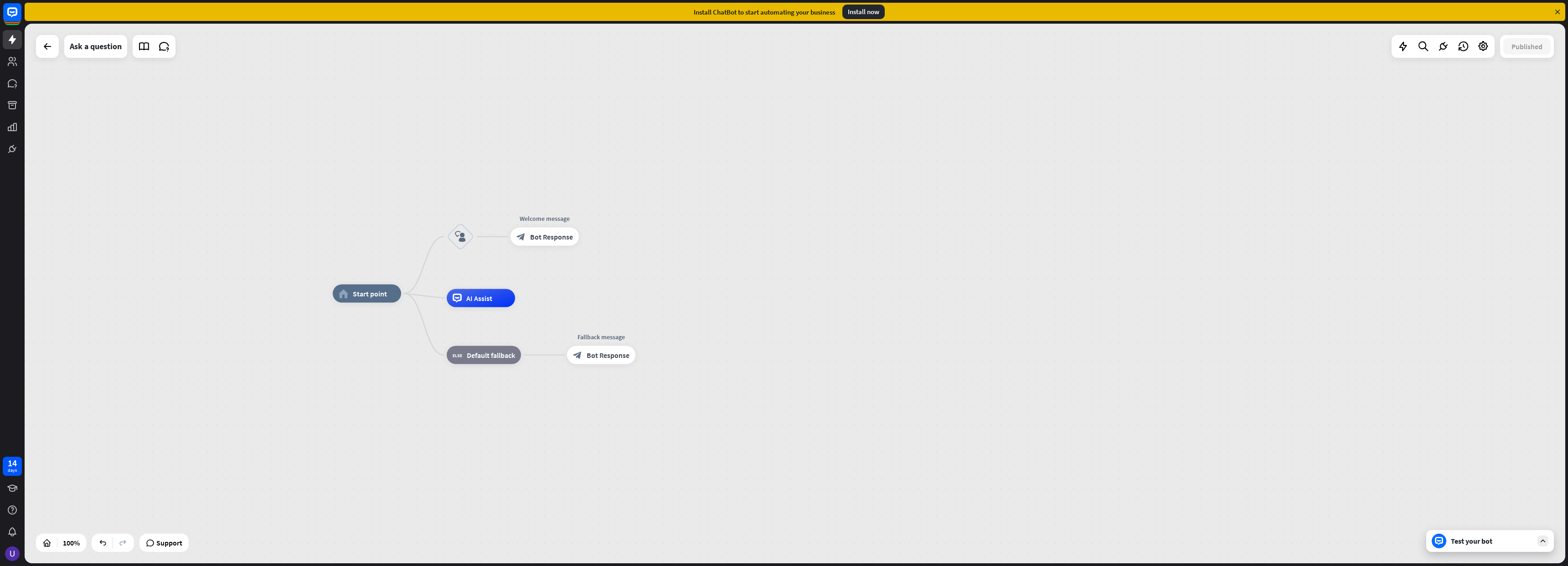
click at [1560, 11] on icon at bounding box center [1557, 12] width 8 height 8
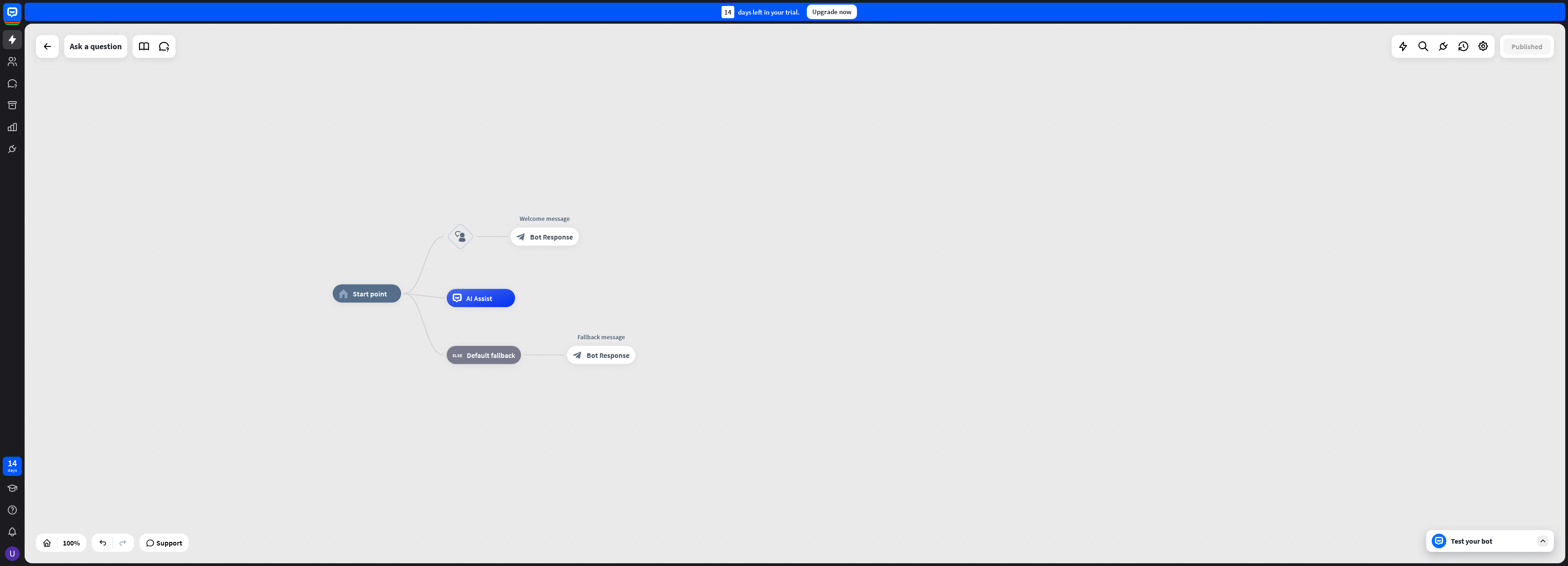
click at [1560, 11] on div "14 days left in your trial. Upgrade now" at bounding box center [795, 11] width 1541 height 18
click at [838, 10] on div "Upgrade now" at bounding box center [832, 12] width 50 height 15
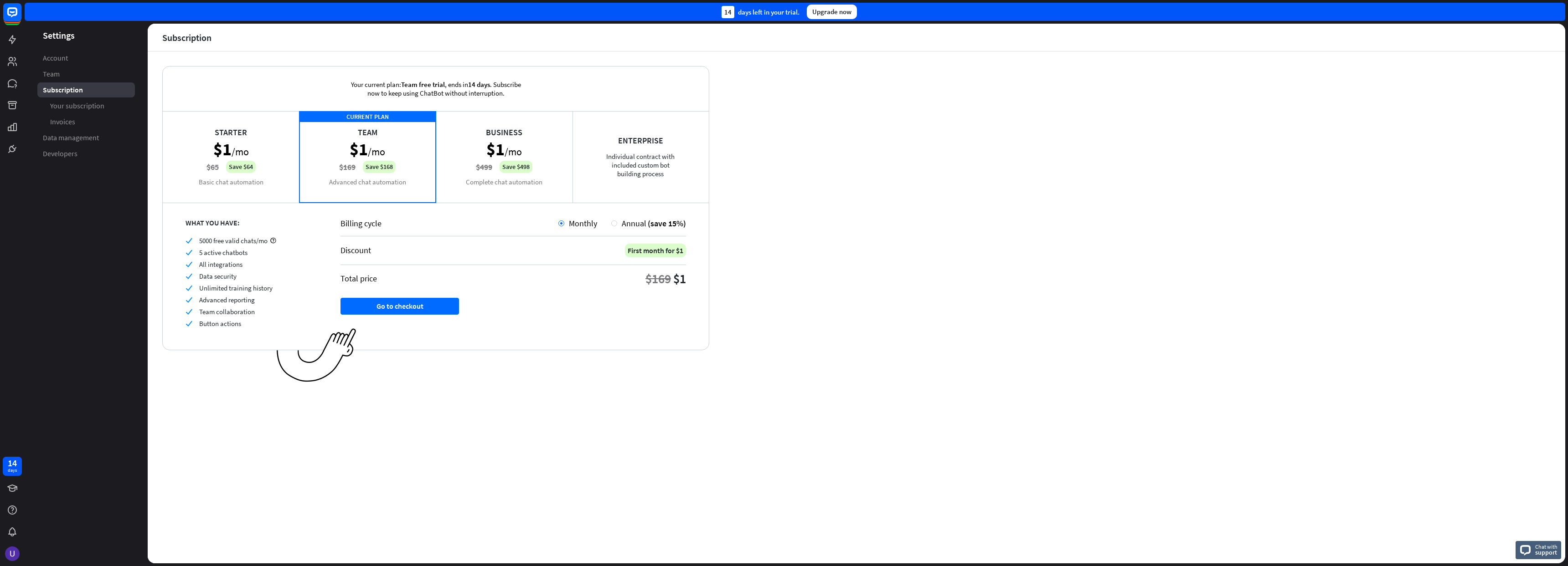
click at [245, 173] on div "Starter $1 /mo $65 Save $64 Basic chat automation" at bounding box center [231, 157] width 137 height 91
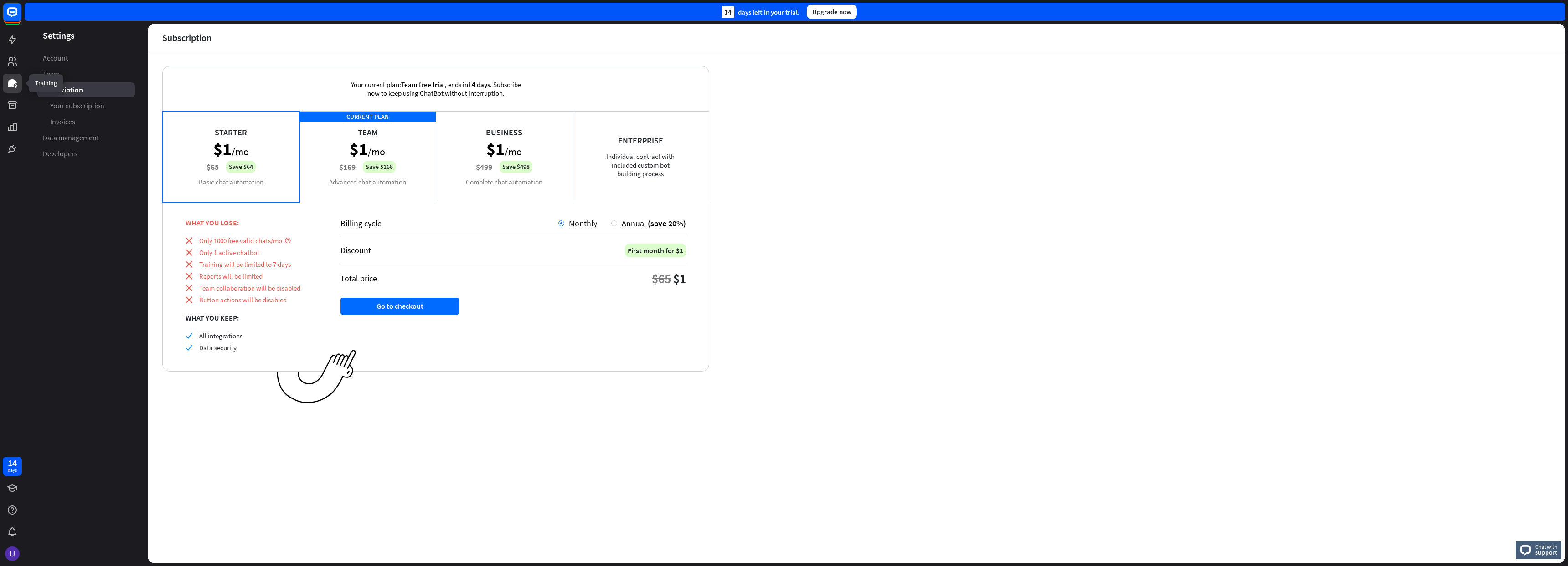
click at [15, 89] on link at bounding box center [12, 84] width 19 height 19
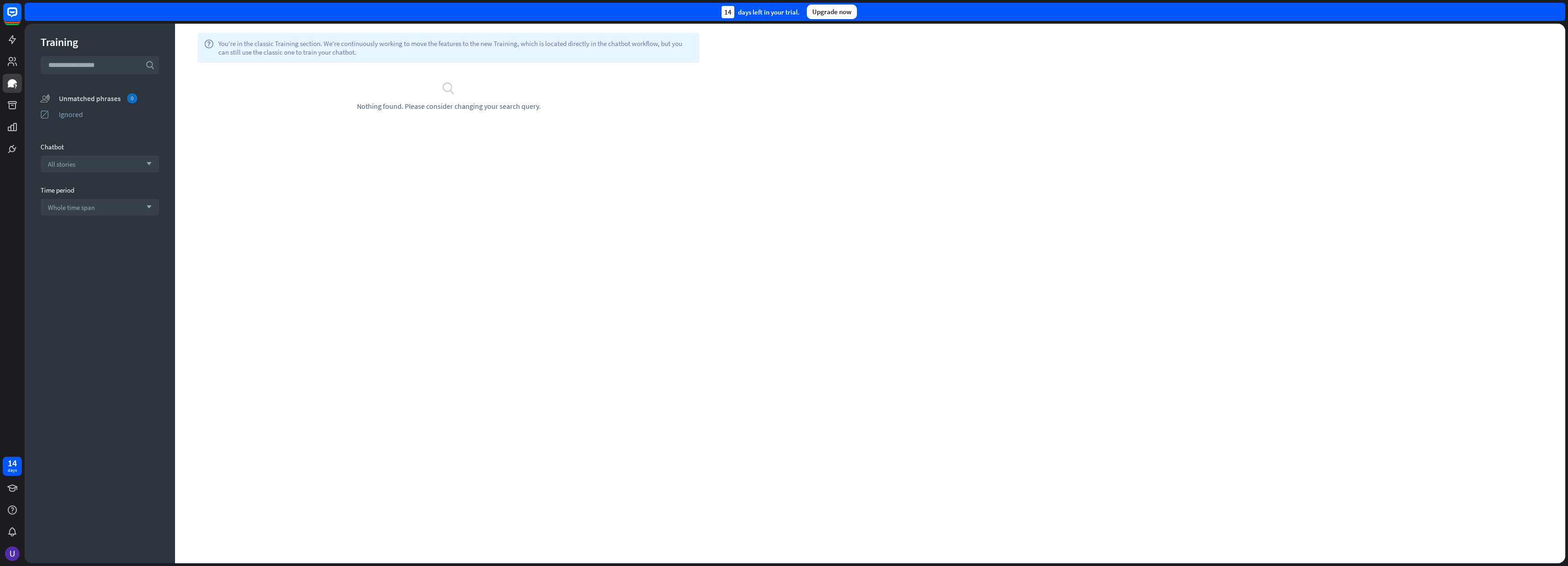
click at [123, 96] on div "Unmatched phrases 0" at bounding box center [109, 98] width 101 height 10
click at [97, 111] on div "Ignored" at bounding box center [109, 114] width 101 height 9
click at [104, 95] on div "Unmatched phrases" at bounding box center [109, 98] width 101 height 9
click at [19, 52] on div at bounding box center [12, 62] width 19 height 19
click at [16, 62] on icon at bounding box center [11, 61] width 11 height 11
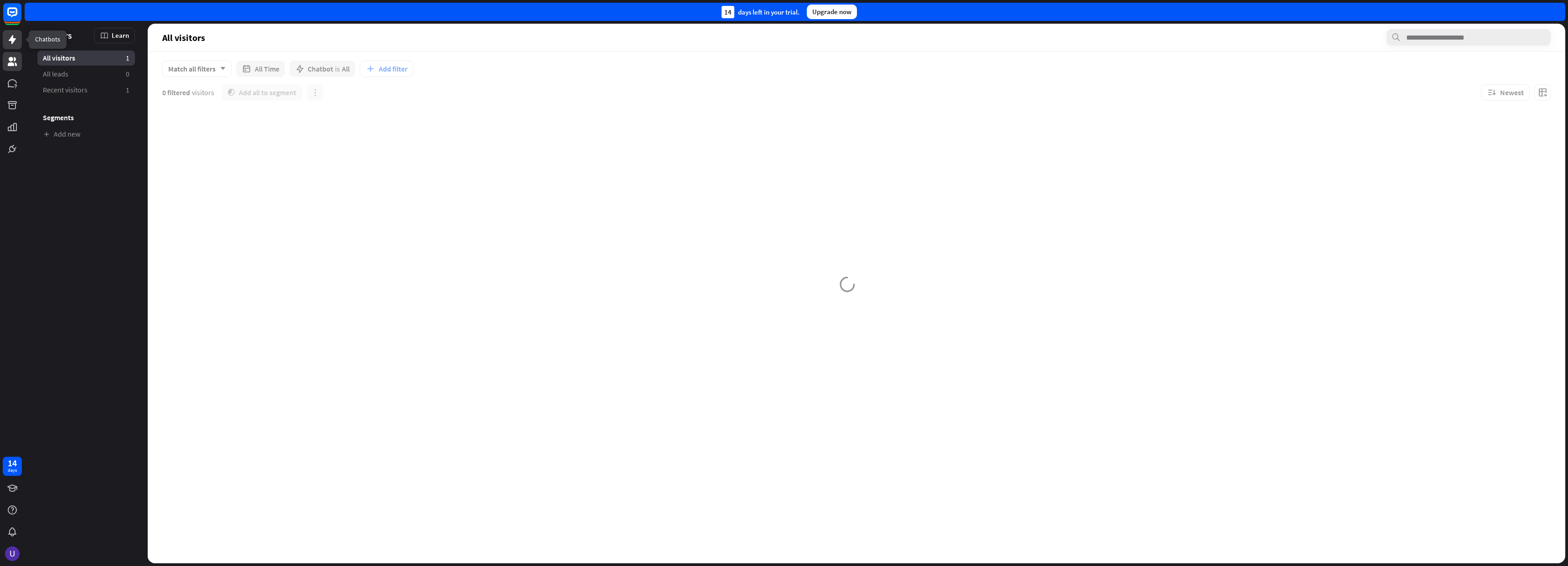
click at [12, 42] on icon at bounding box center [12, 39] width 7 height 9
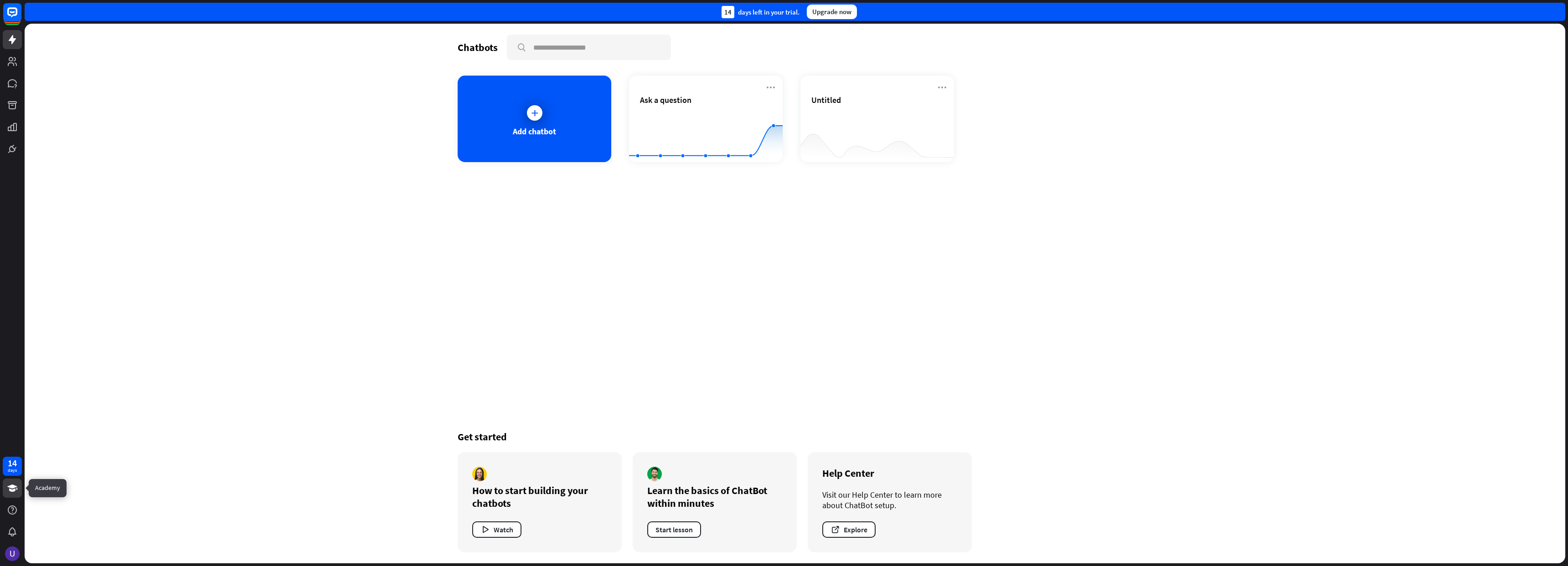
click at [12, 493] on icon at bounding box center [11, 487] width 11 height 11
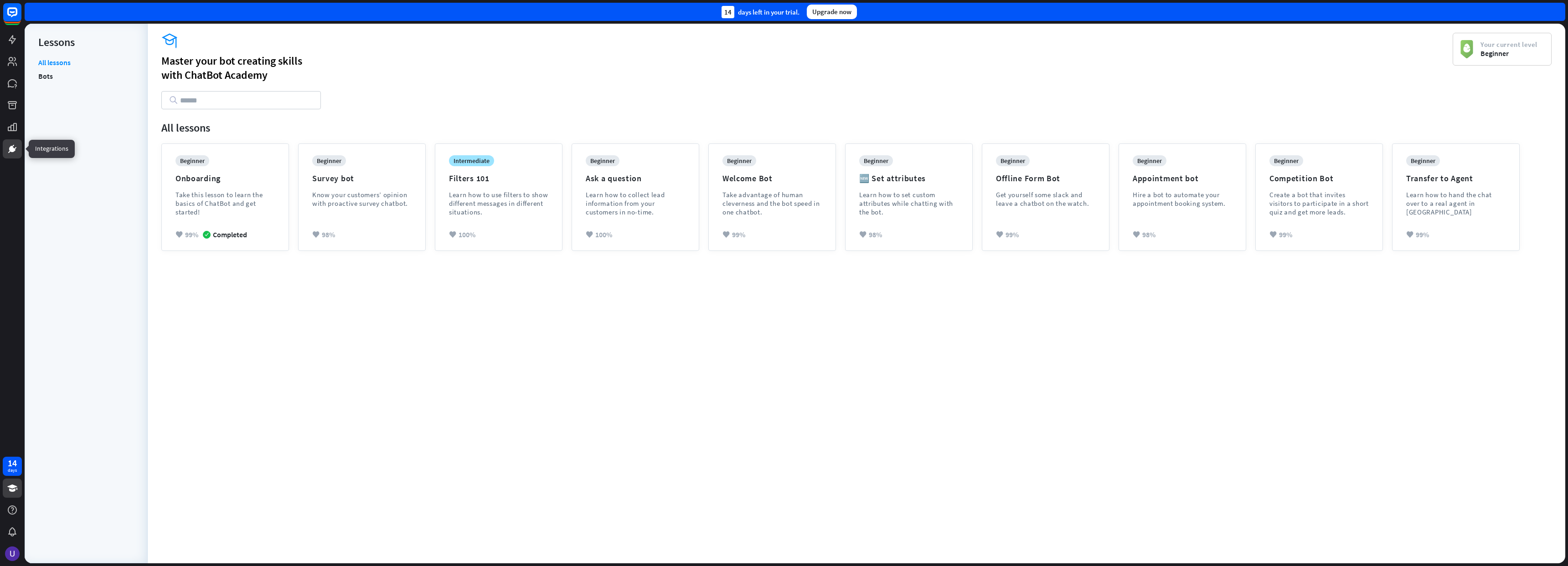
click at [15, 154] on link at bounding box center [12, 149] width 19 height 19
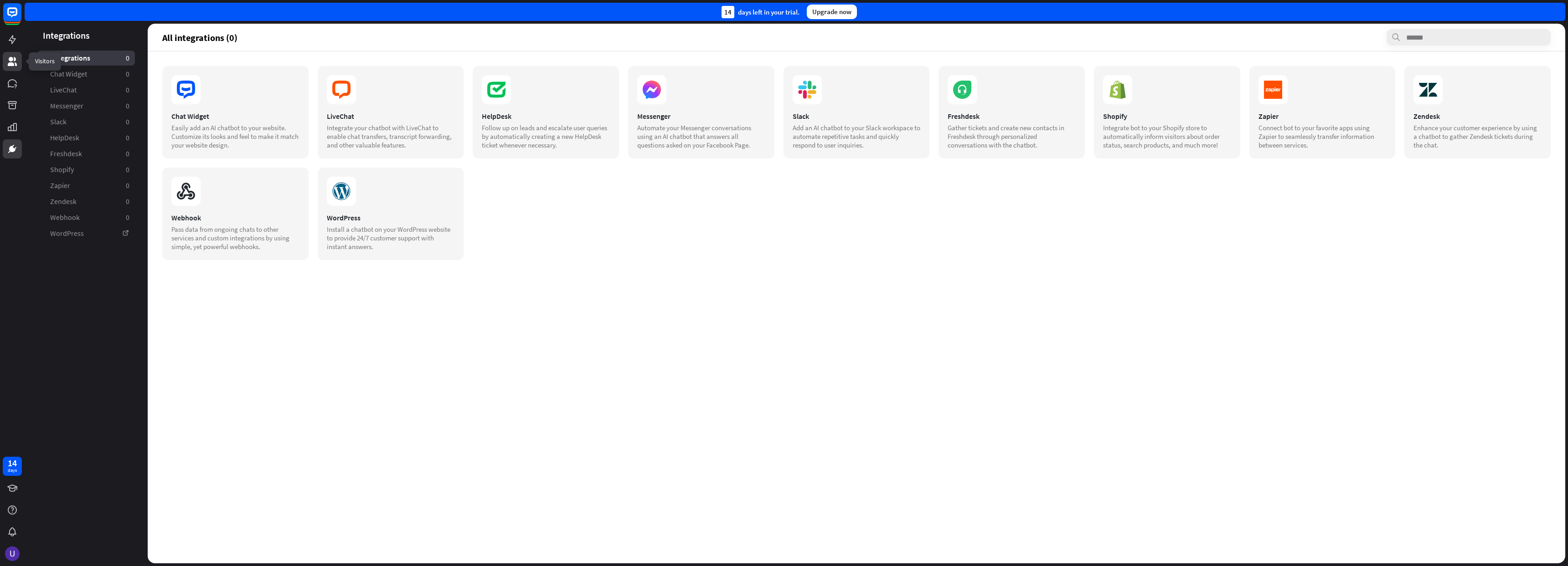
click at [17, 62] on icon at bounding box center [11, 61] width 11 height 11
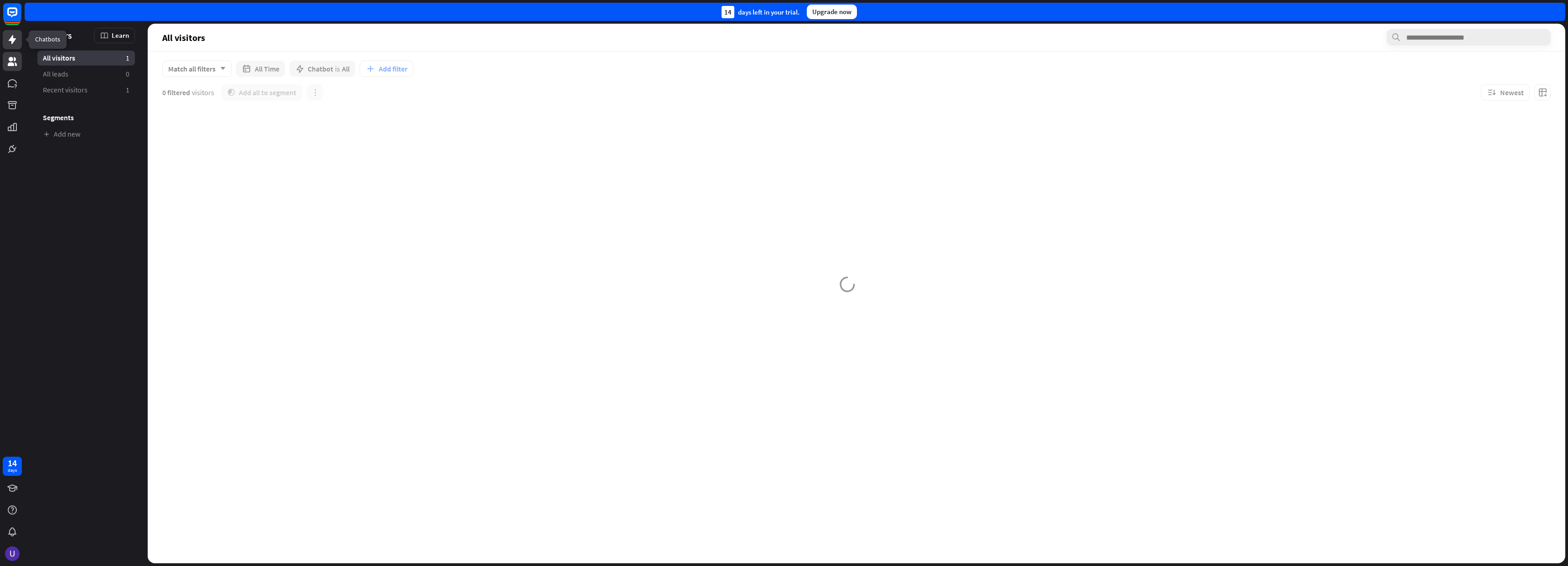
click at [12, 37] on icon at bounding box center [12, 39] width 7 height 9
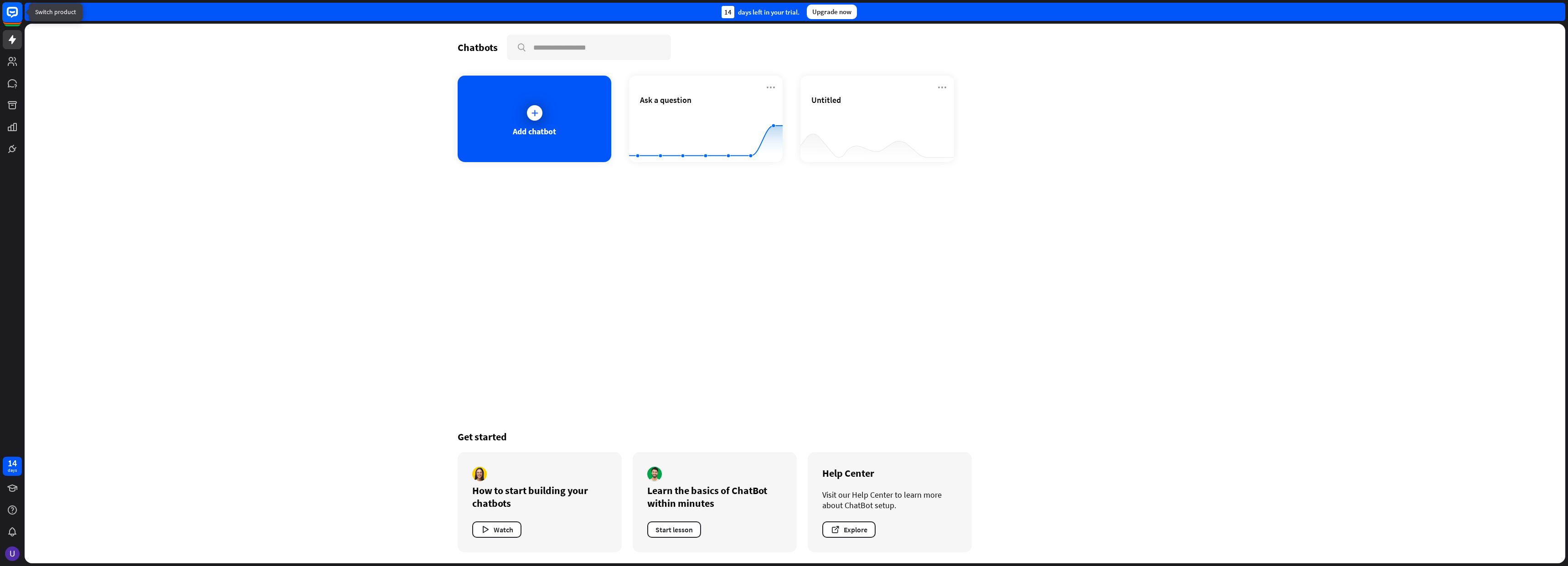
click at [13, 12] on icon at bounding box center [12, 11] width 6 height 2
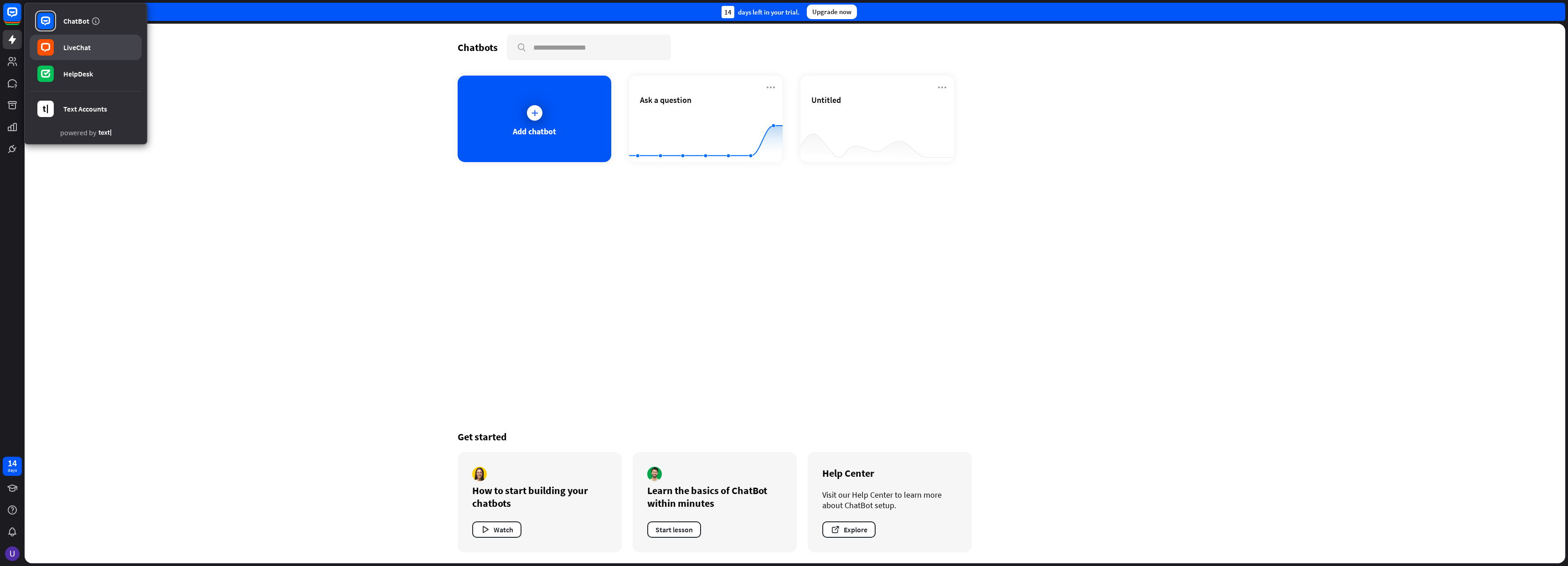
click at [101, 47] on link "LiveChat" at bounding box center [86, 47] width 112 height 25
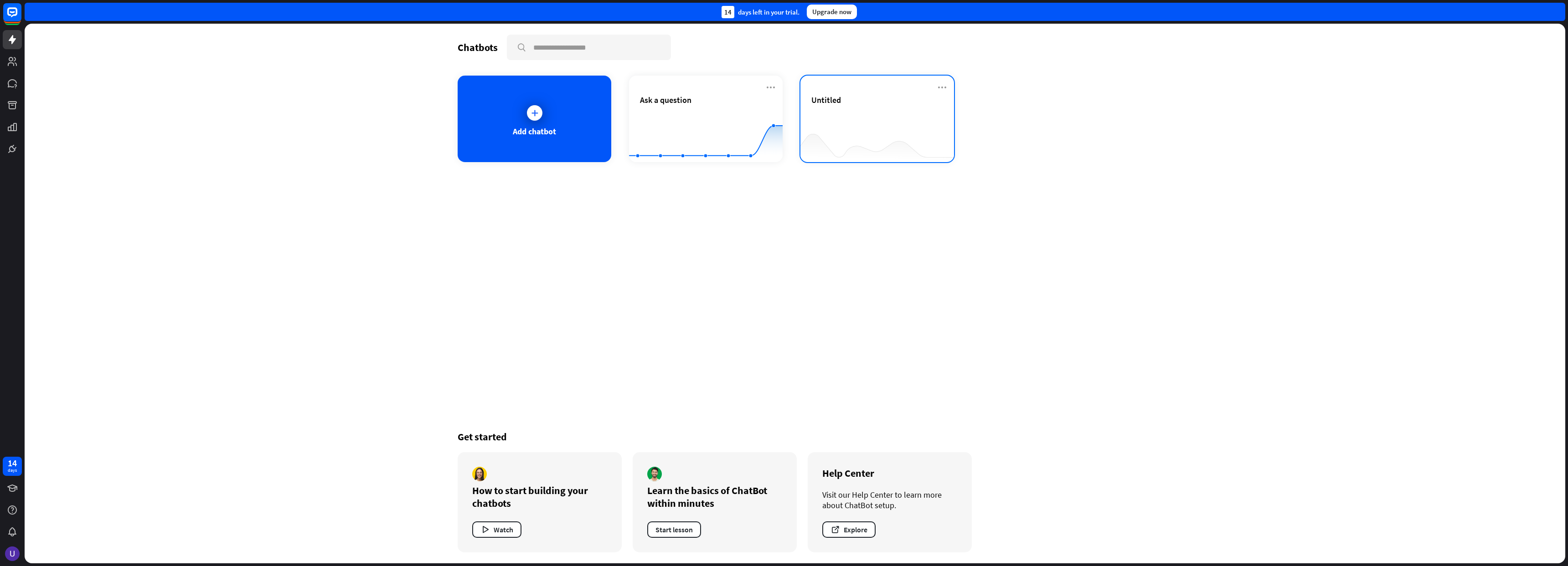
click at [872, 128] on div at bounding box center [877, 144] width 153 height 35
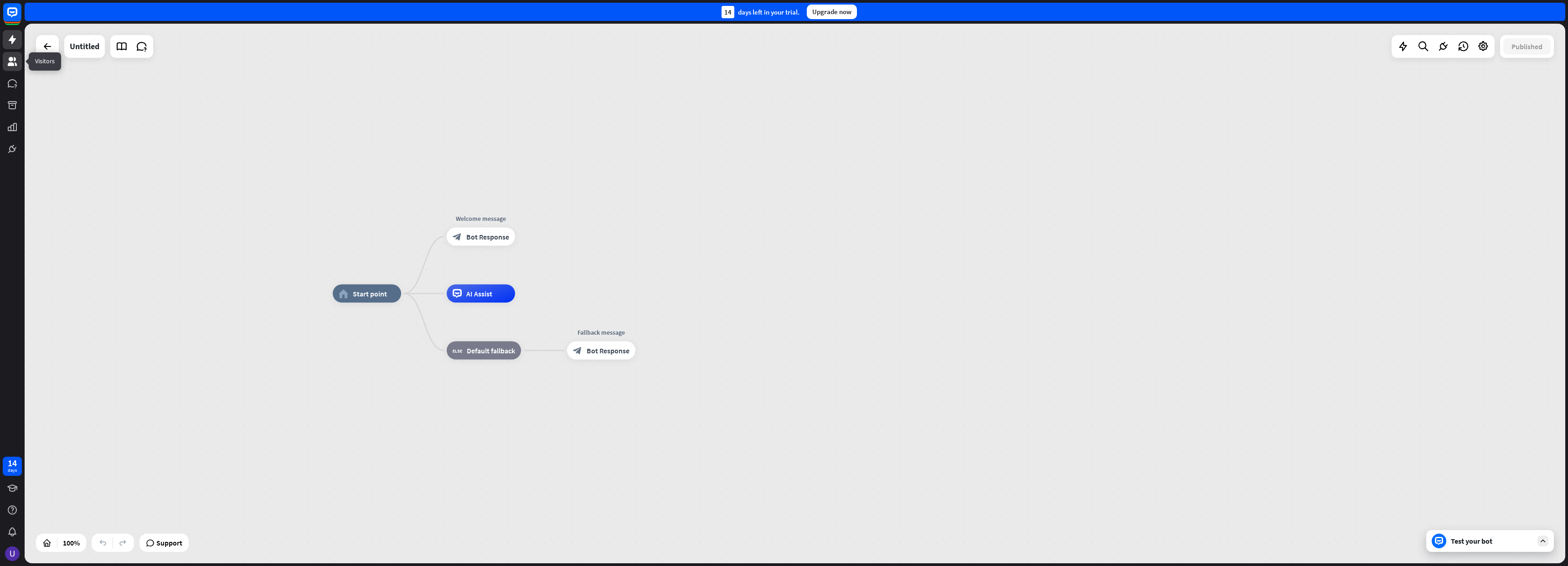
click at [11, 65] on icon at bounding box center [12, 61] width 9 height 9
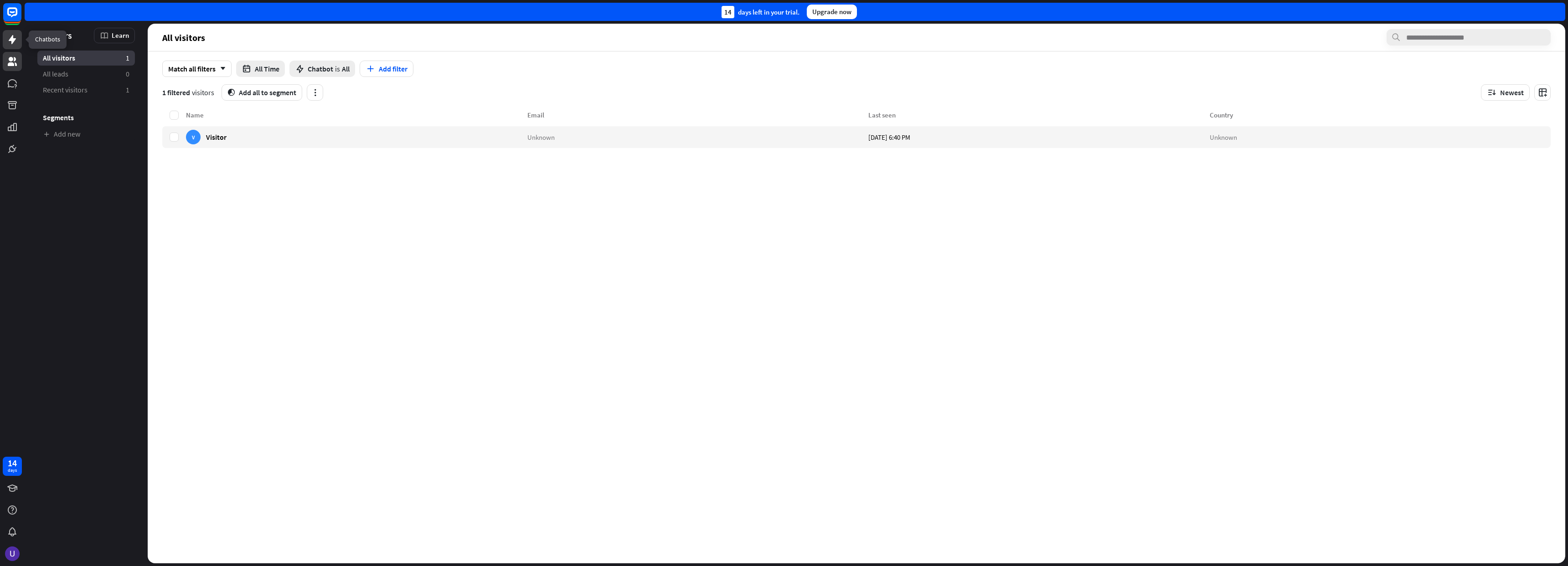
click at [11, 47] on link at bounding box center [12, 40] width 19 height 19
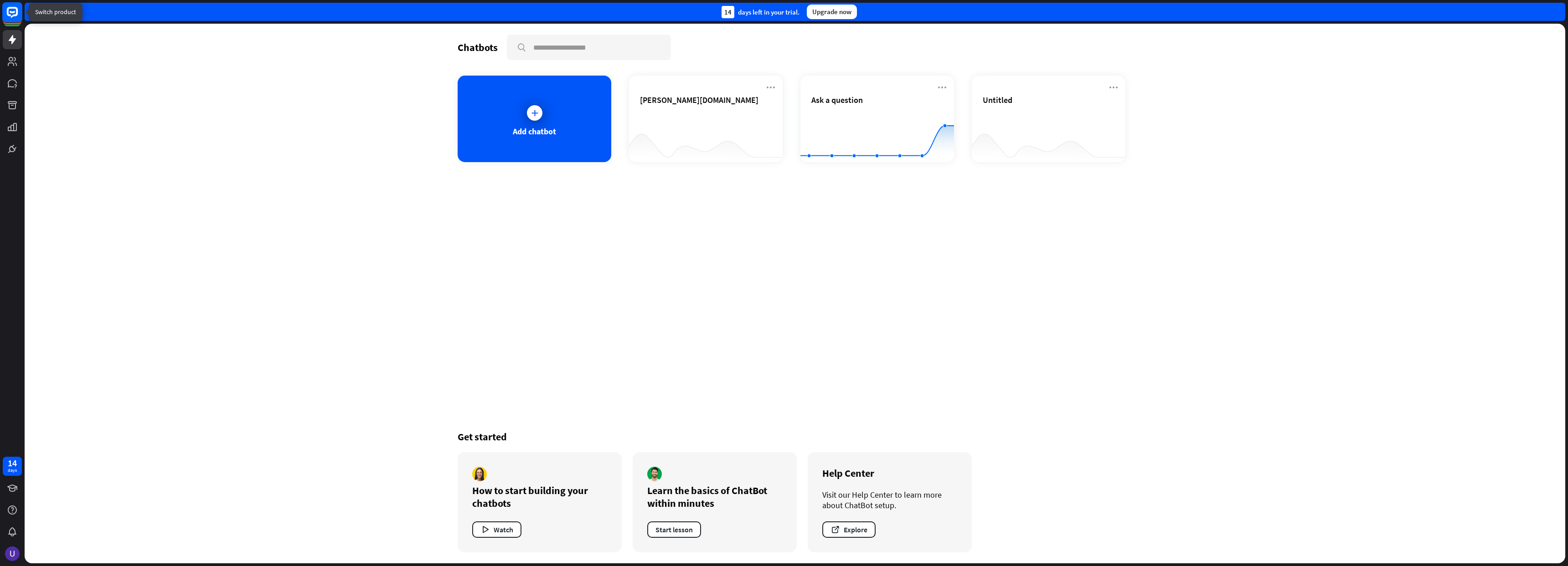
click at [9, 23] on rect at bounding box center [12, 15] width 19 height 19
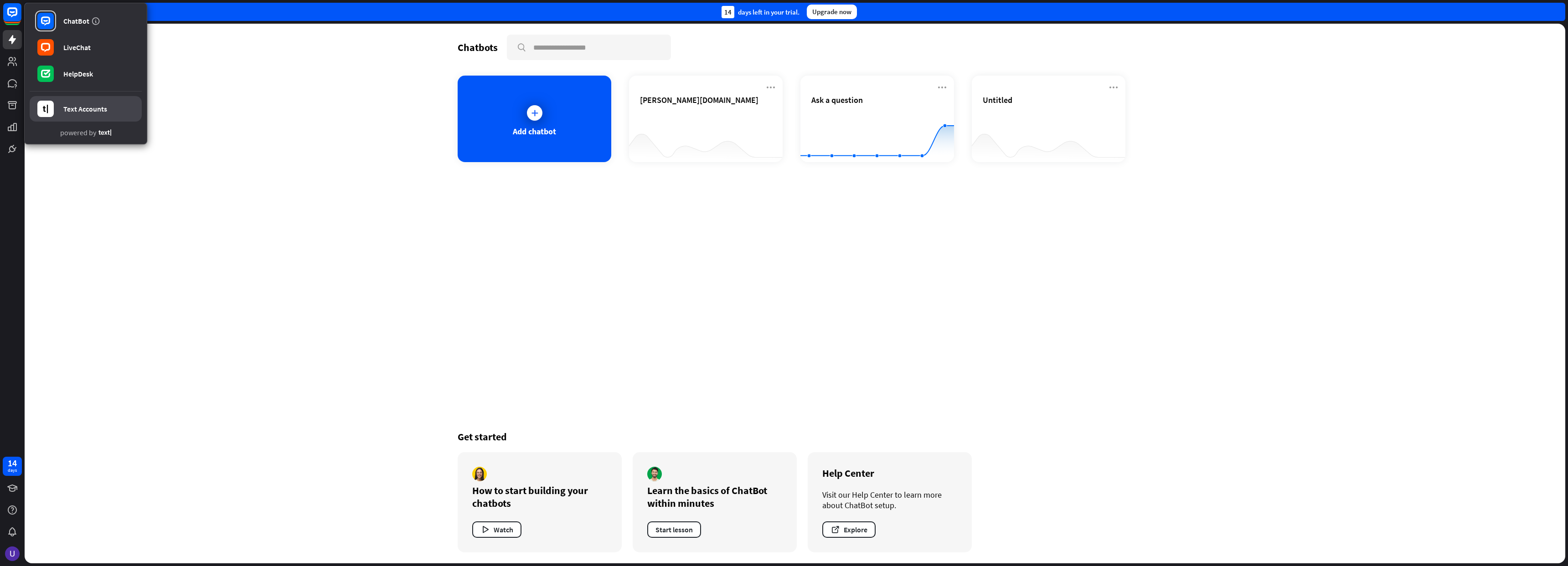
click at [110, 105] on link "Text Accounts" at bounding box center [86, 109] width 112 height 25
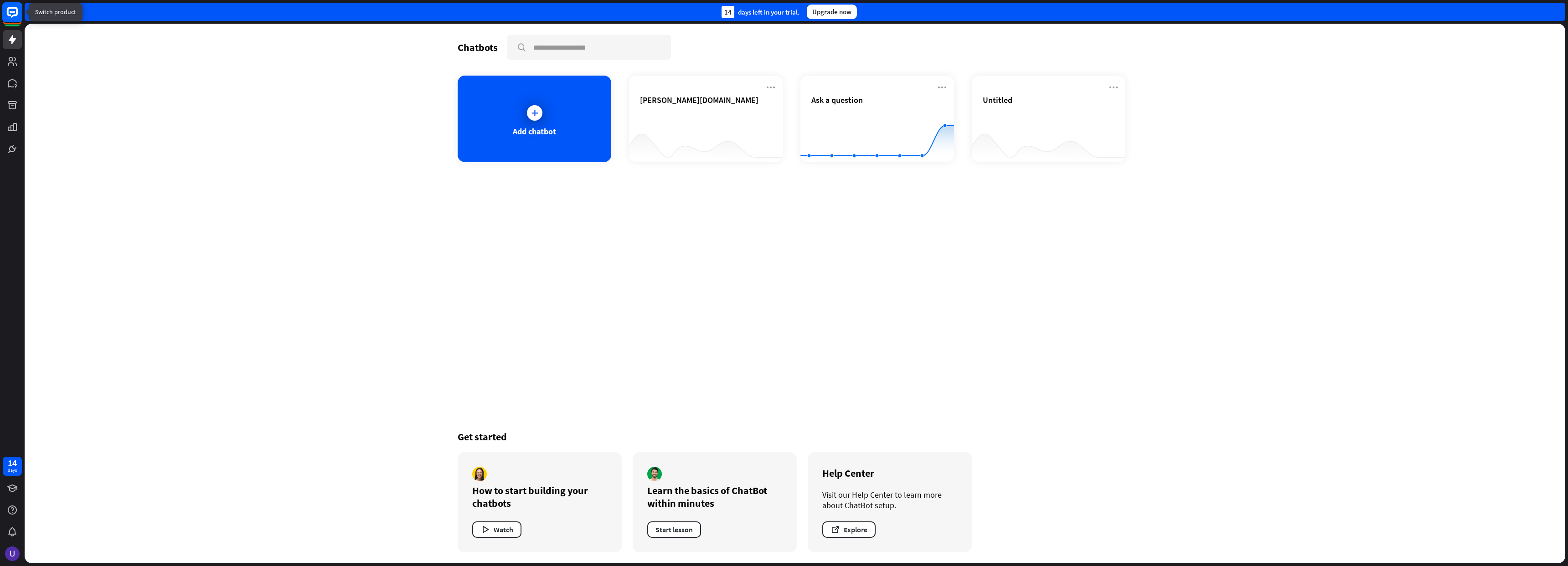
click at [13, 24] on rect at bounding box center [12, 15] width 19 height 19
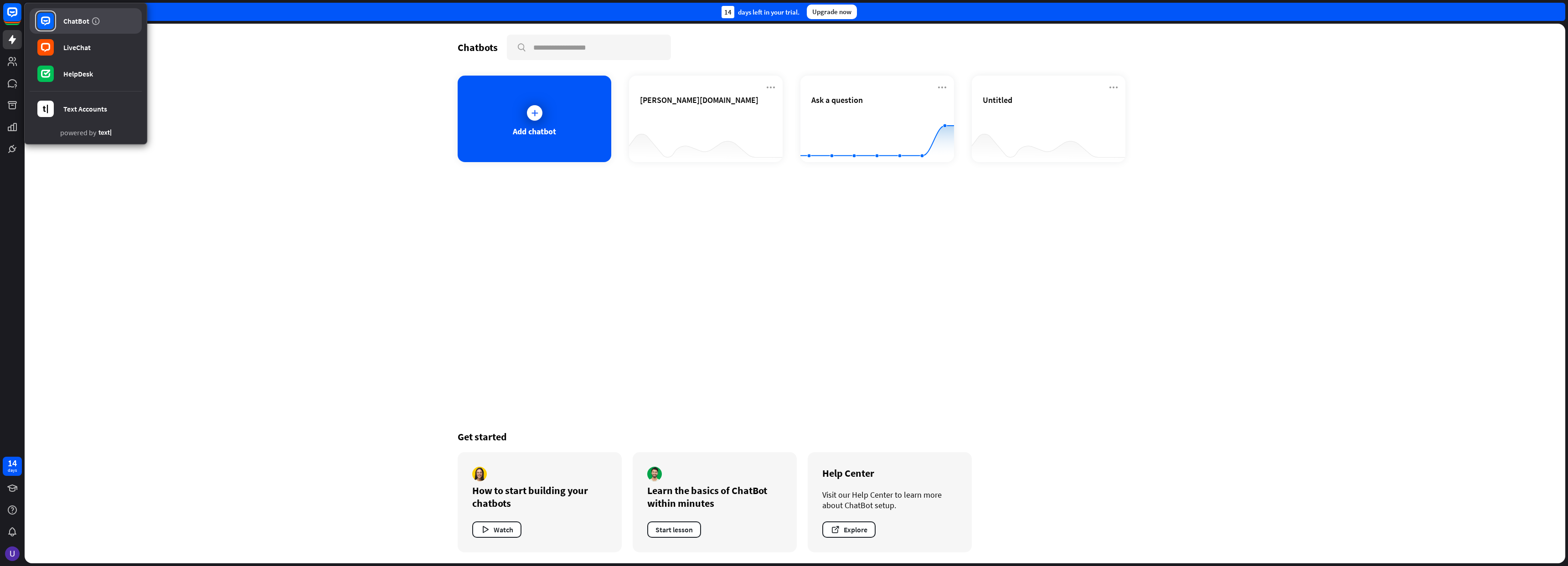
click at [112, 24] on link "ChatBot" at bounding box center [86, 20] width 112 height 25
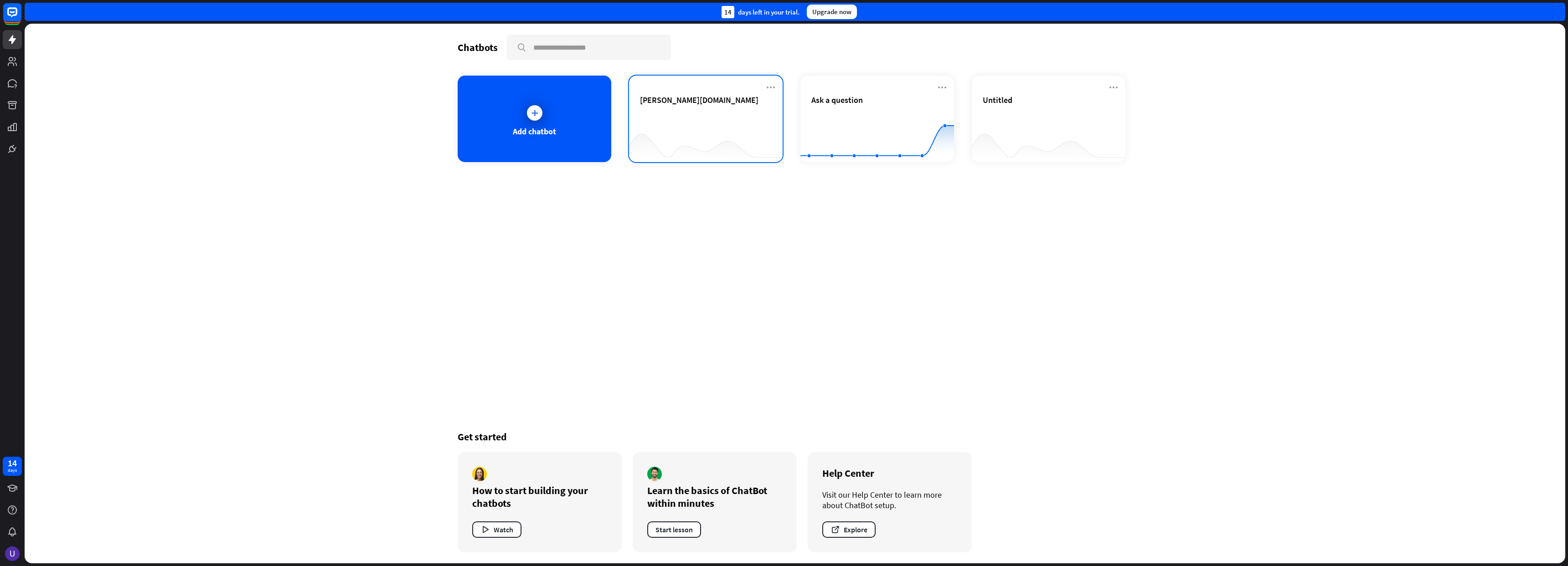
click at [697, 126] on div "[PERSON_NAME][DOMAIN_NAME]" at bounding box center [706, 110] width 131 height 32
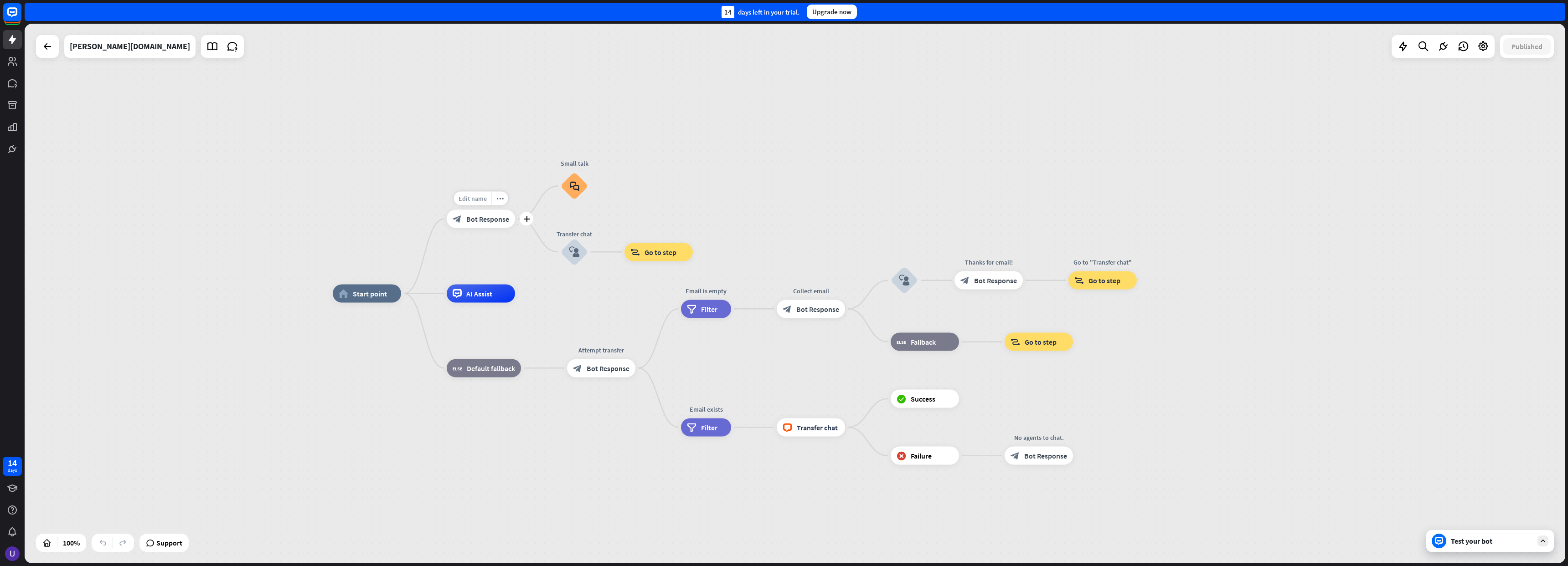
click at [480, 198] on span "Edit name" at bounding box center [472, 199] width 28 height 8
click at [490, 225] on div "block_bot_response Bot Response" at bounding box center [480, 219] width 68 height 18
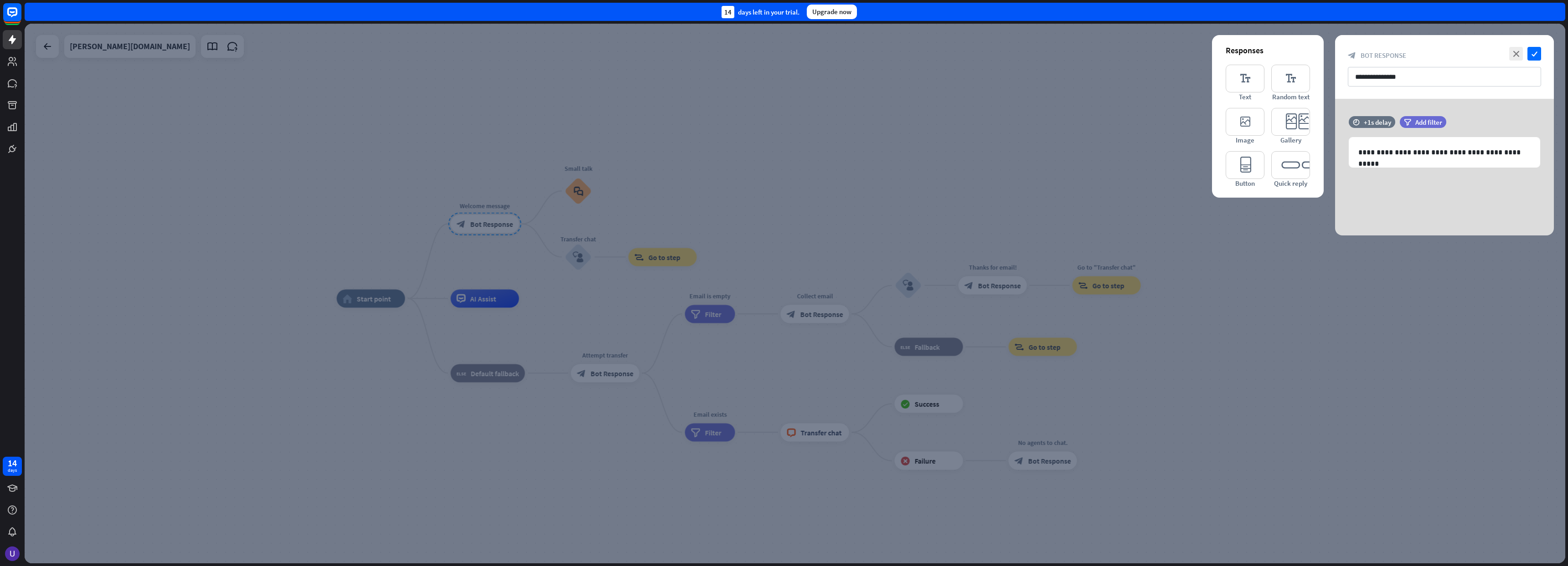
click at [492, 223] on div at bounding box center [795, 294] width 1541 height 540
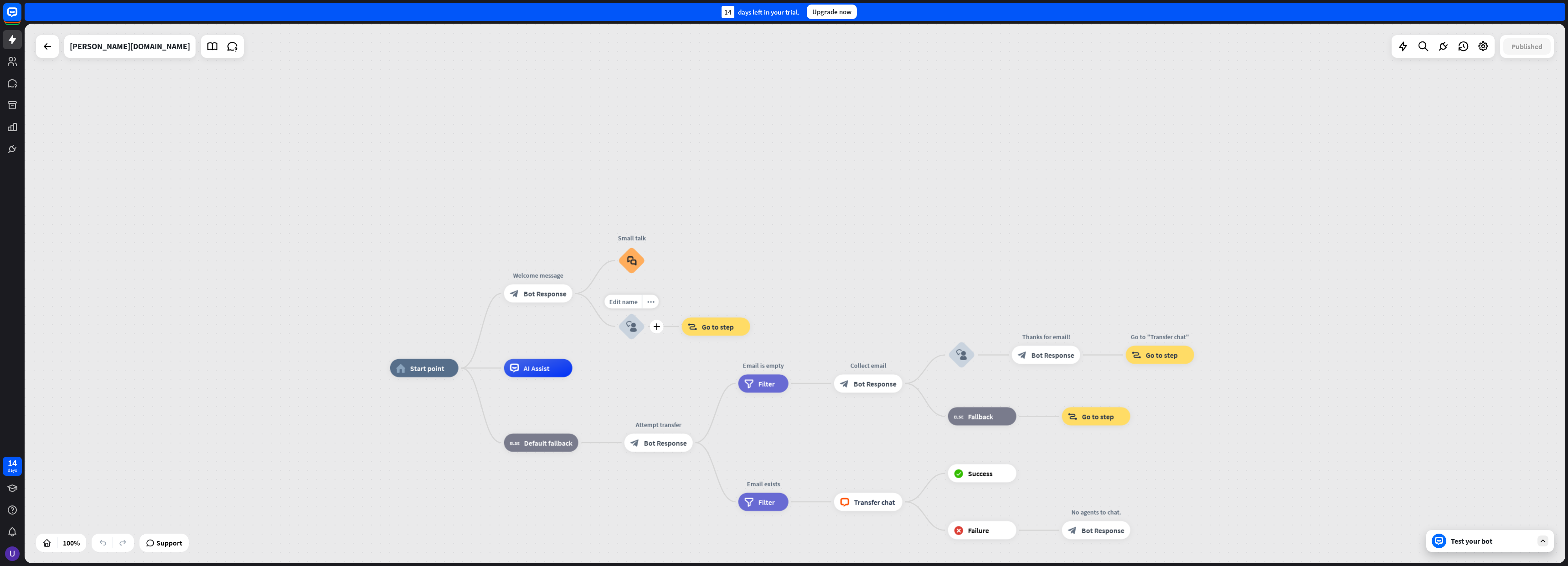
click at [630, 326] on icon "block_user_input" at bounding box center [631, 326] width 11 height 11
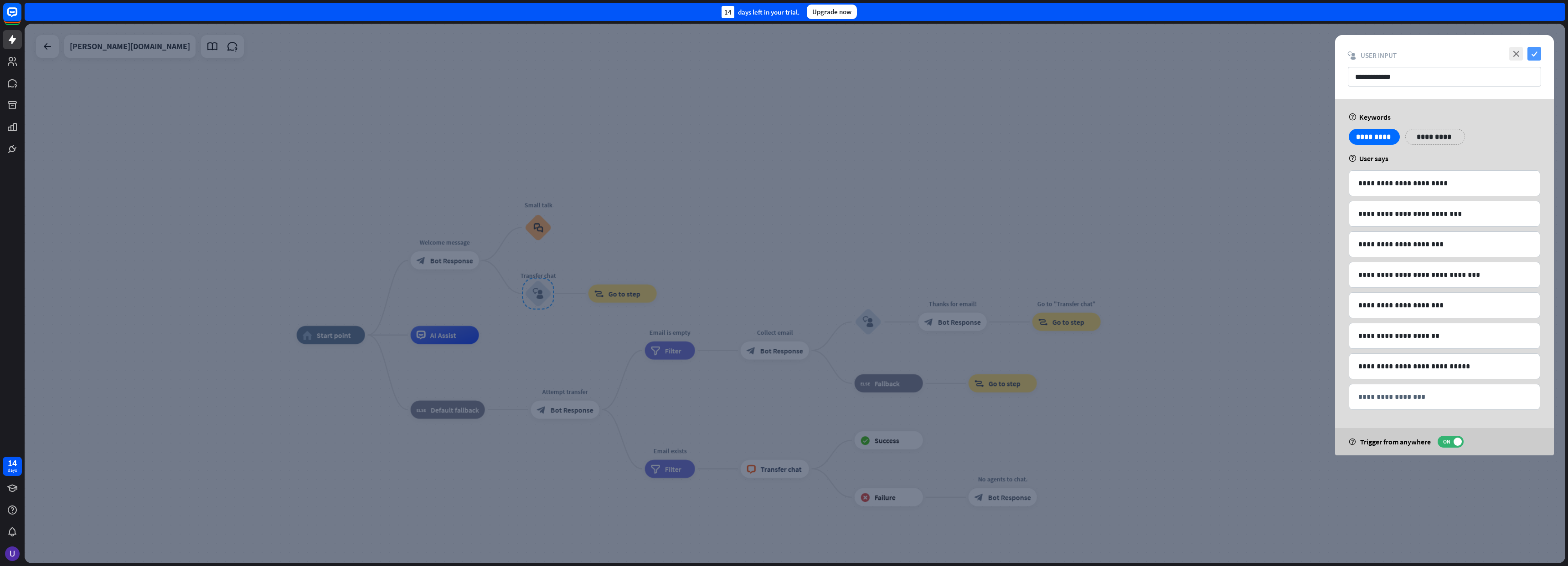
click at [1536, 53] on icon "check" at bounding box center [1534, 54] width 14 height 14
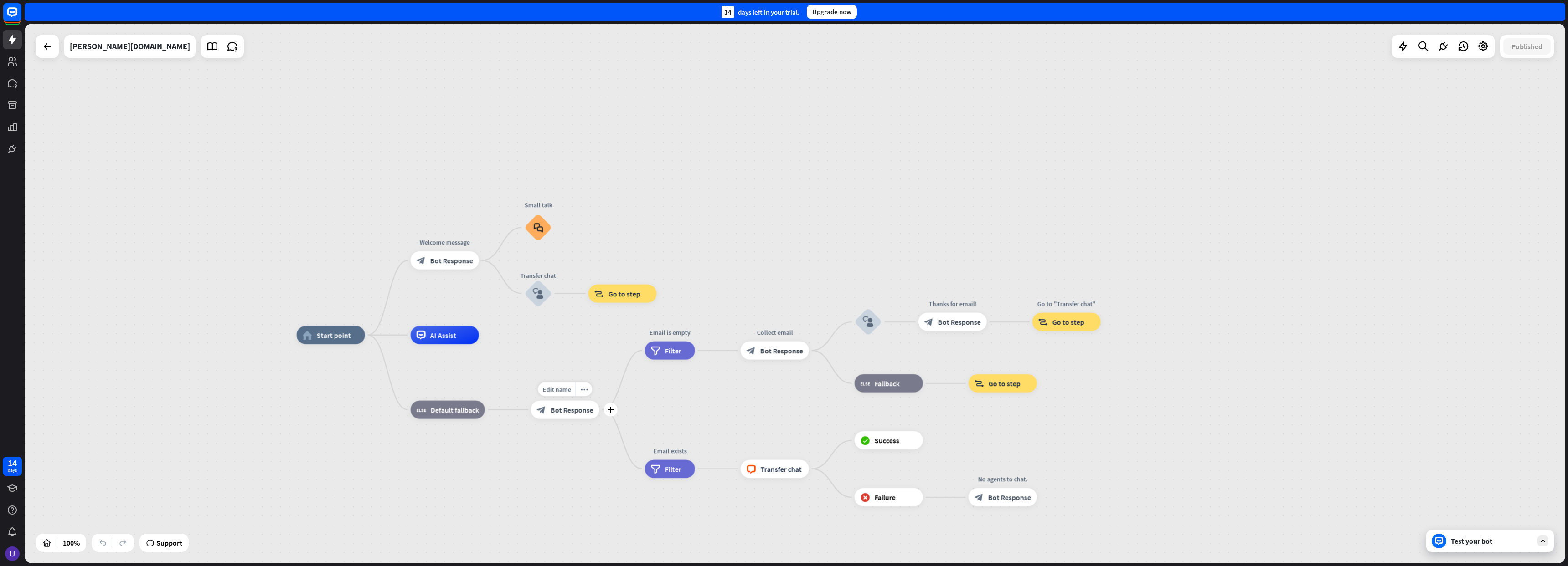
click at [583, 413] on span "Bot Response" at bounding box center [572, 409] width 43 height 9
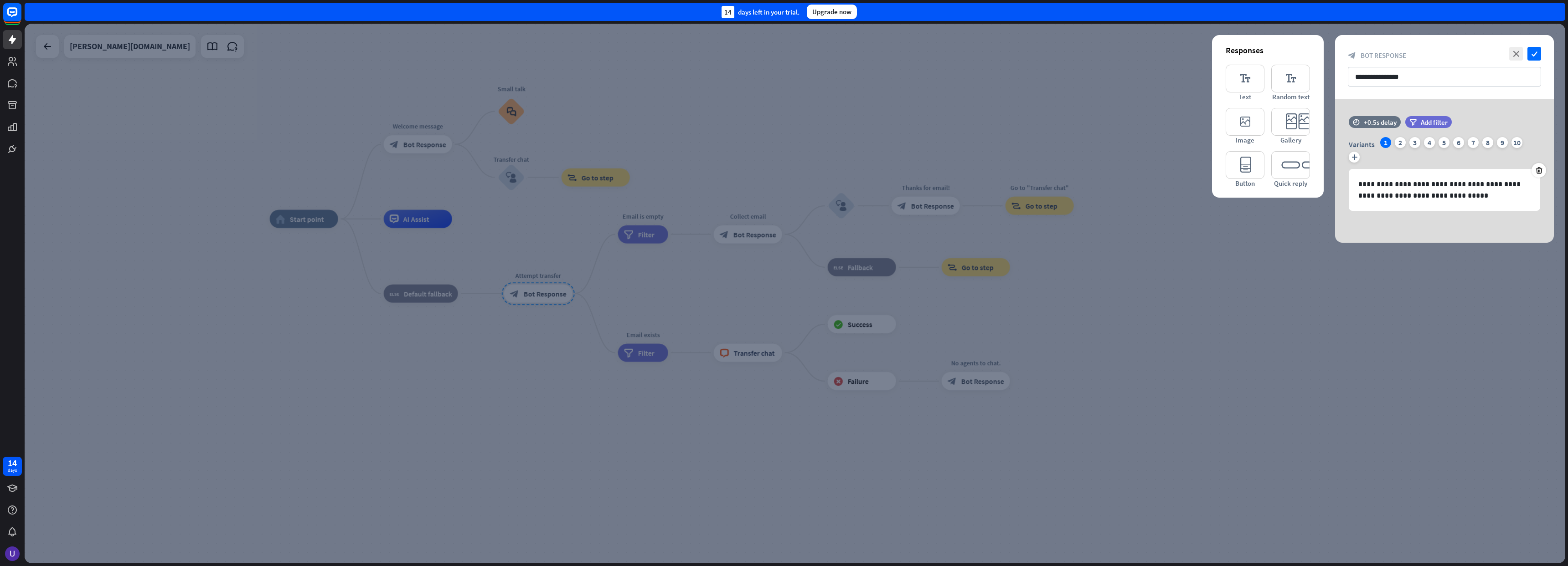
click at [1255, 418] on div at bounding box center [795, 294] width 1541 height 540
